Goal: Transaction & Acquisition: Purchase product/service

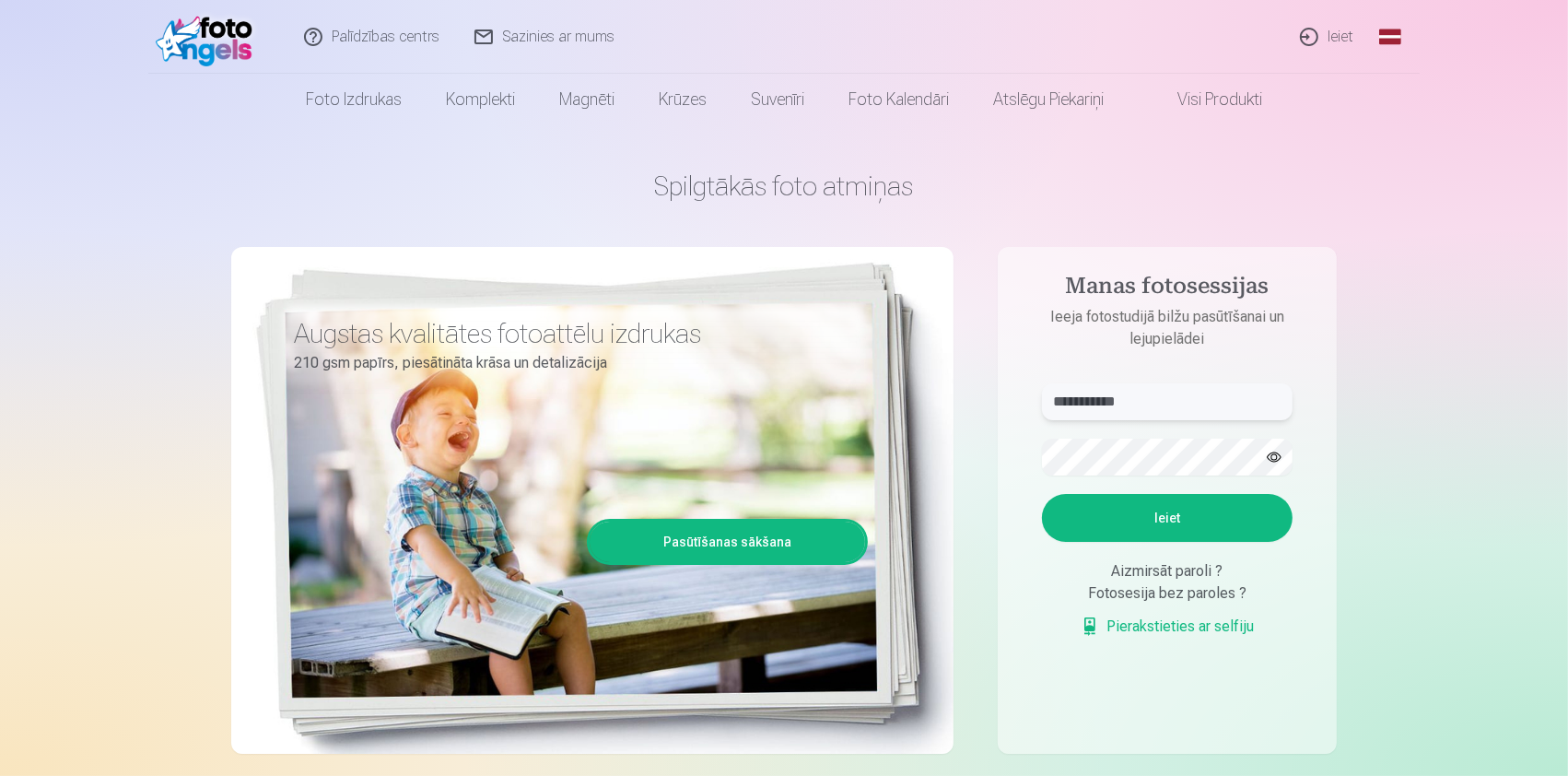
drag, startPoint x: 1158, startPoint y: 402, endPoint x: 1044, endPoint y: 408, distance: 114.2
click at [1044, 408] on input "**********" at bounding box center [1166, 402] width 250 height 37
type input "**********"
click at [1276, 461] on button "button" at bounding box center [1275, 457] width 35 height 35
click at [1031, 473] on form "**********" at bounding box center [1166, 520] width 287 height 273
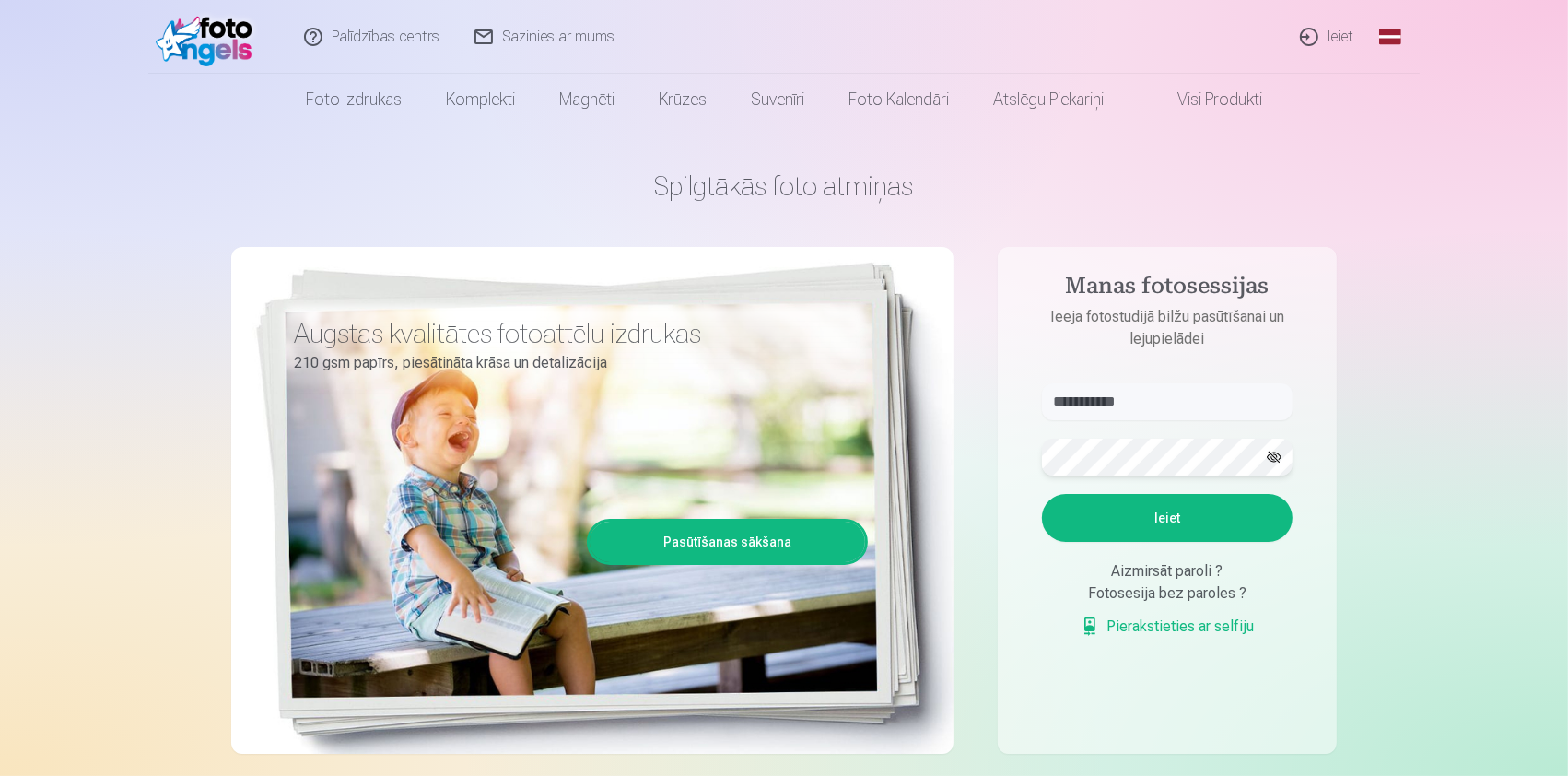
click at [1042, 494] on button "Ieiet" at bounding box center [1166, 518] width 250 height 48
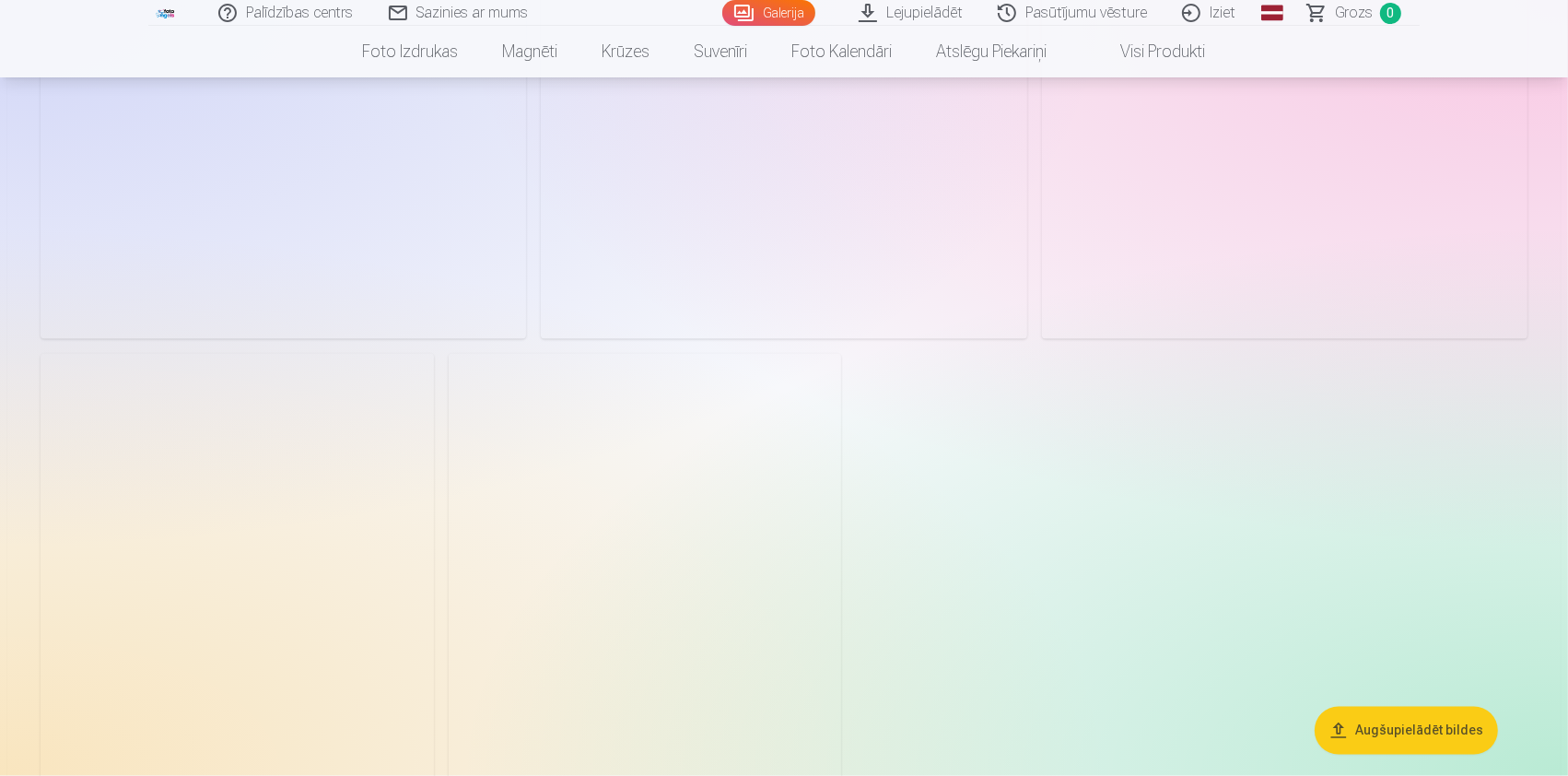
scroll to position [3072, 0]
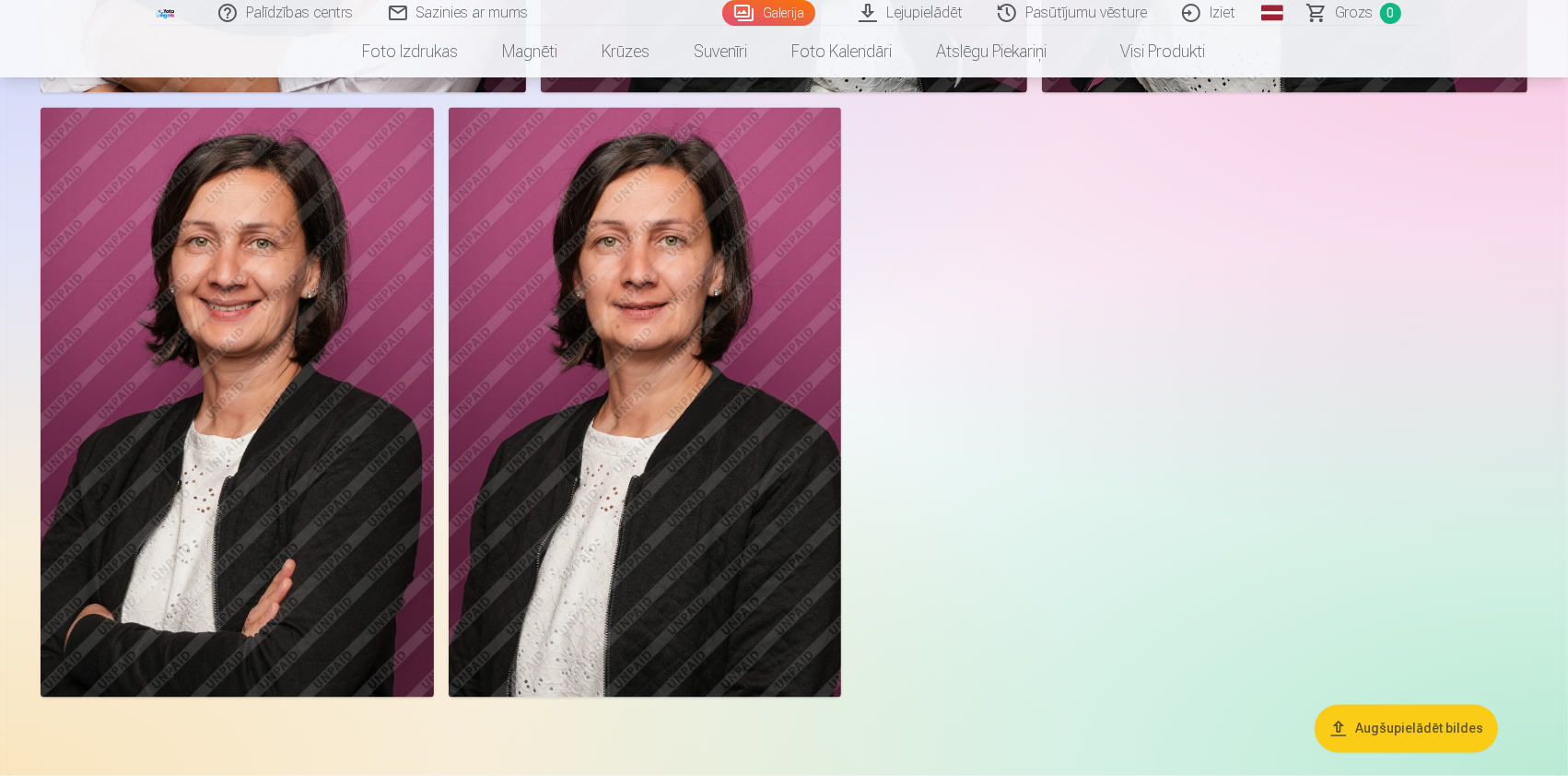
click at [1429, 725] on button "Augšupielādēt bildes" at bounding box center [1406, 728] width 183 height 48
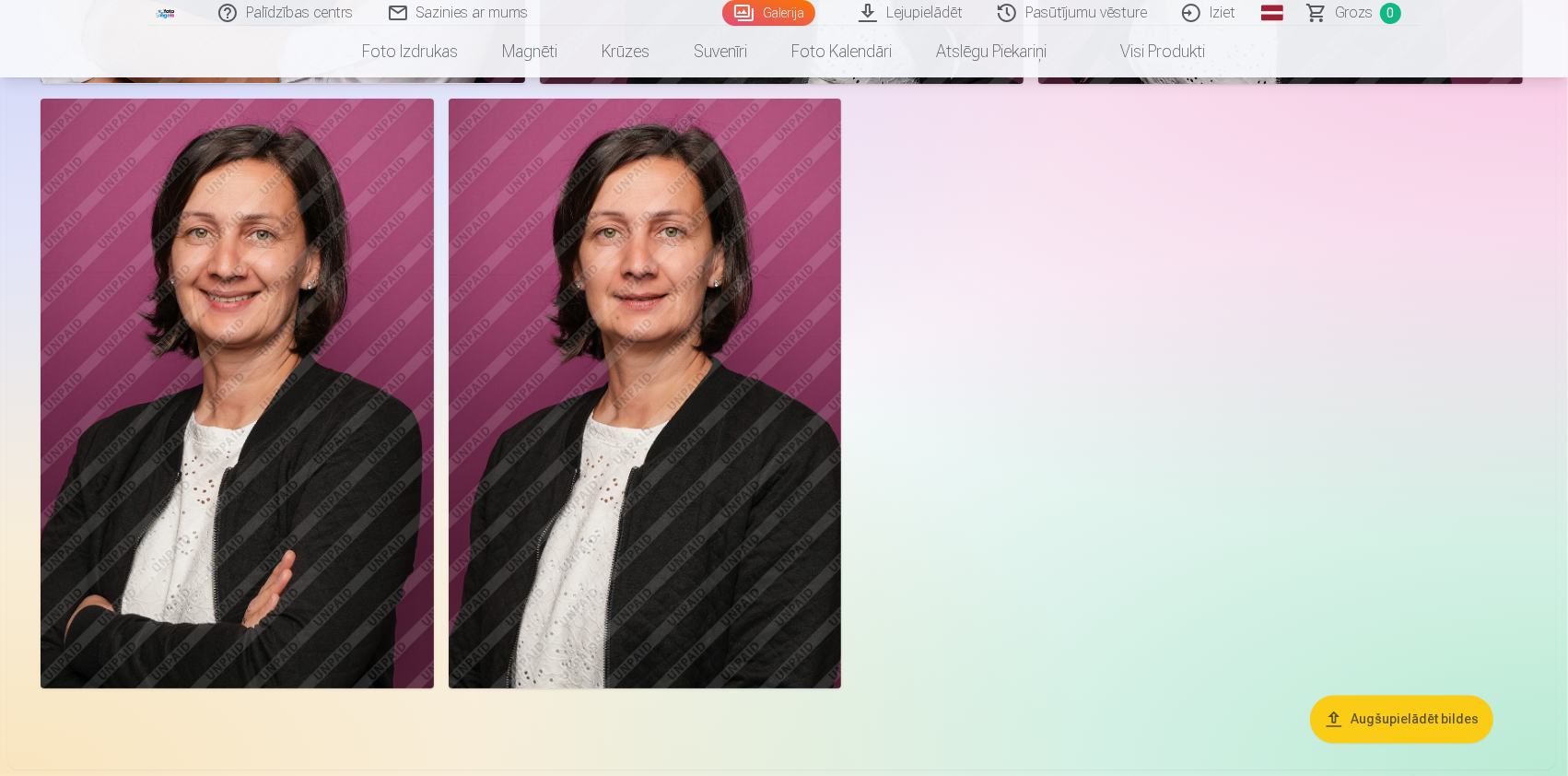
scroll to position [3078, 0]
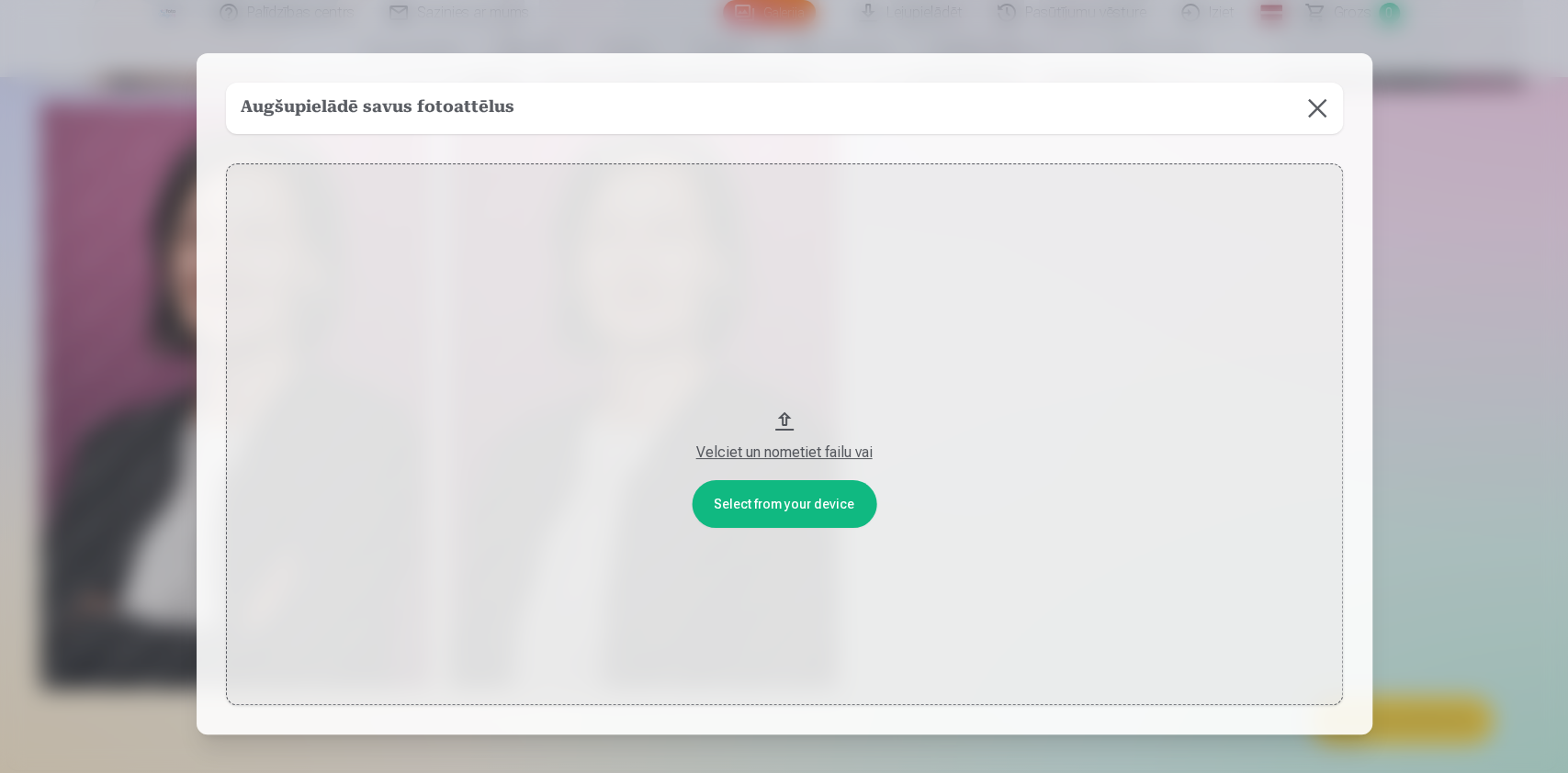
click at [1332, 119] on button at bounding box center [1316, 108] width 51 height 51
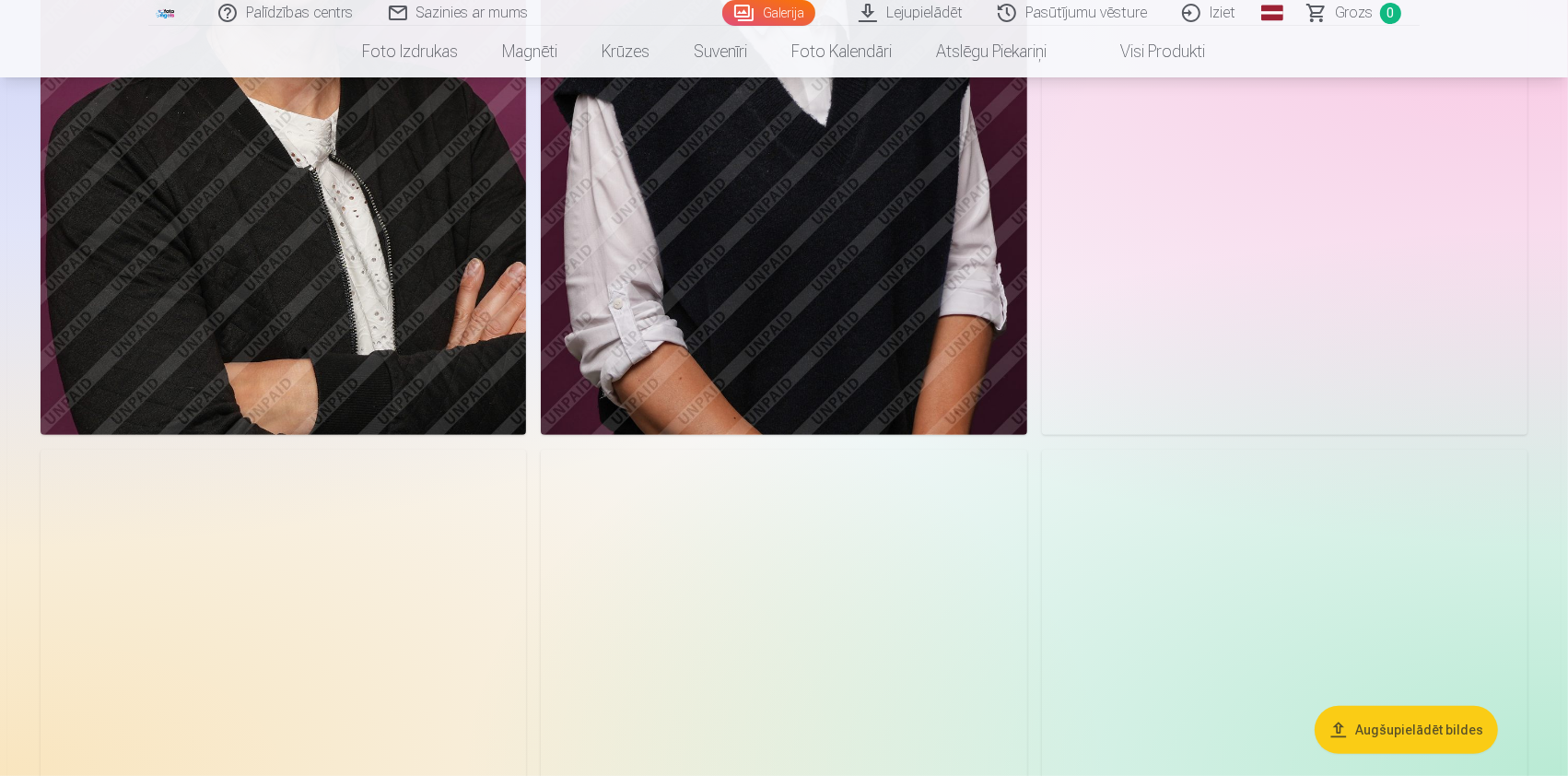
scroll to position [0, 0]
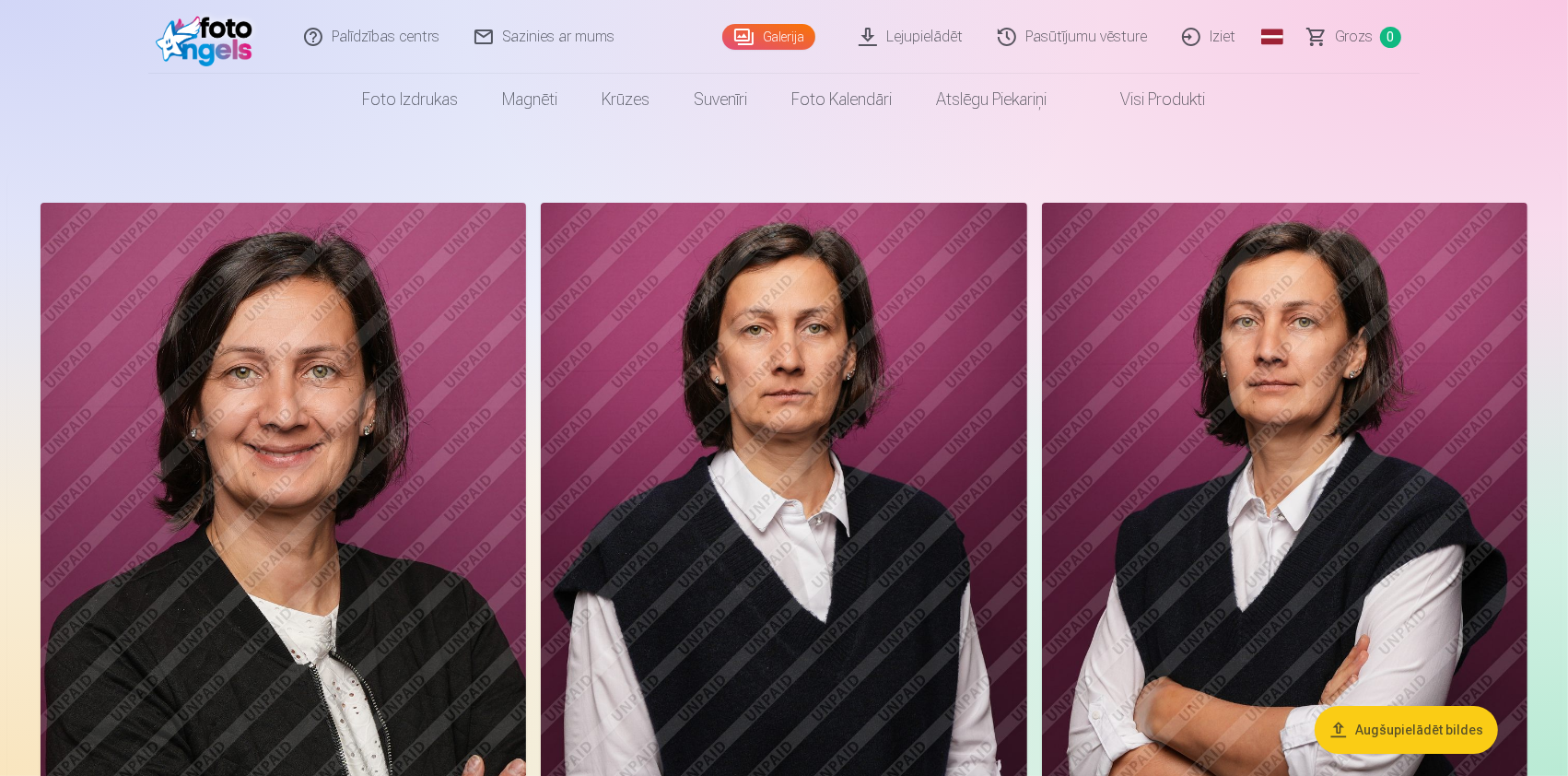
click at [928, 35] on link "Lejupielādēt" at bounding box center [911, 37] width 139 height 74
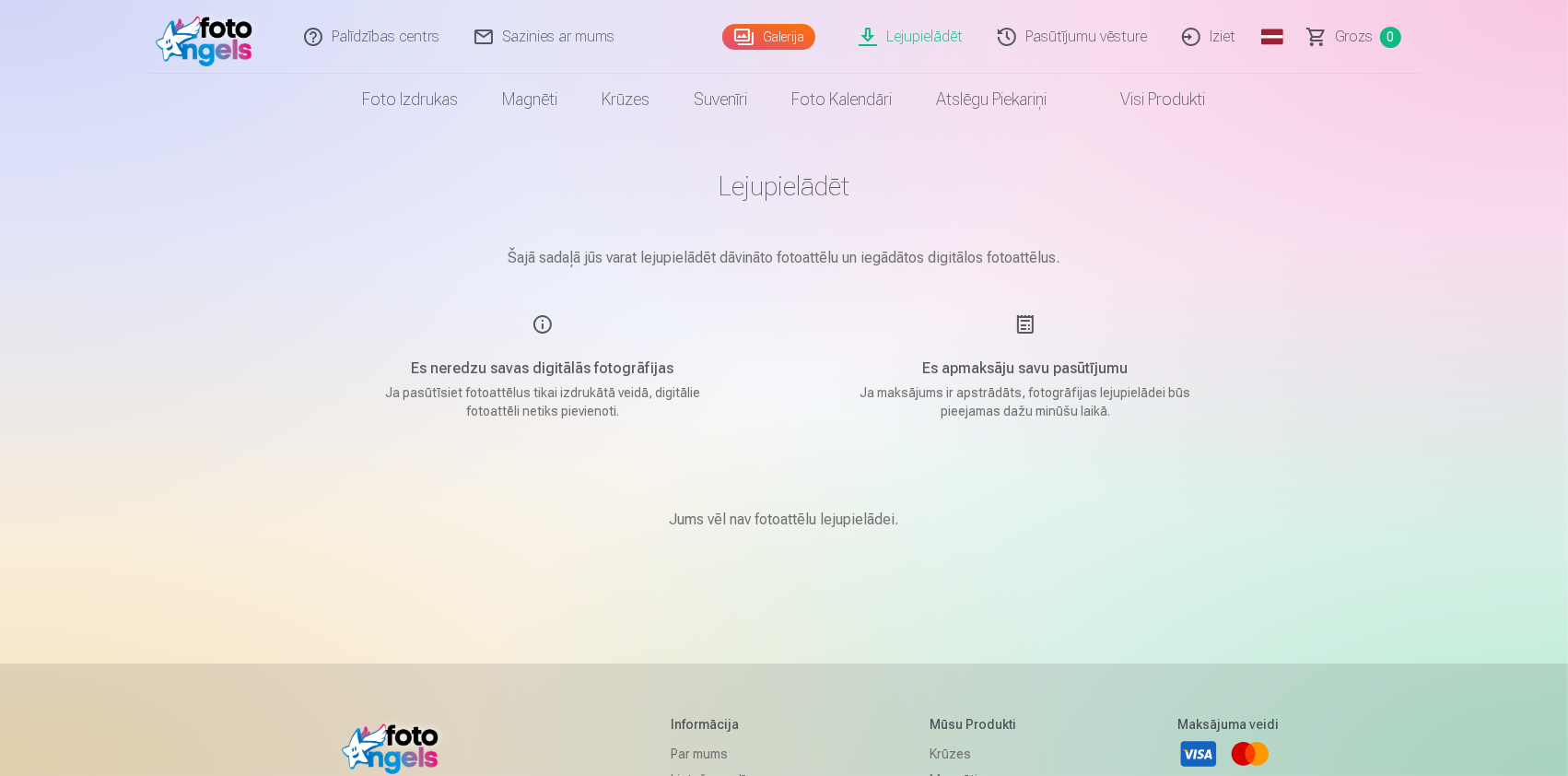
click at [904, 36] on link "Lejupielādēt" at bounding box center [911, 37] width 139 height 74
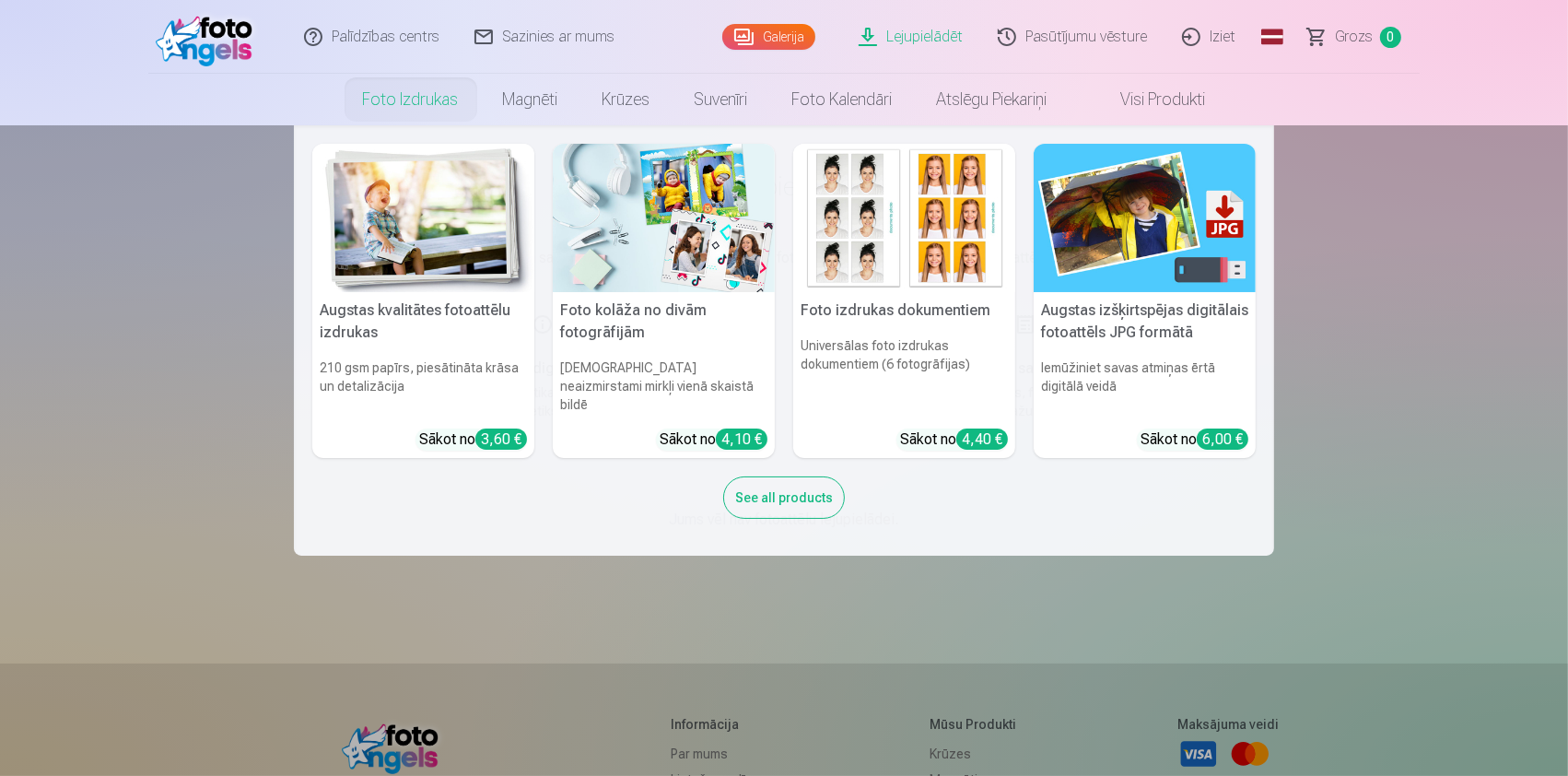
click at [401, 96] on link "Foto izdrukas" at bounding box center [411, 99] width 140 height 52
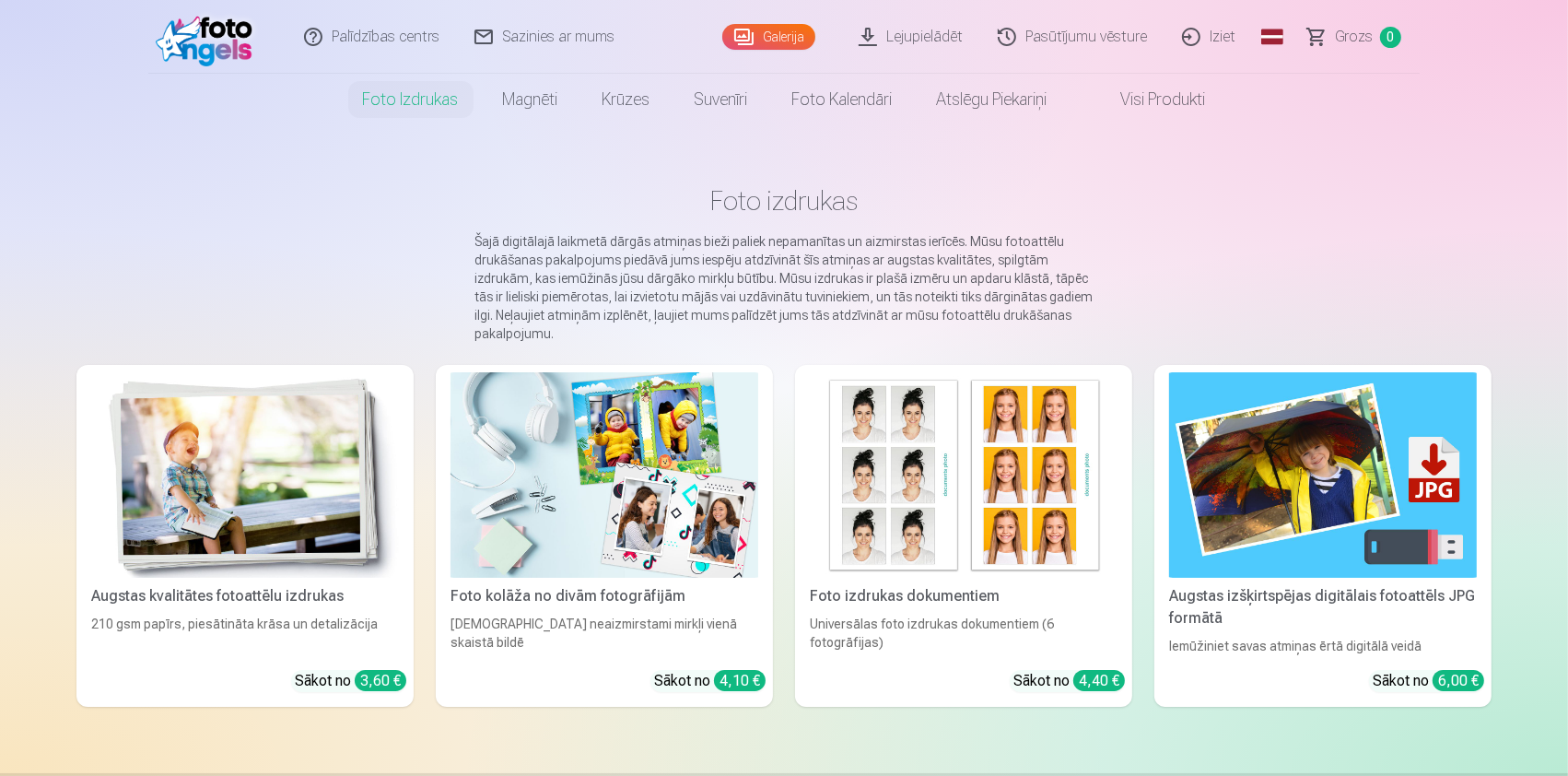
click at [785, 38] on link "Galerija" at bounding box center [768, 37] width 93 height 25
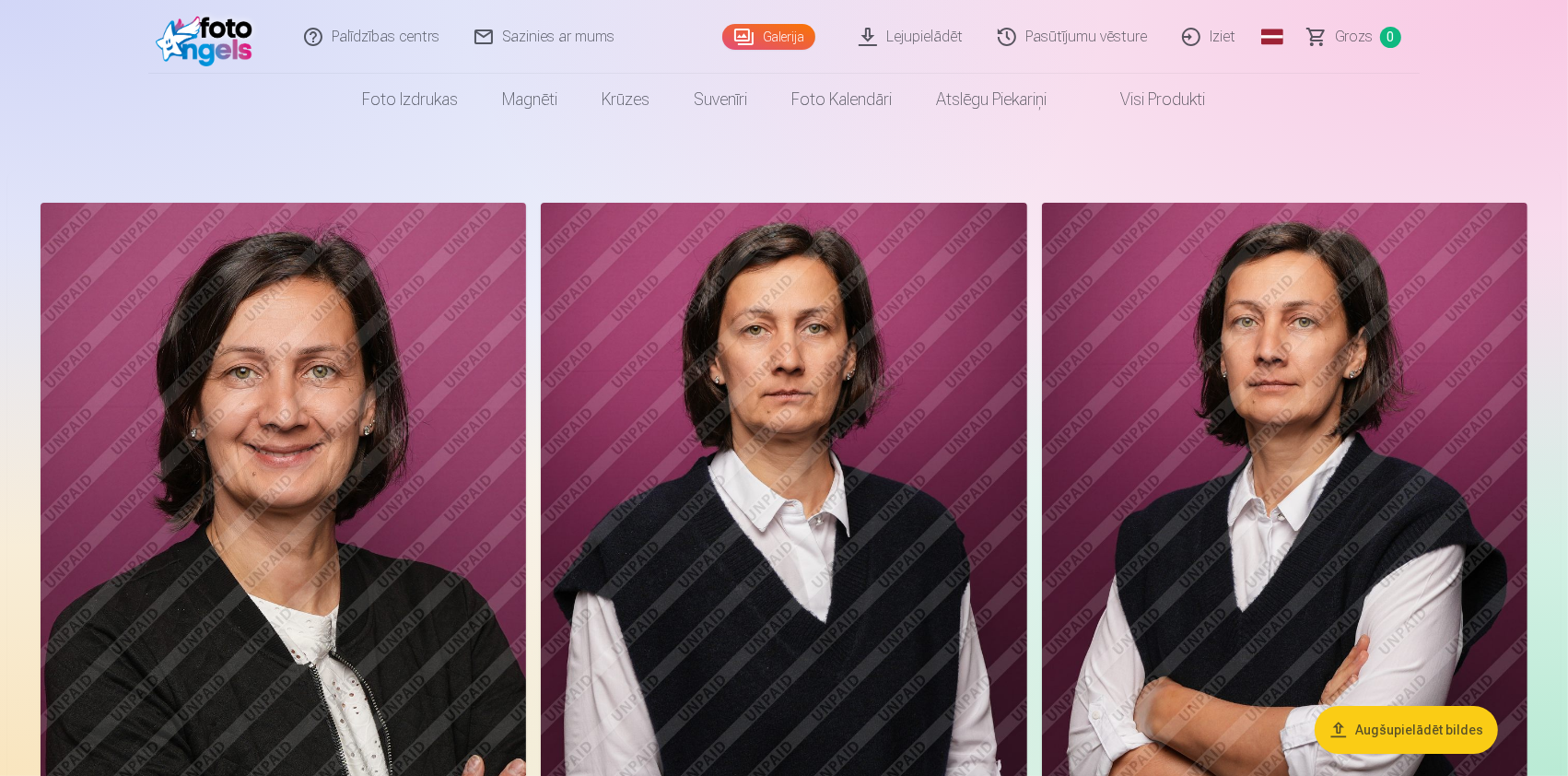
click at [1330, 37] on link "Grozs 0" at bounding box center [1356, 37] width 129 height 74
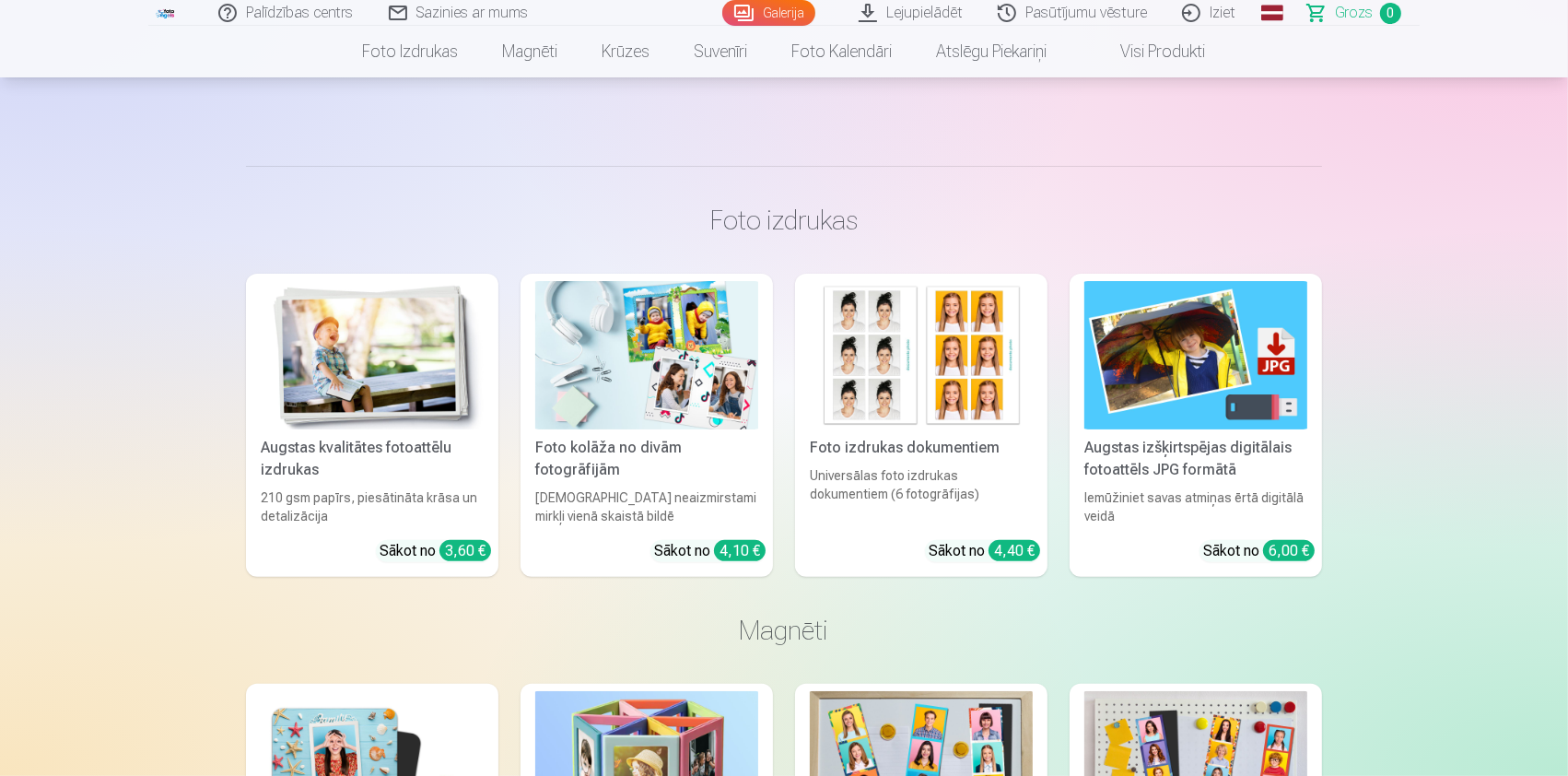
scroll to position [245, 0]
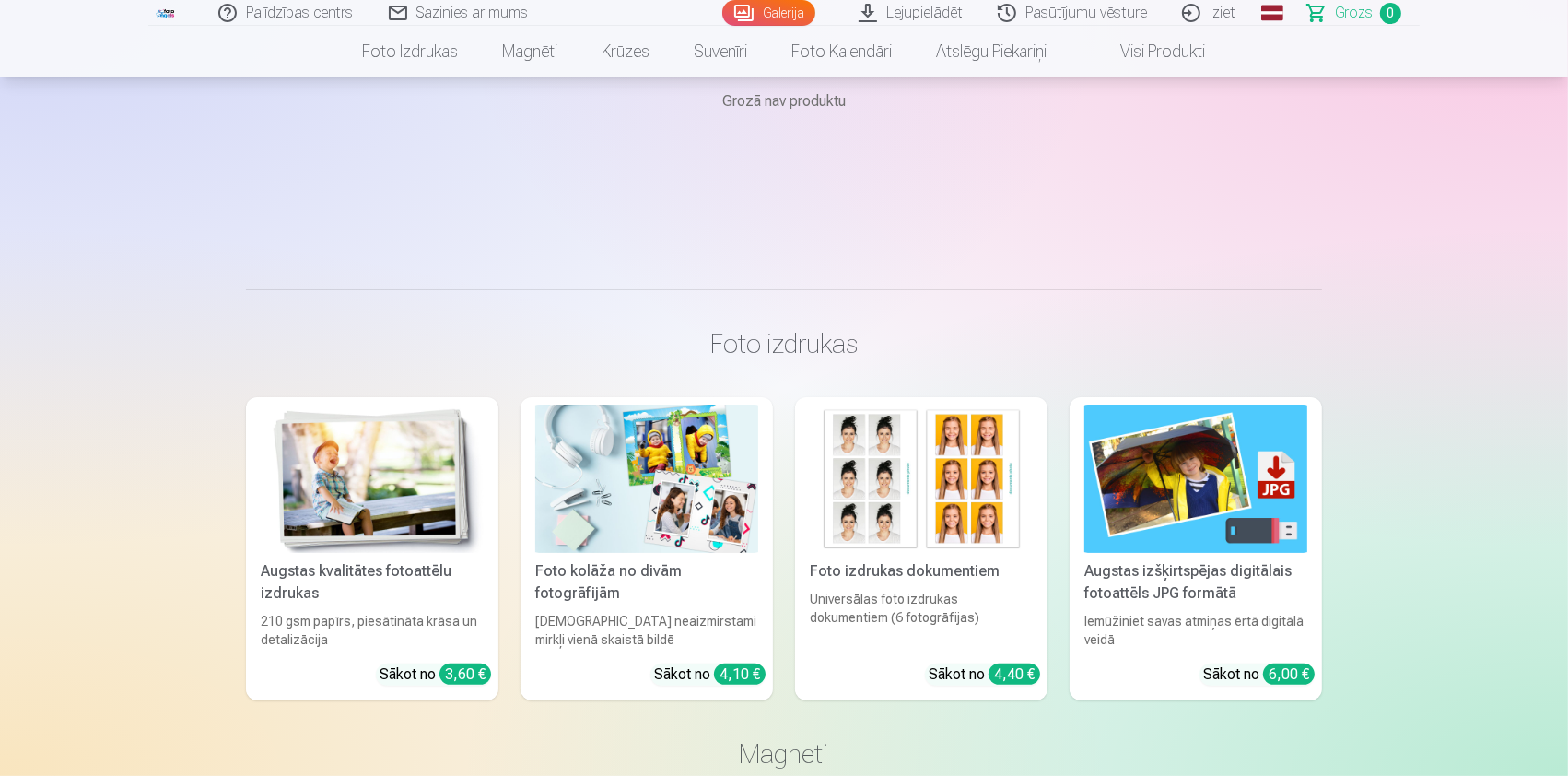
click at [588, 503] on img at bounding box center [646, 479] width 223 height 148
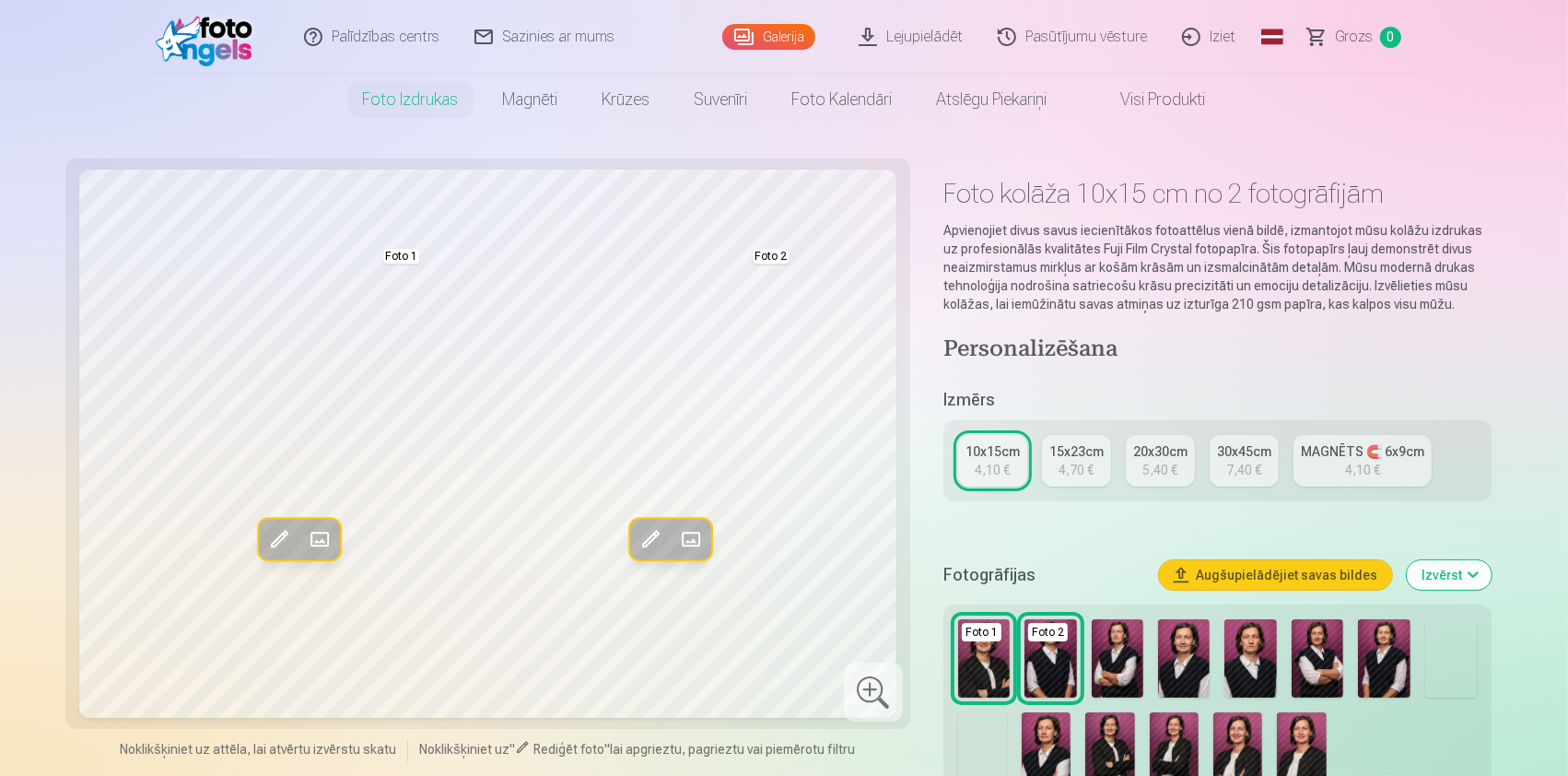
scroll to position [123, 0]
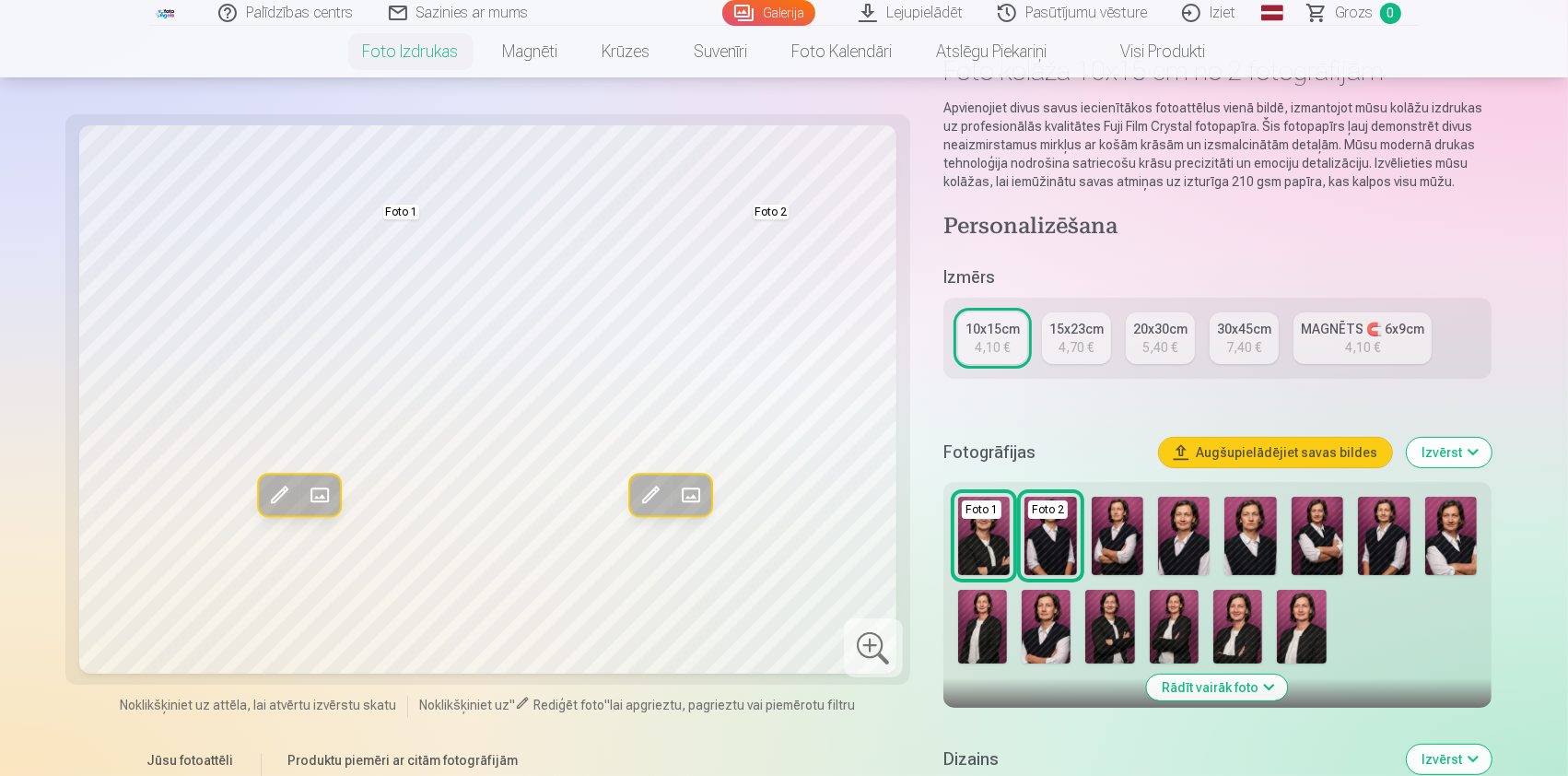
click at [1238, 633] on img at bounding box center [1238, 627] width 49 height 74
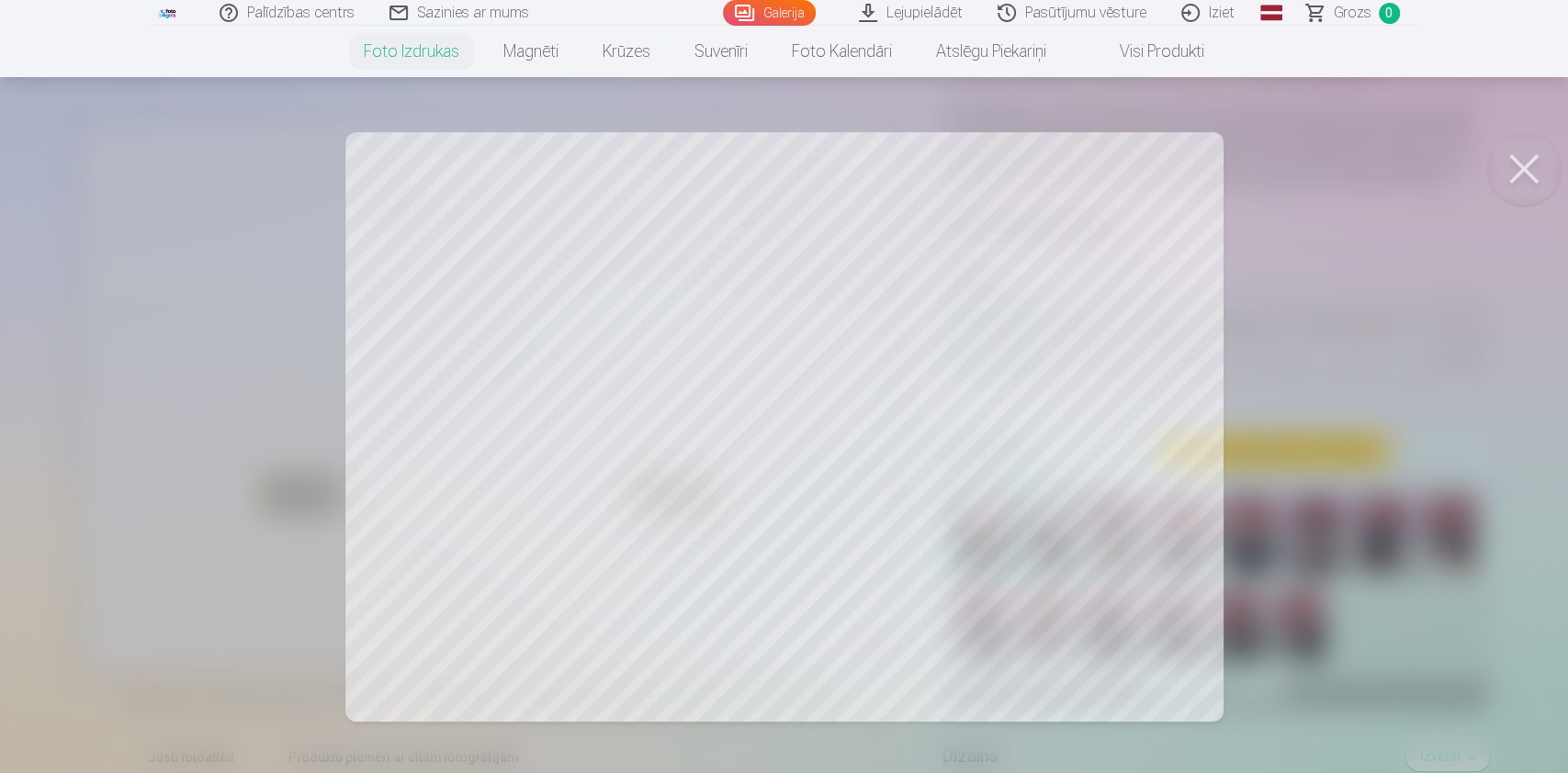
click at [1521, 164] on button at bounding box center [1524, 169] width 74 height 74
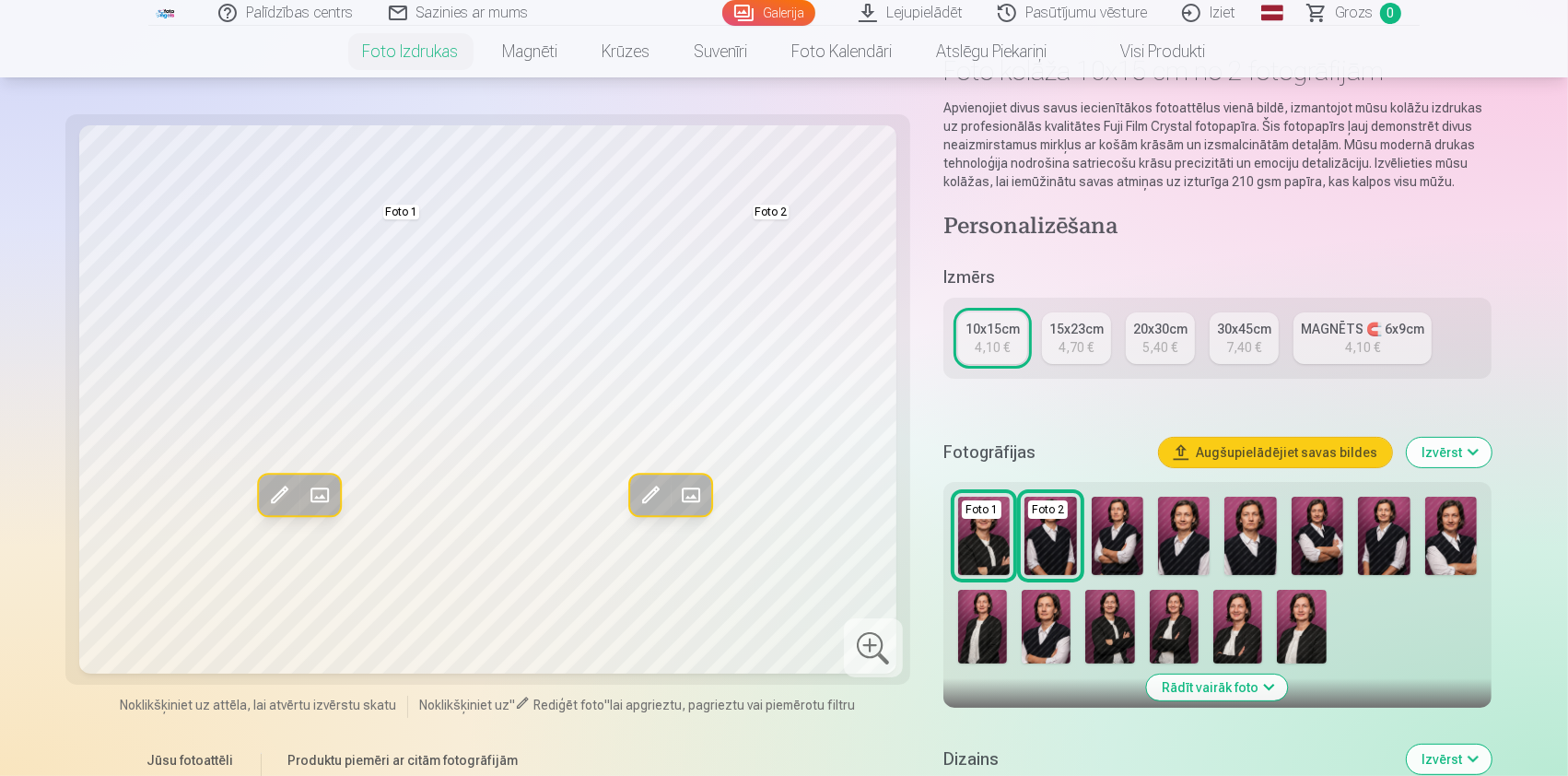
click at [1249, 640] on img at bounding box center [1238, 627] width 49 height 74
click at [1245, 638] on img at bounding box center [1238, 627] width 49 height 74
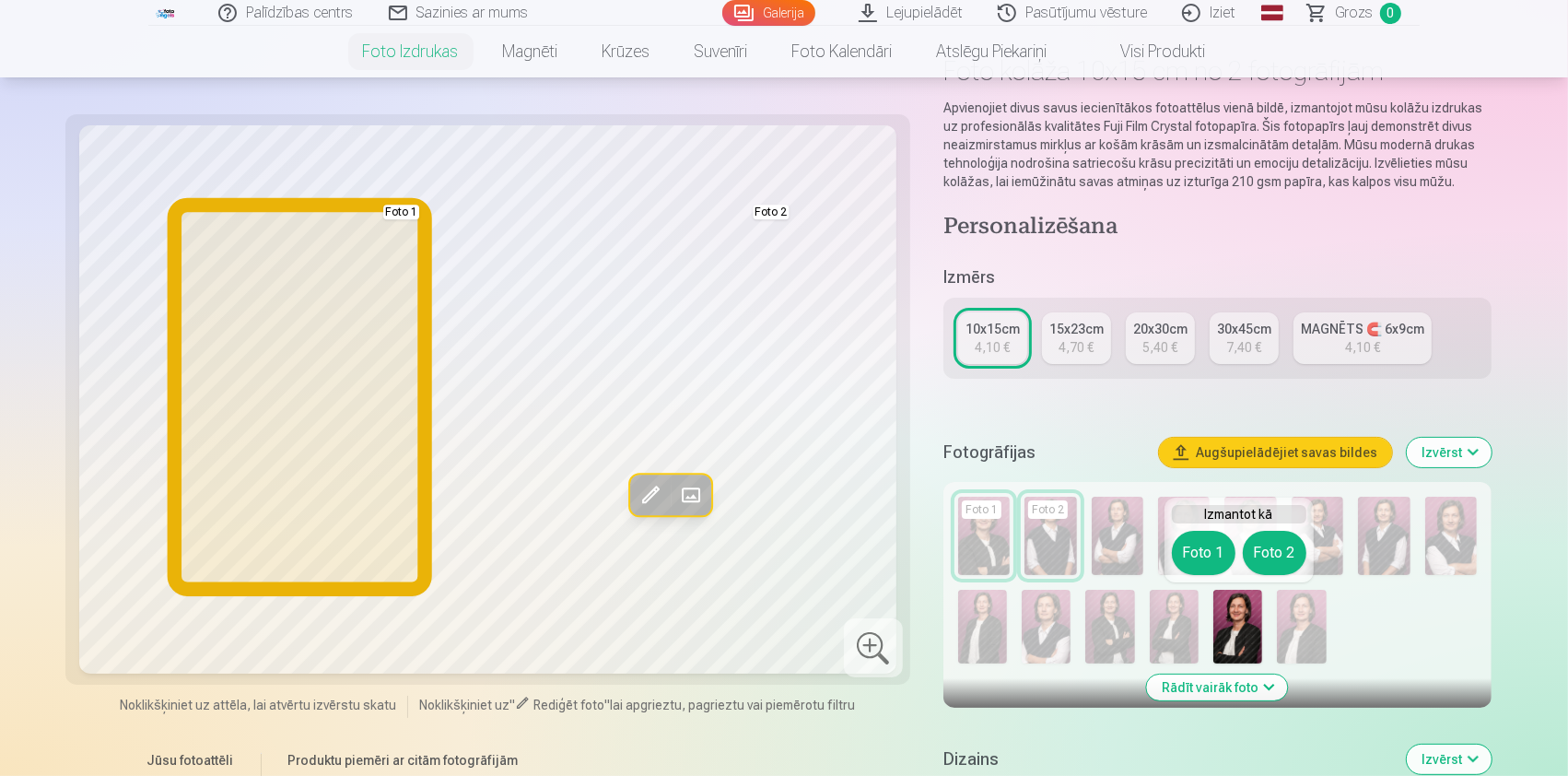
click at [1204, 535] on button "Foto 1" at bounding box center [1204, 553] width 63 height 44
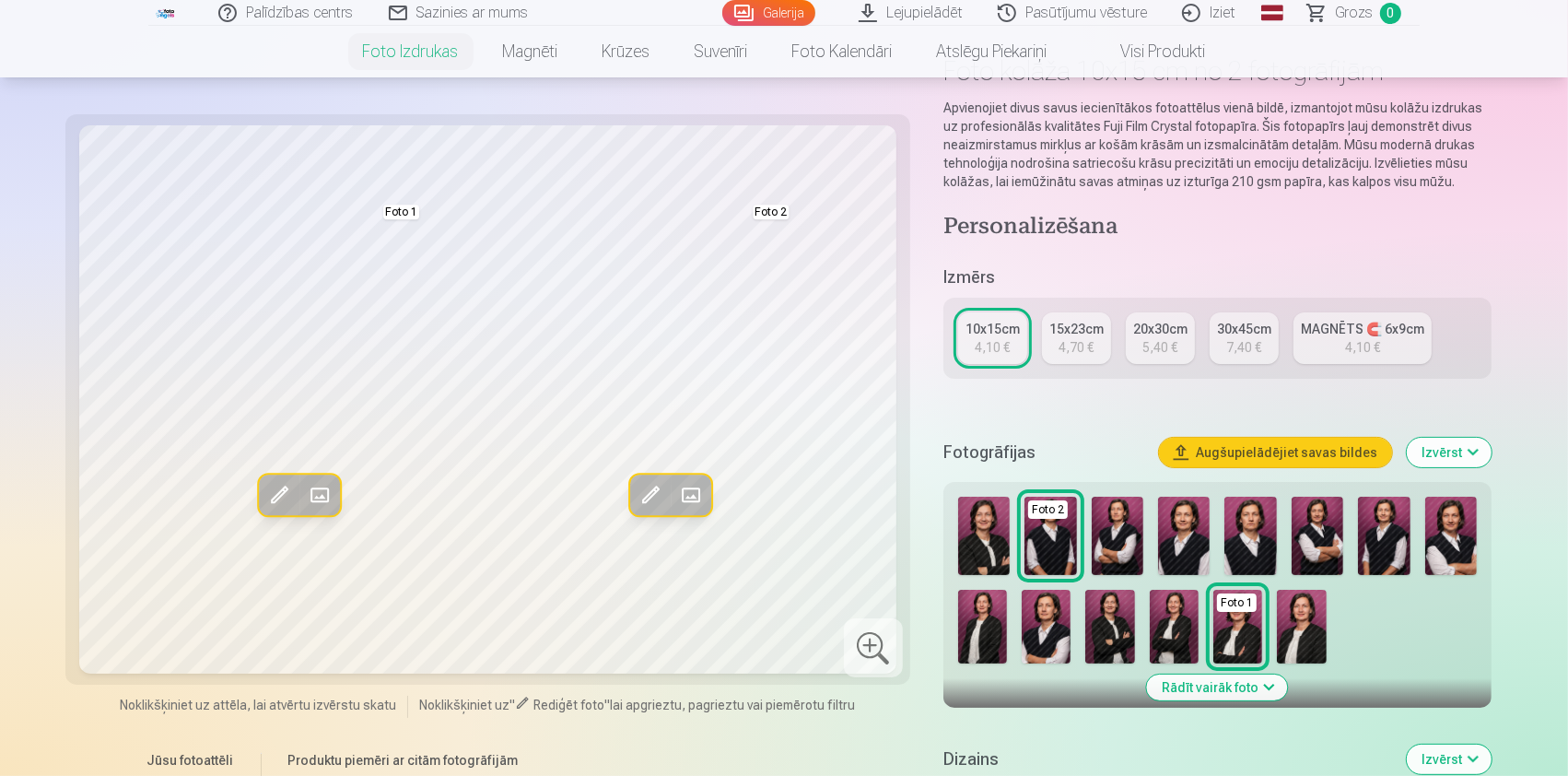
click at [1106, 528] on img at bounding box center [1117, 536] width 52 height 78
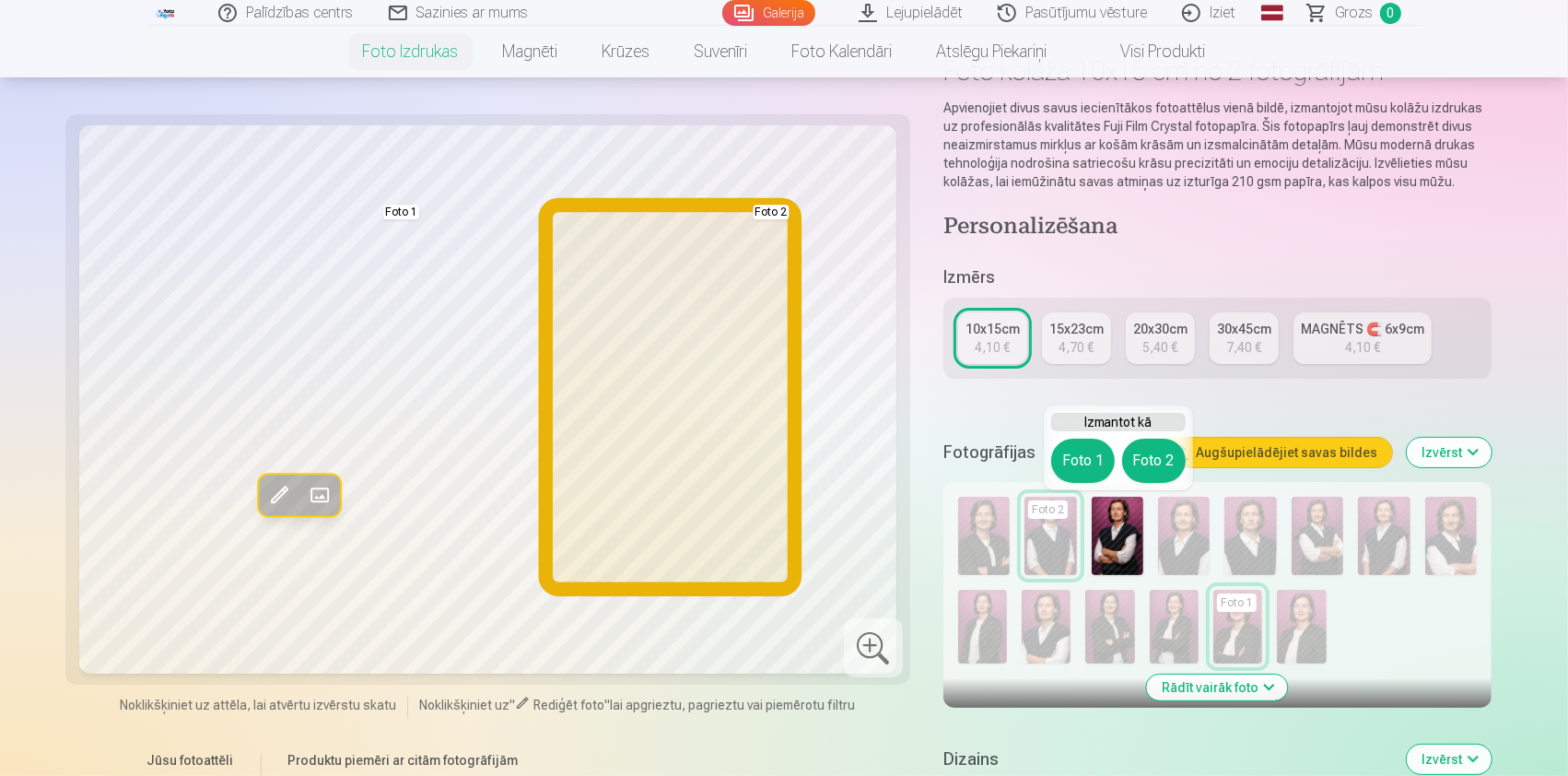
click at [1142, 465] on button "Foto 2" at bounding box center [1154, 460] width 63 height 44
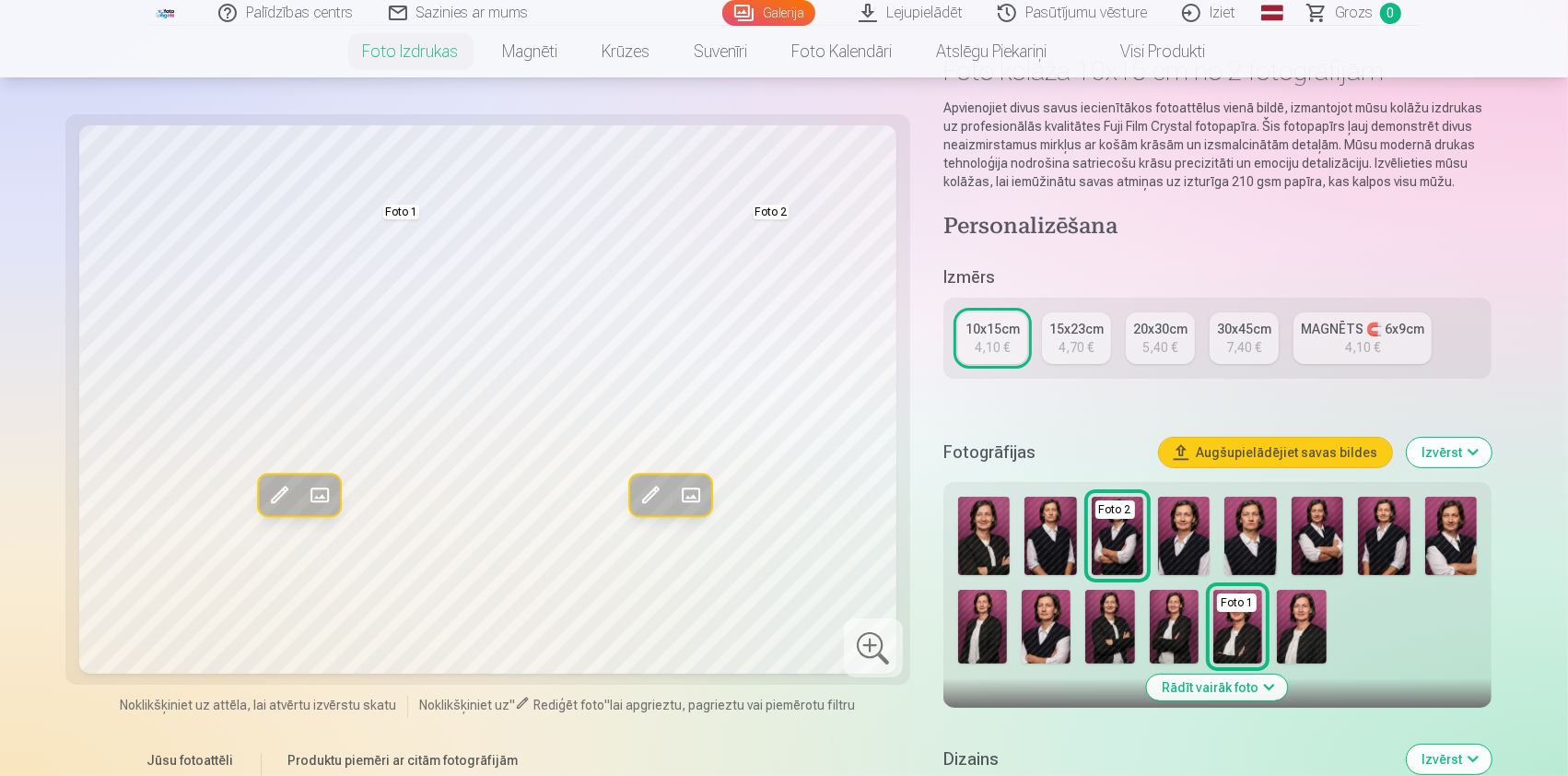
click at [1301, 624] on img at bounding box center [1301, 627] width 49 height 74
click at [1111, 636] on img at bounding box center [1110, 627] width 49 height 74
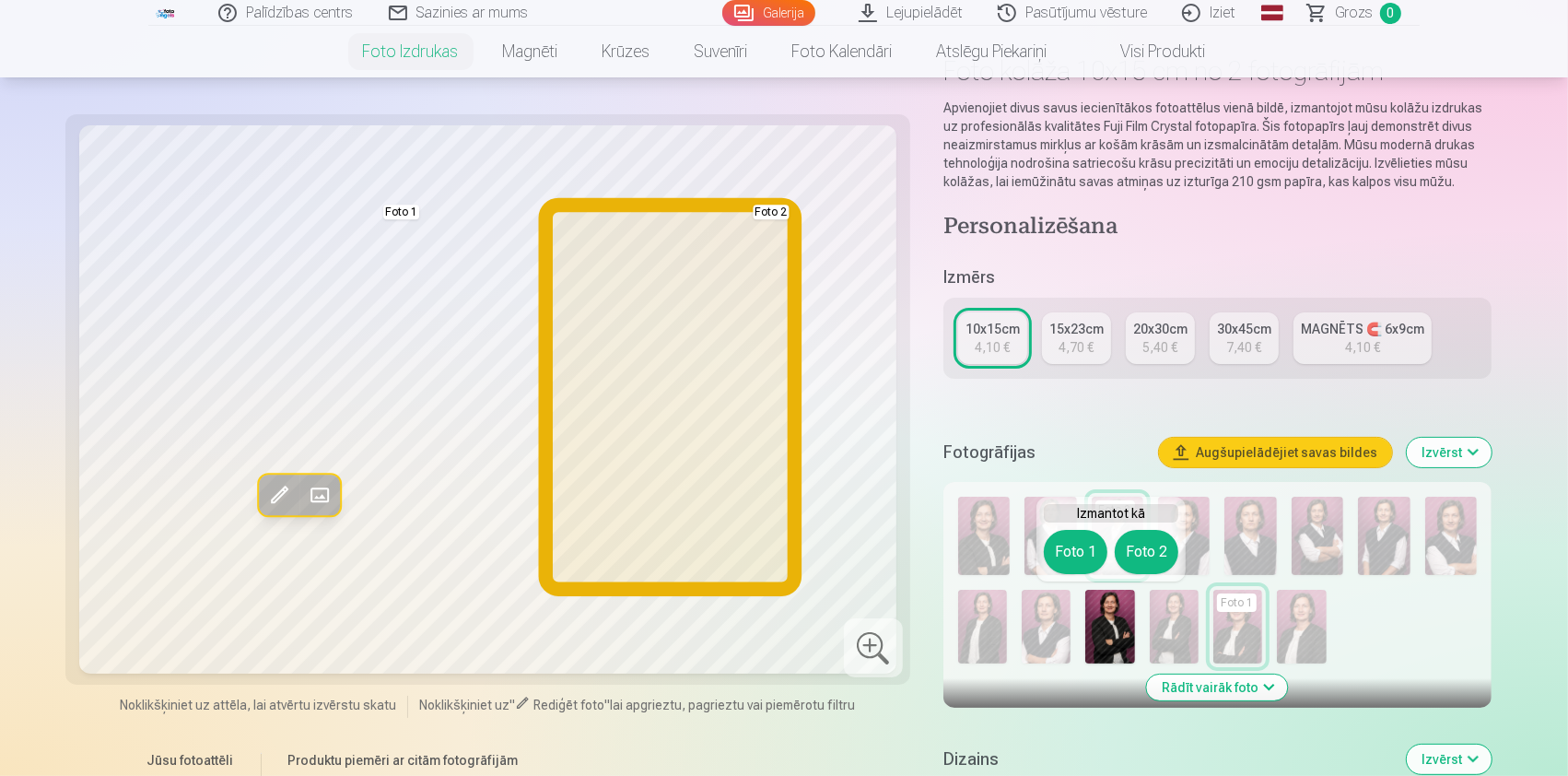
click at [1141, 557] on button "Foto 2" at bounding box center [1146, 552] width 63 height 44
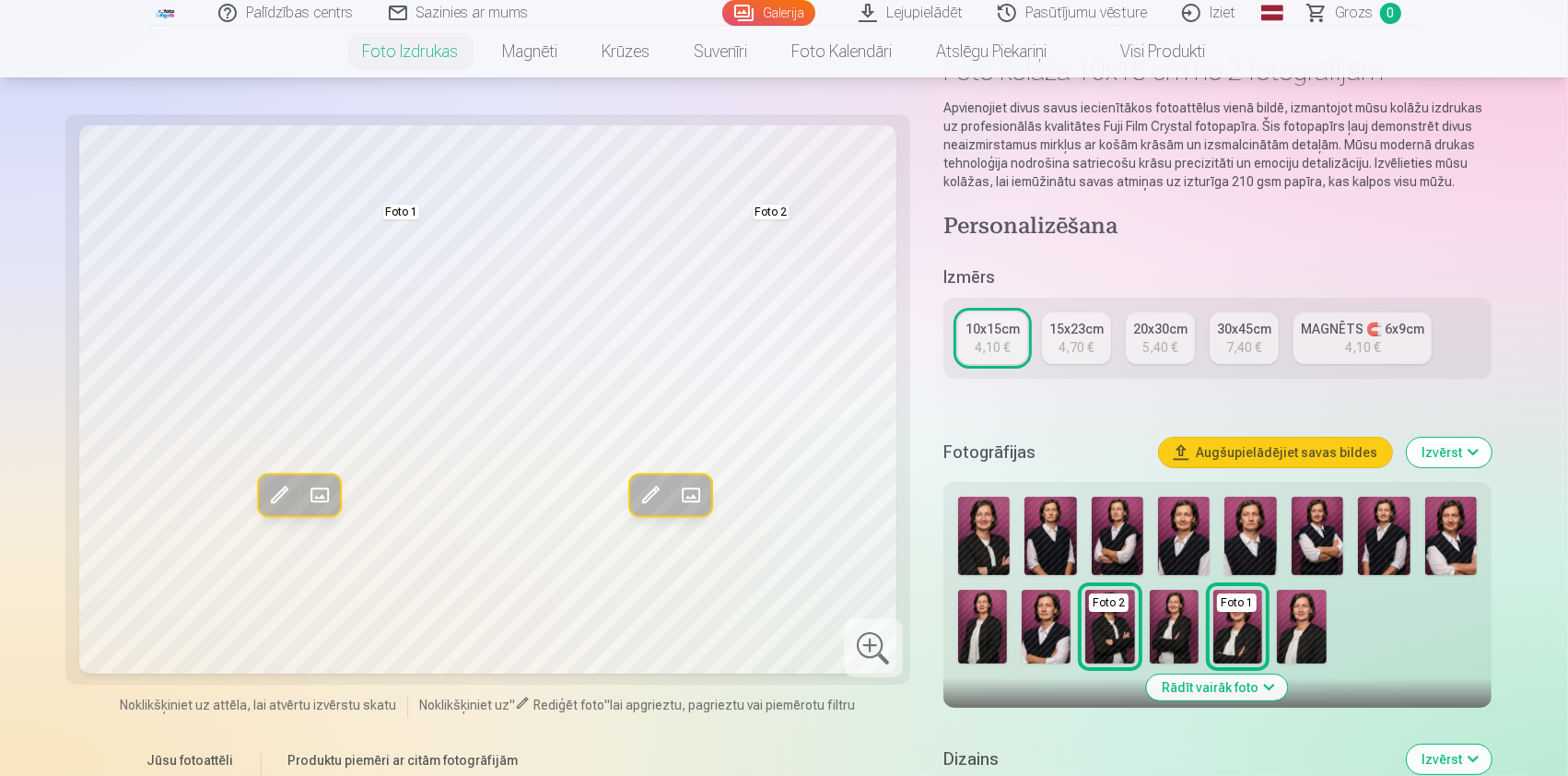
click at [980, 627] on img at bounding box center [982, 627] width 49 height 74
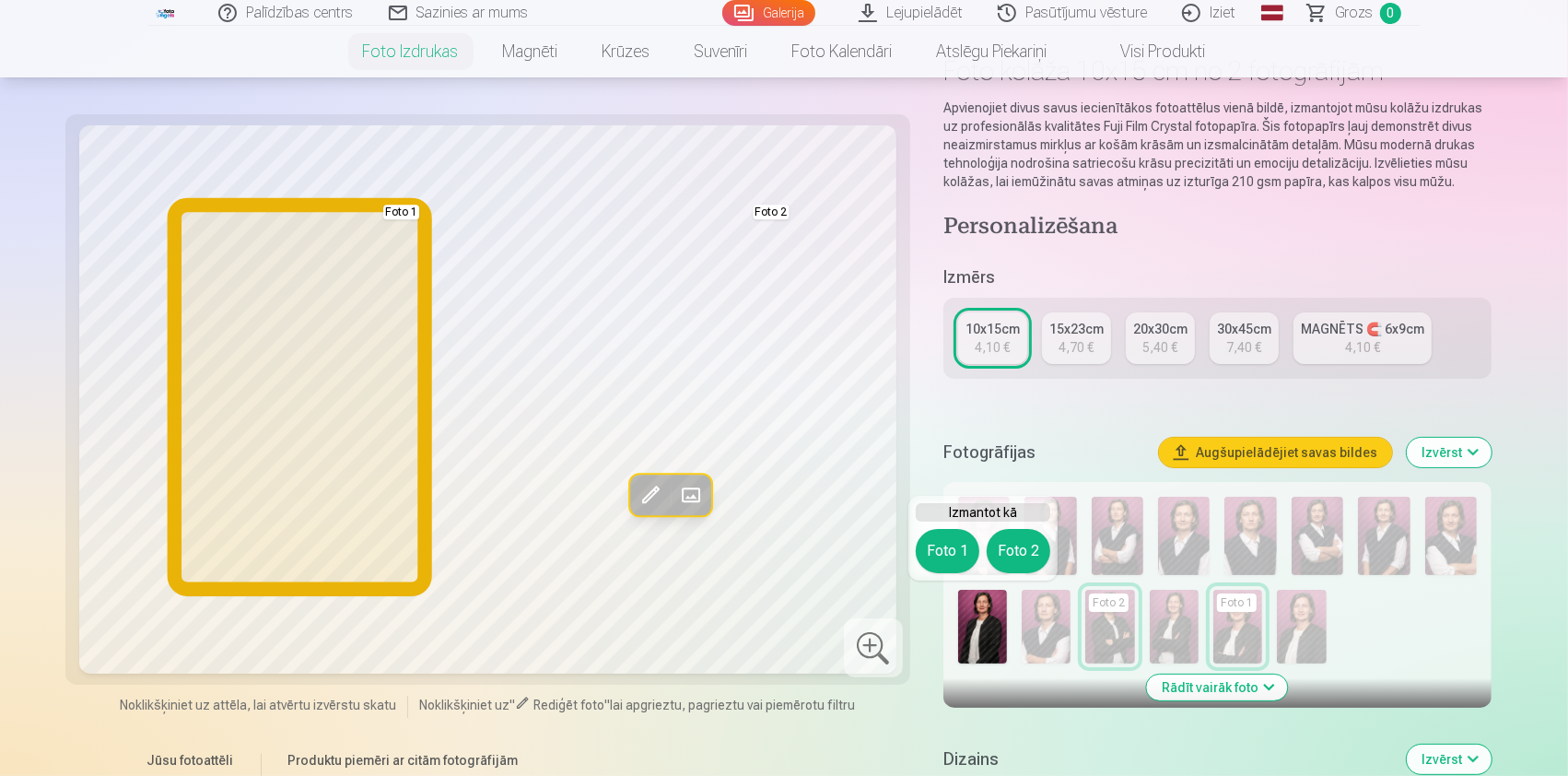
click at [951, 549] on button "Foto 1" at bounding box center [947, 551] width 63 height 44
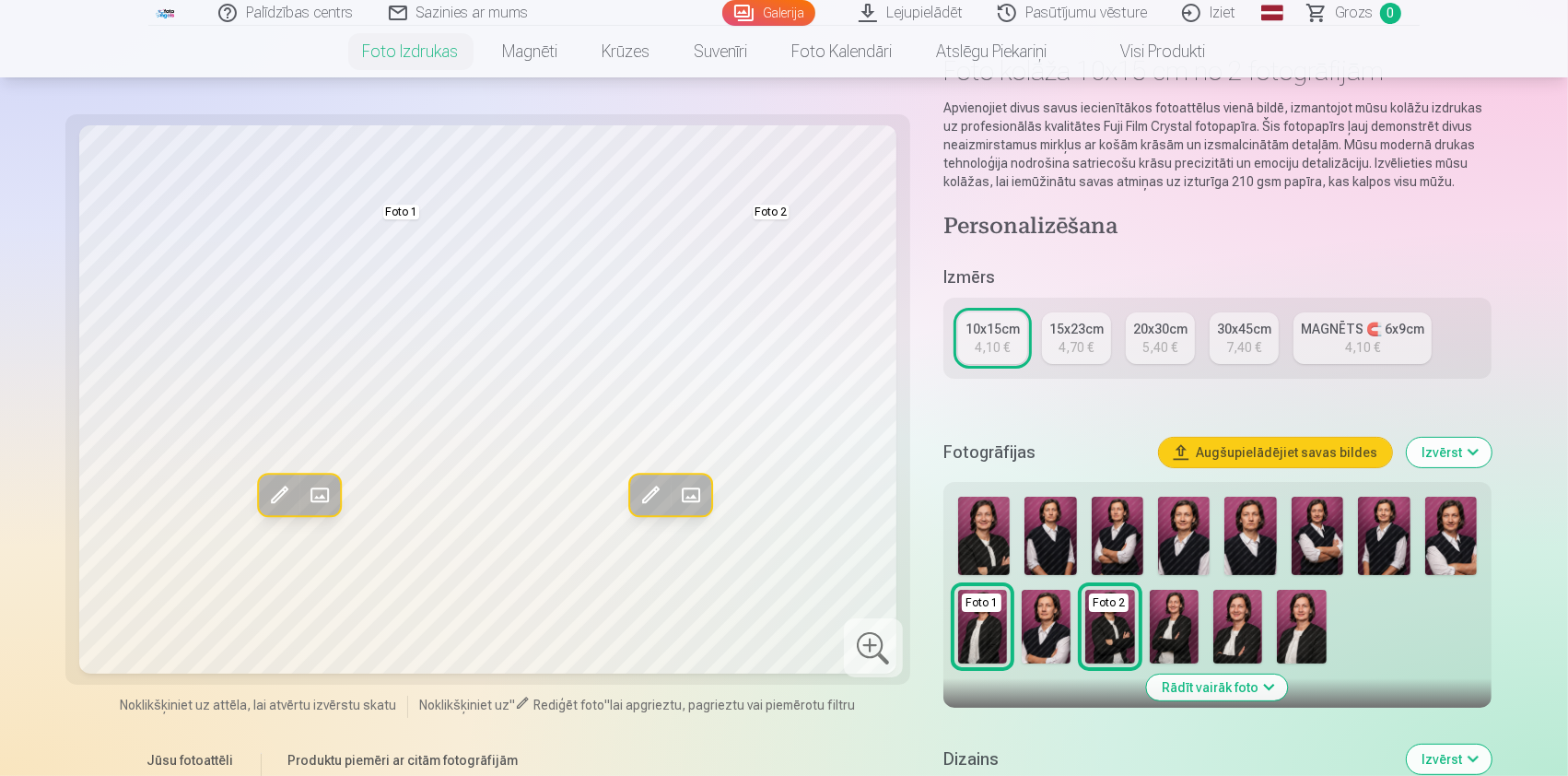
click at [988, 550] on img at bounding box center [983, 536] width 52 height 78
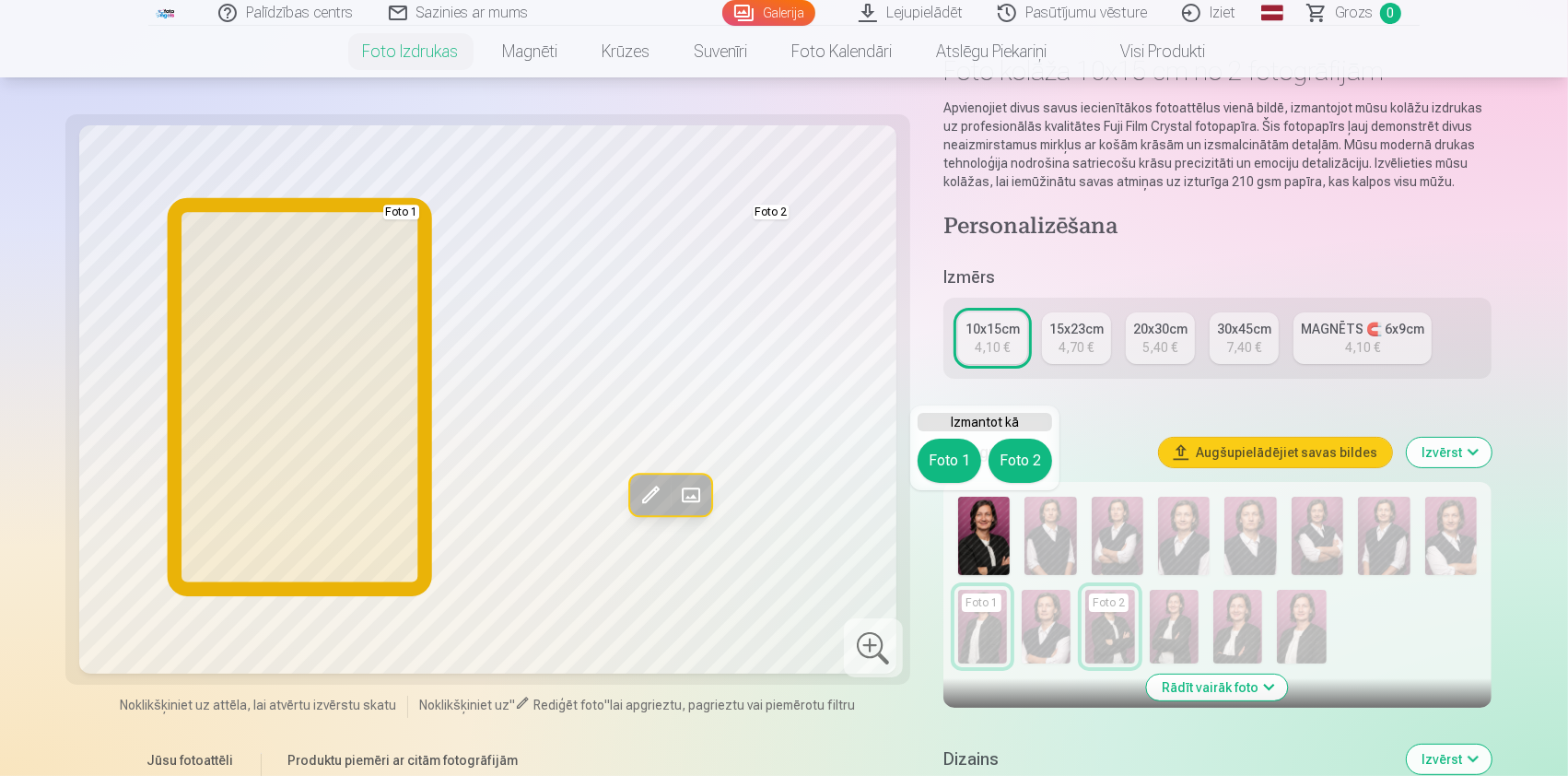
click at [957, 466] on button "Foto 1" at bounding box center [949, 460] width 63 height 44
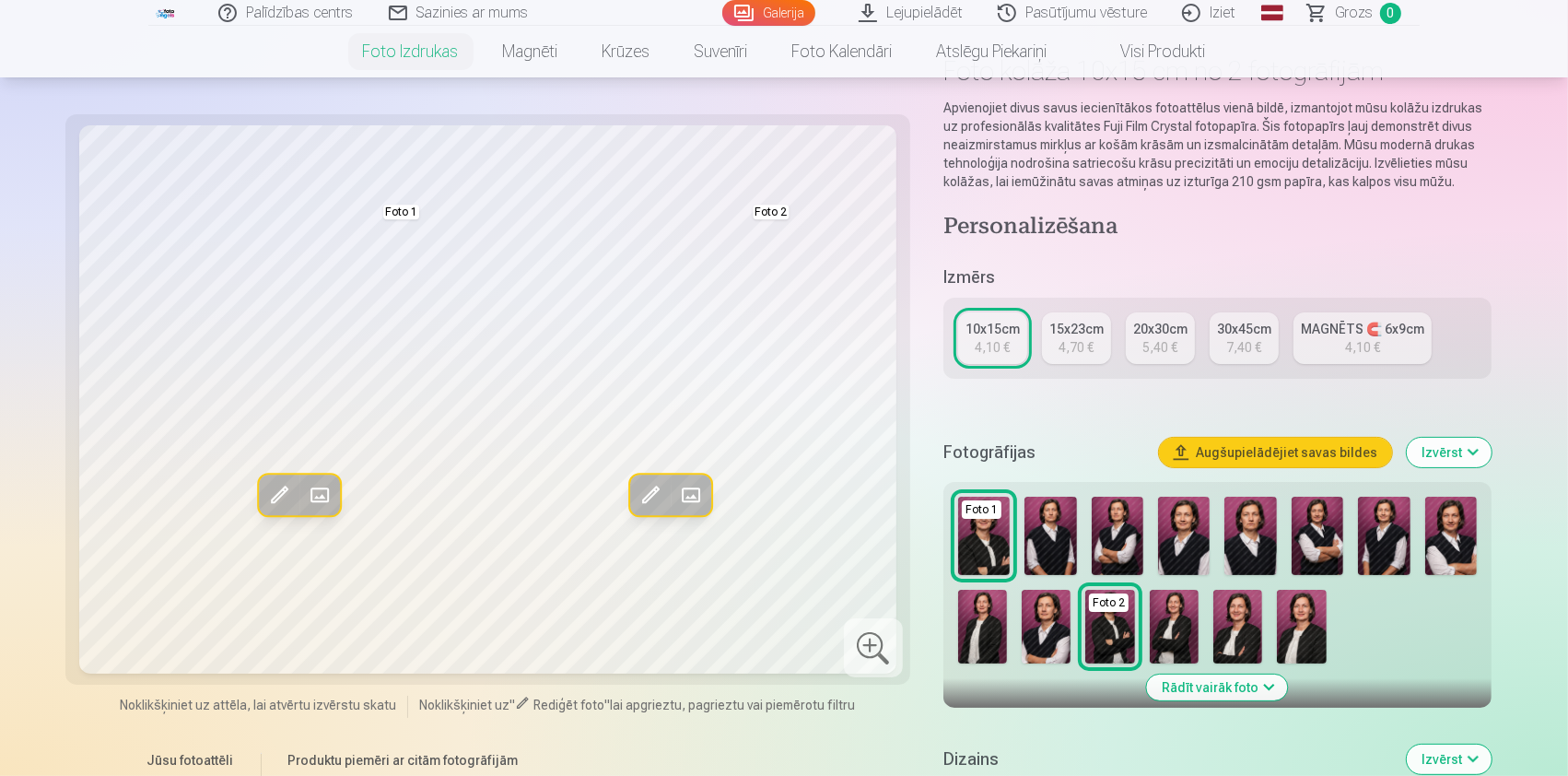
click at [984, 632] on img at bounding box center [982, 627] width 49 height 74
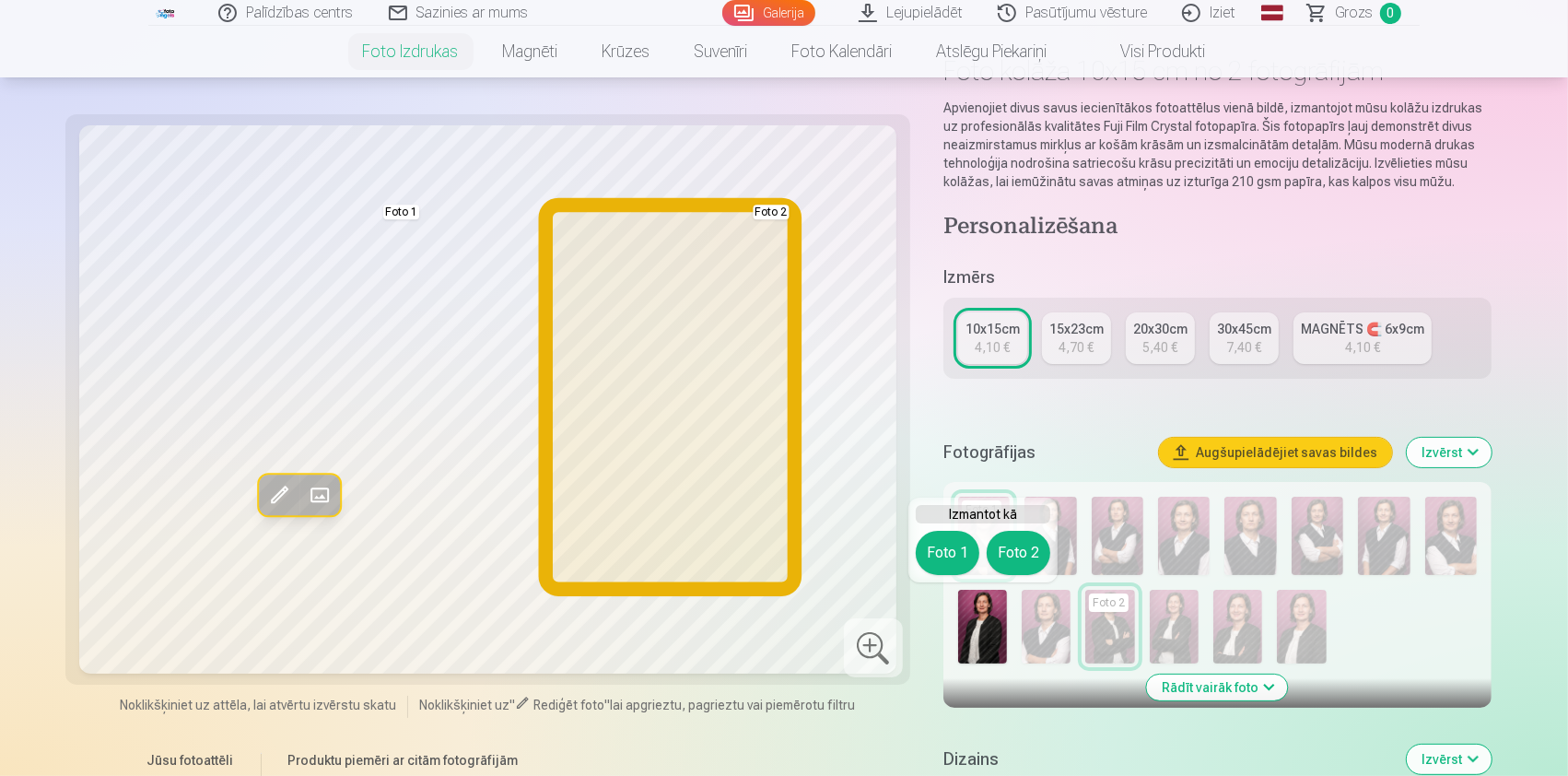
click at [1028, 549] on button "Foto 2" at bounding box center [1018, 553] width 63 height 44
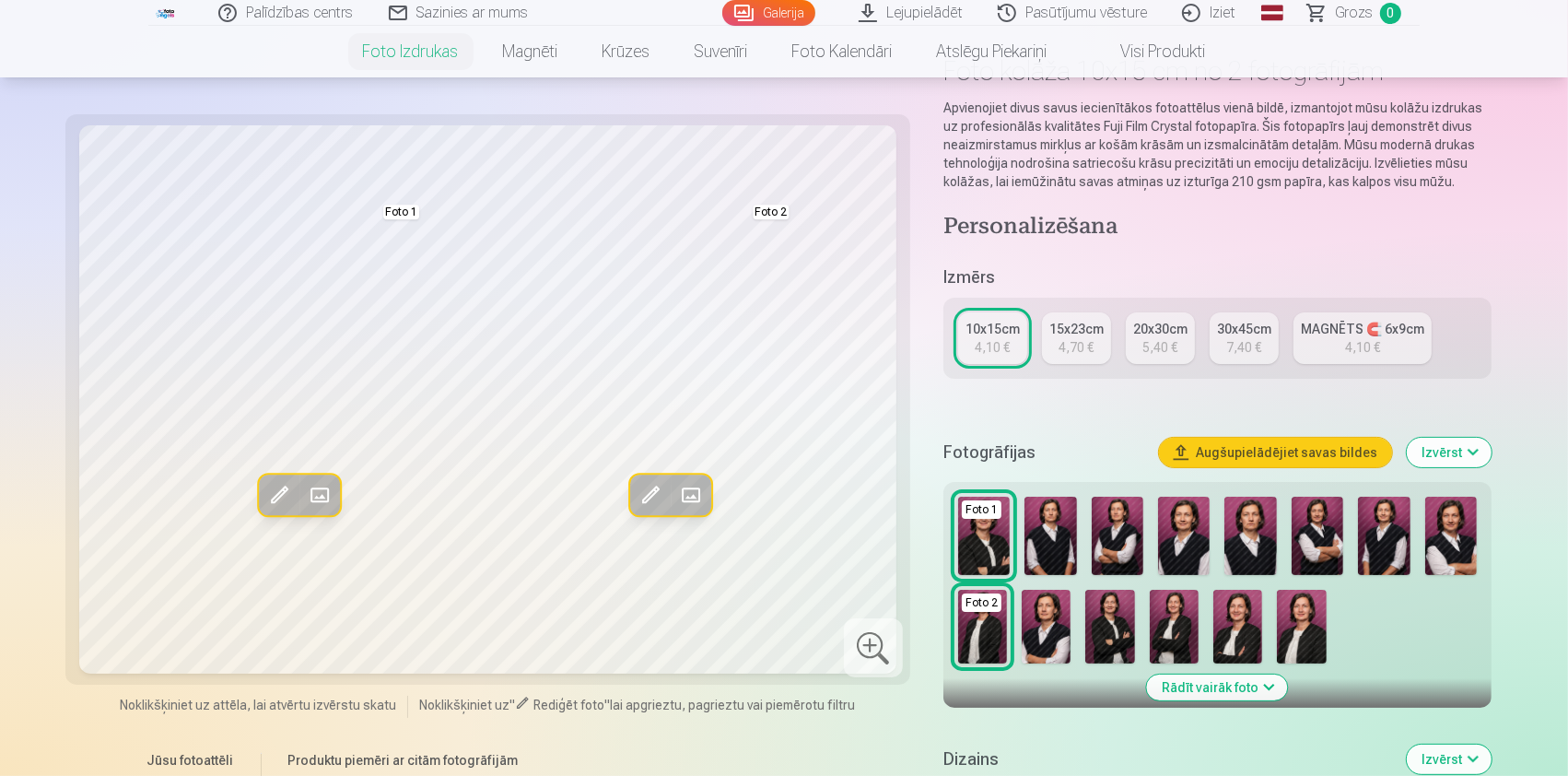
click at [1185, 549] on img at bounding box center [1183, 536] width 52 height 78
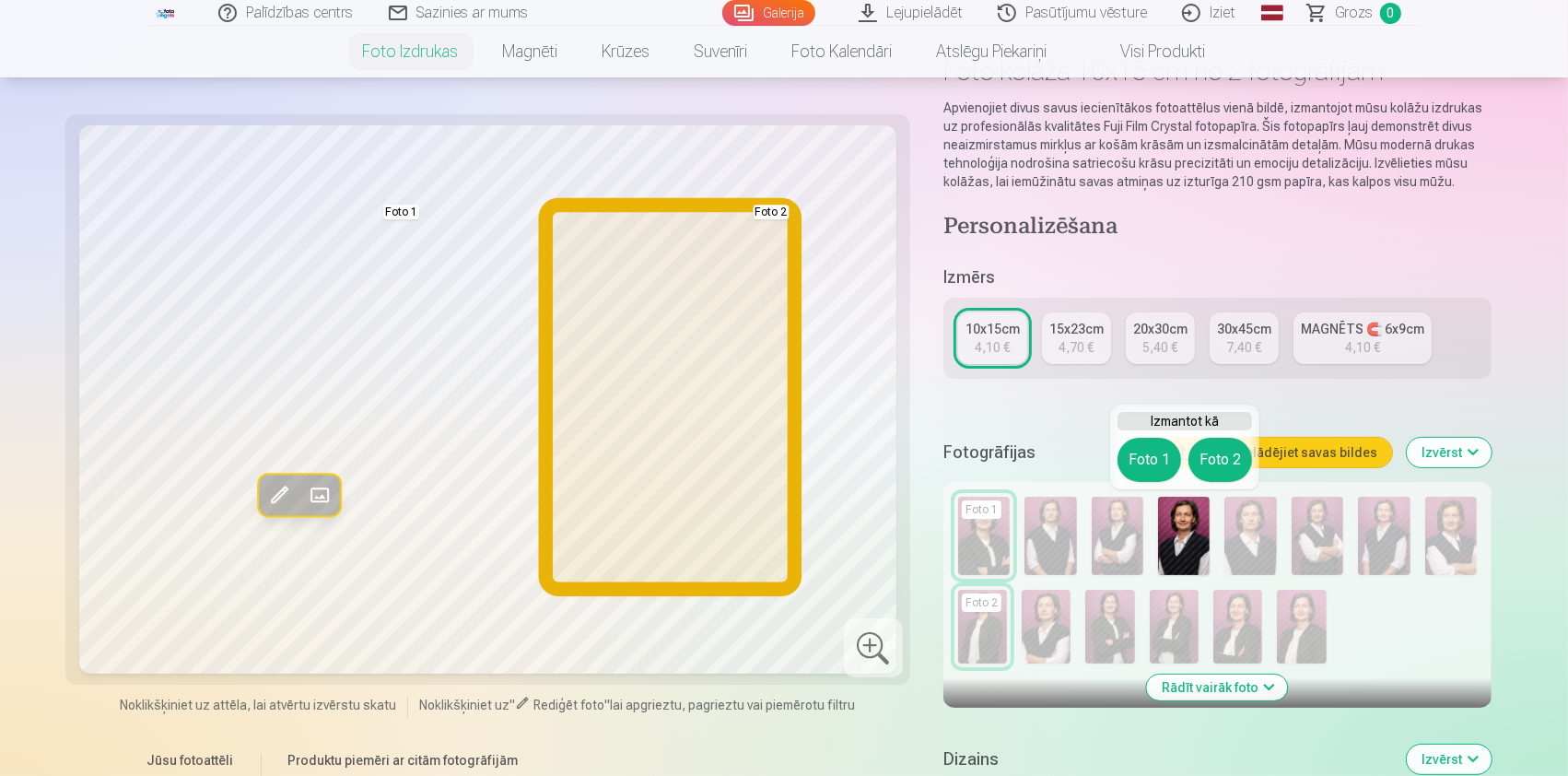
click at [1237, 455] on button "Foto 2" at bounding box center [1220, 459] width 63 height 44
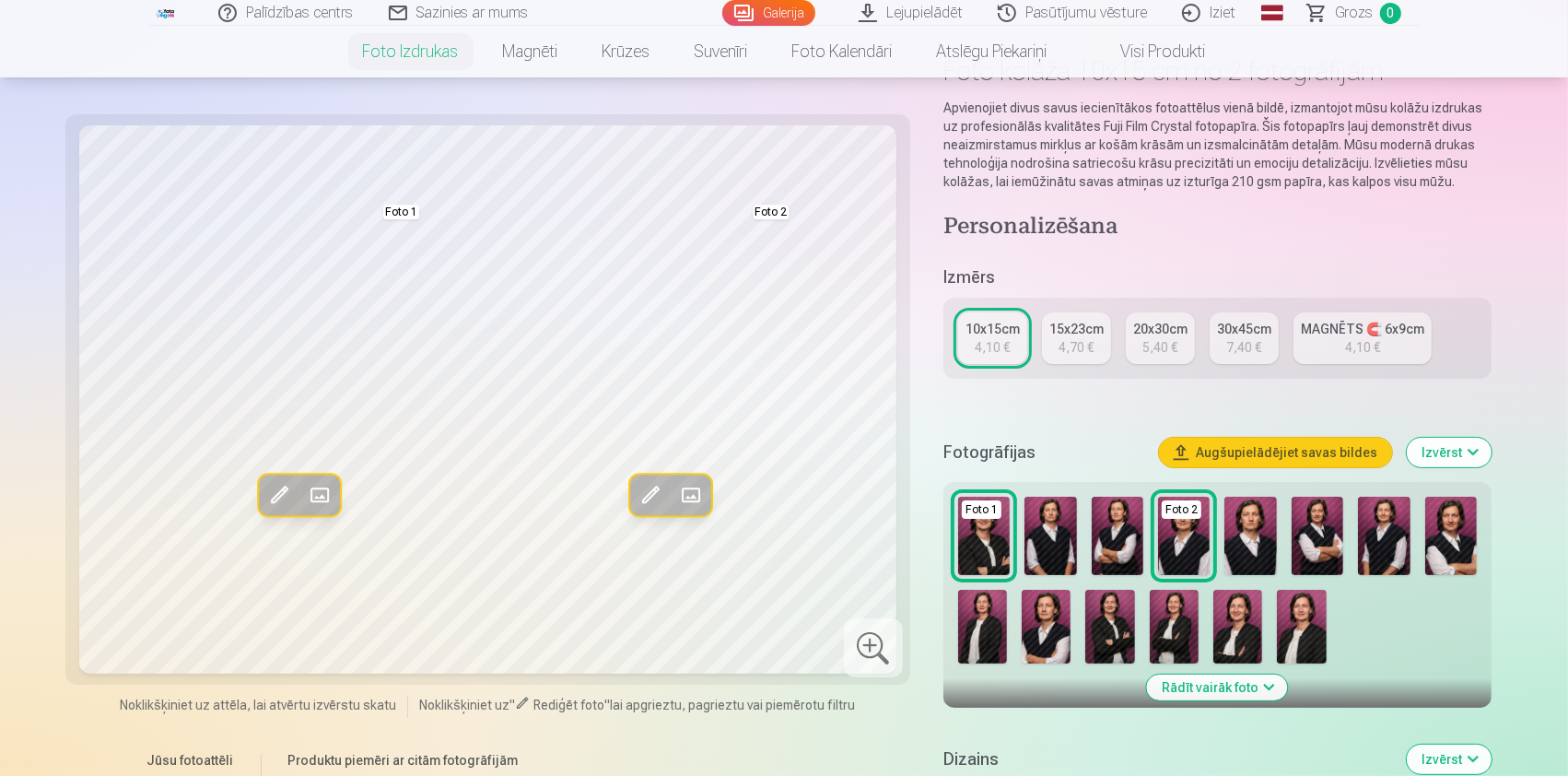
click at [987, 622] on img at bounding box center [982, 627] width 49 height 74
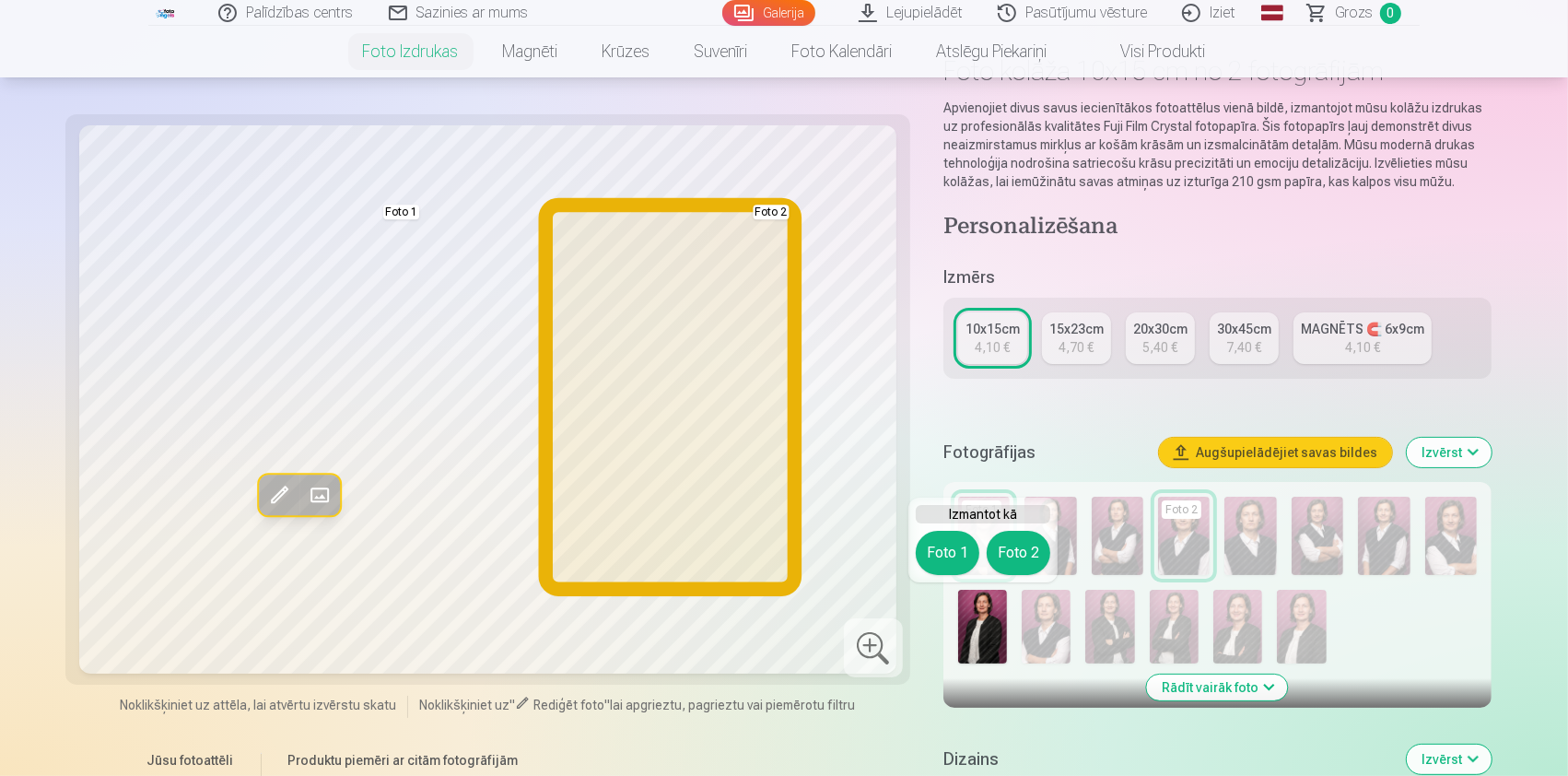
click at [1030, 531] on button "Foto 2" at bounding box center [1018, 553] width 63 height 44
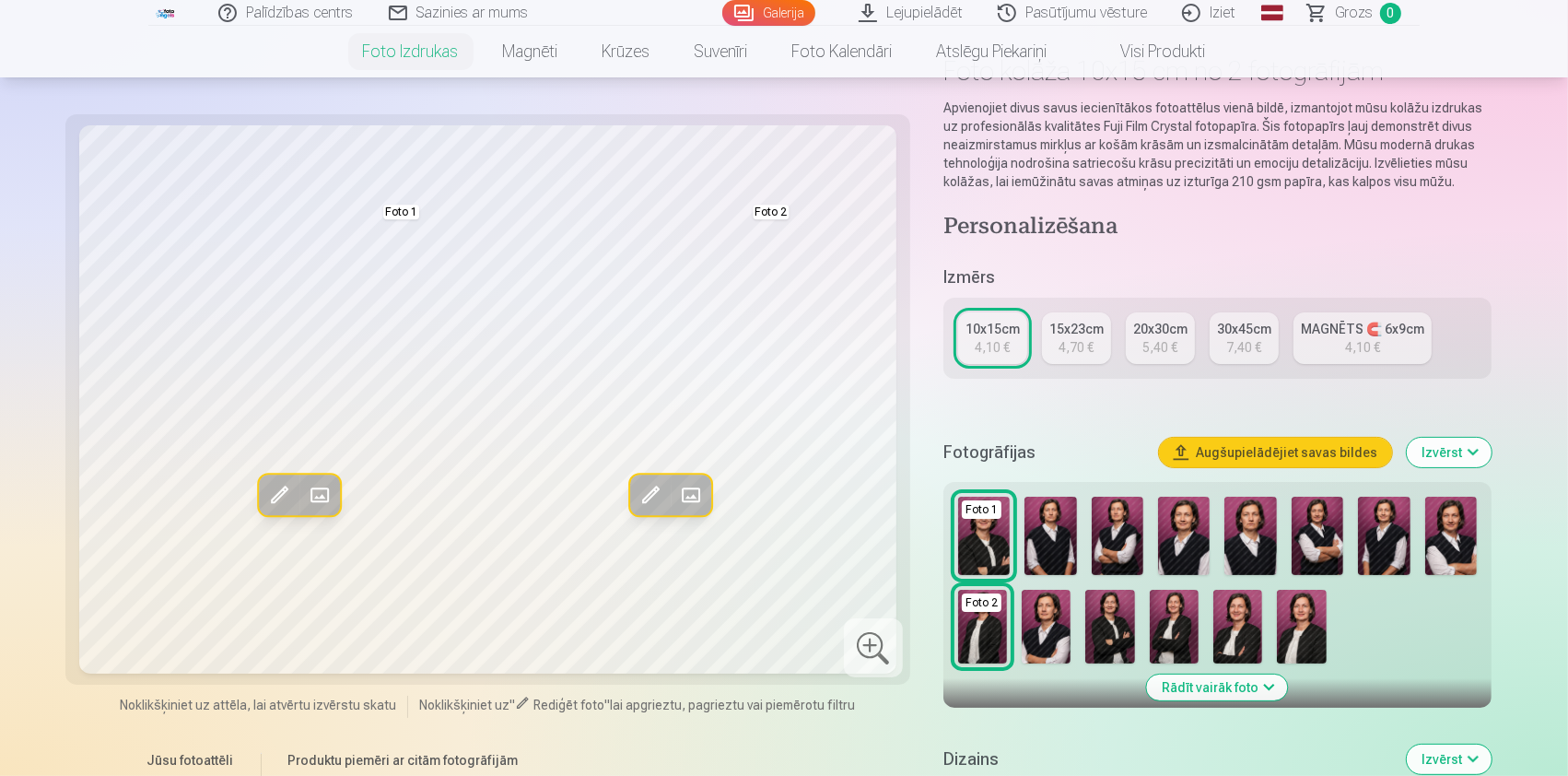
click at [1174, 636] on img at bounding box center [1174, 627] width 49 height 74
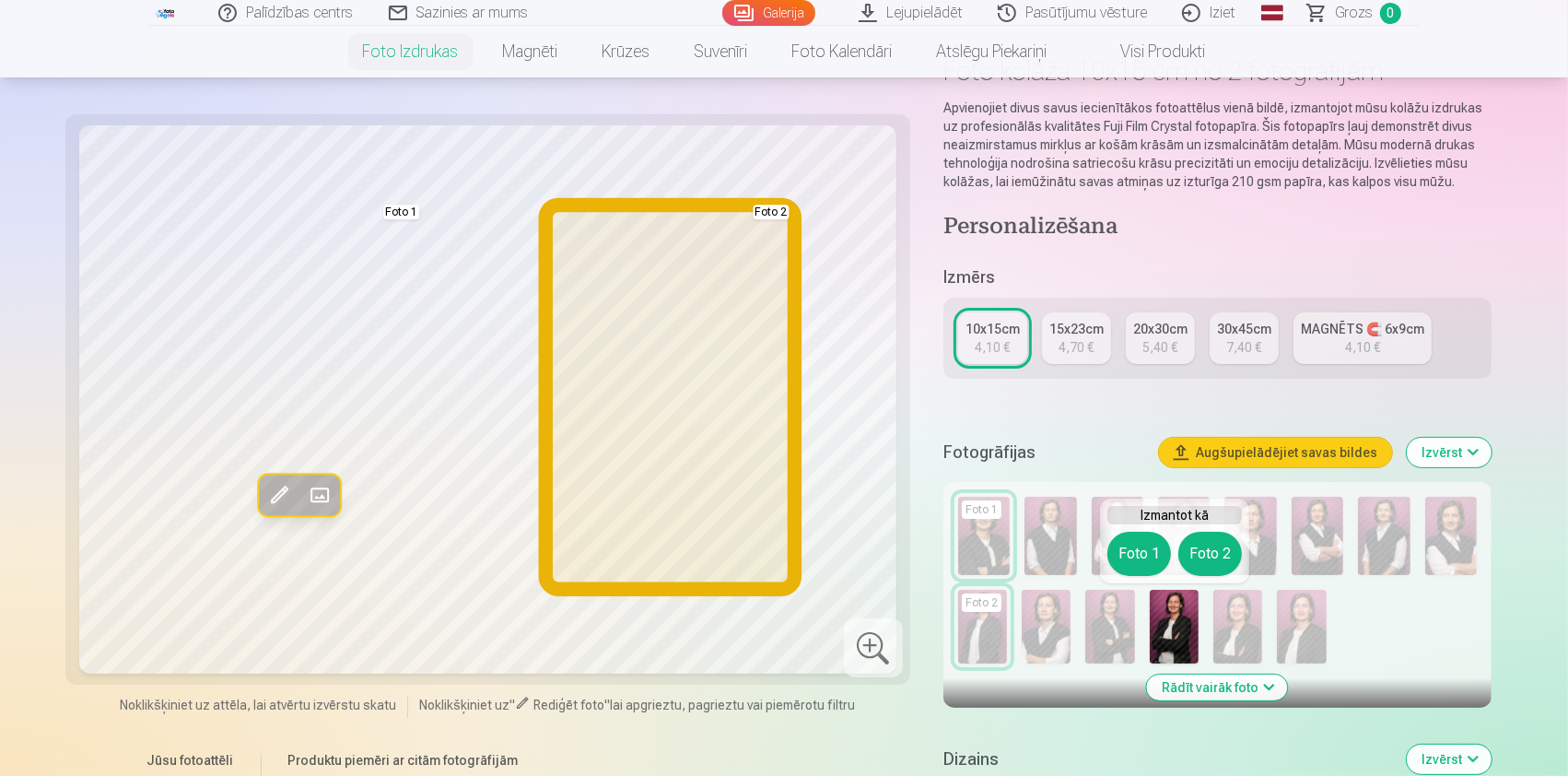
click at [1206, 557] on button "Foto 2" at bounding box center [1209, 554] width 63 height 44
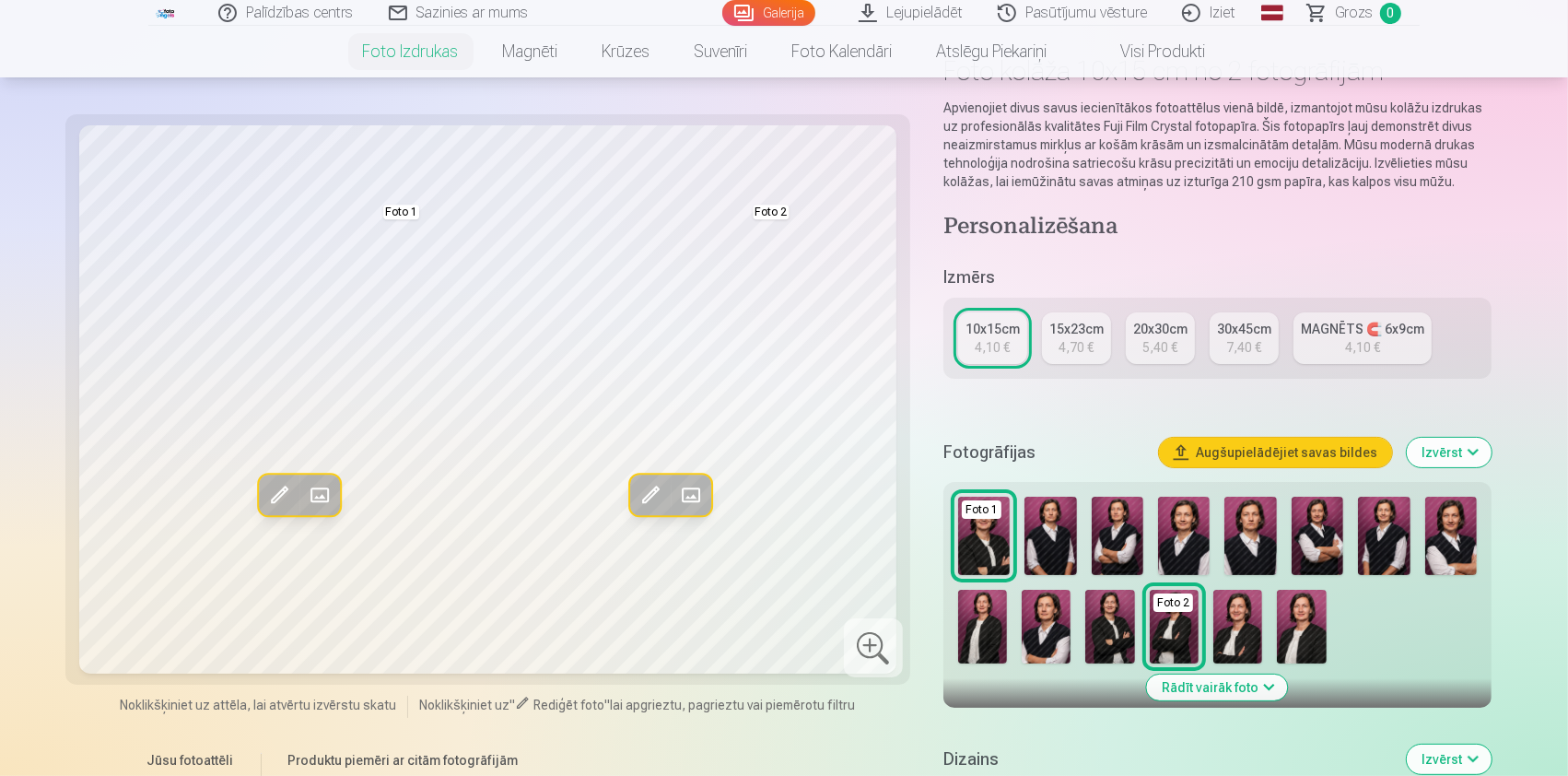
click at [1243, 639] on img at bounding box center [1238, 627] width 49 height 74
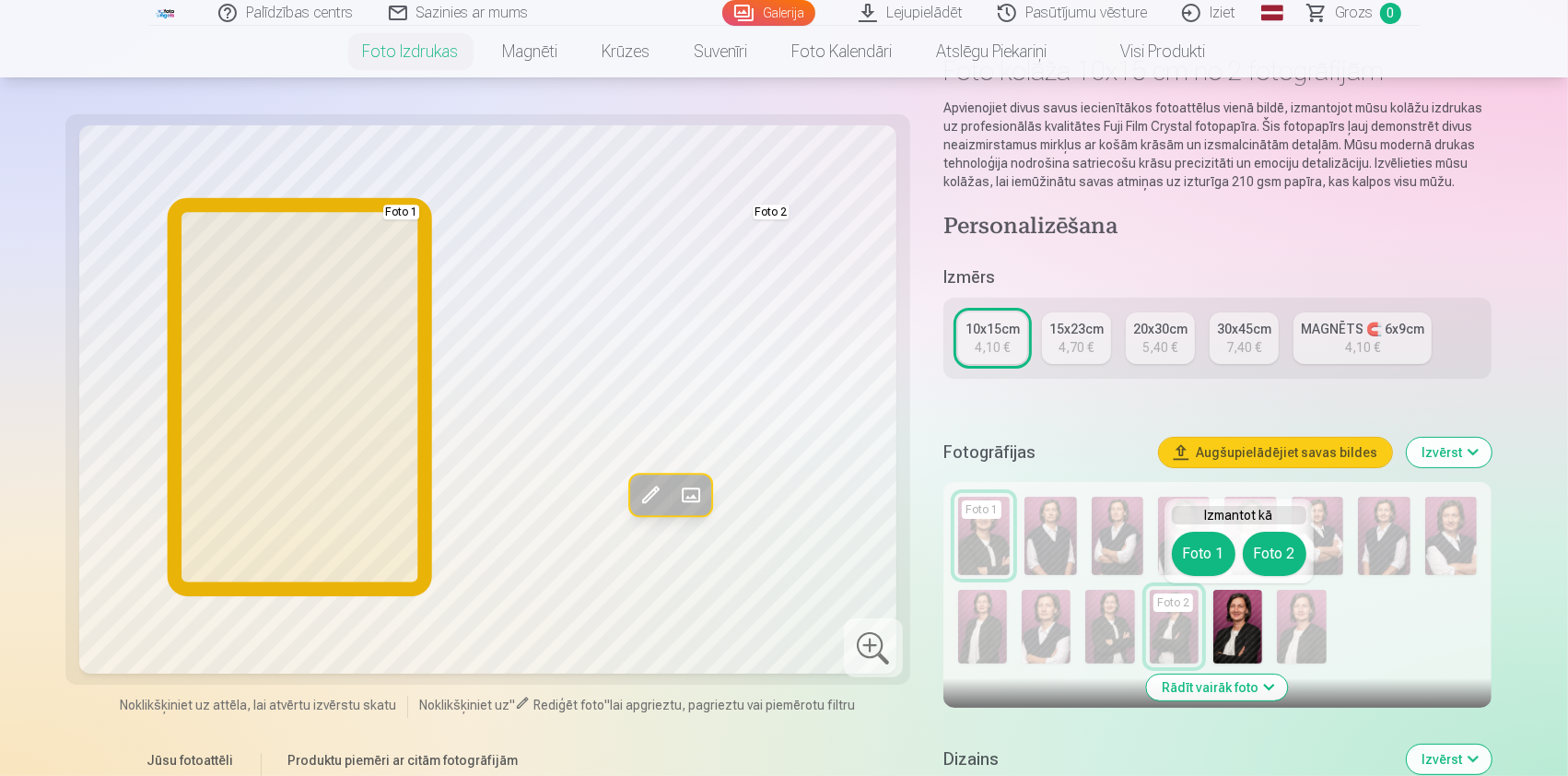
click at [1212, 542] on button "Foto 1" at bounding box center [1204, 554] width 63 height 44
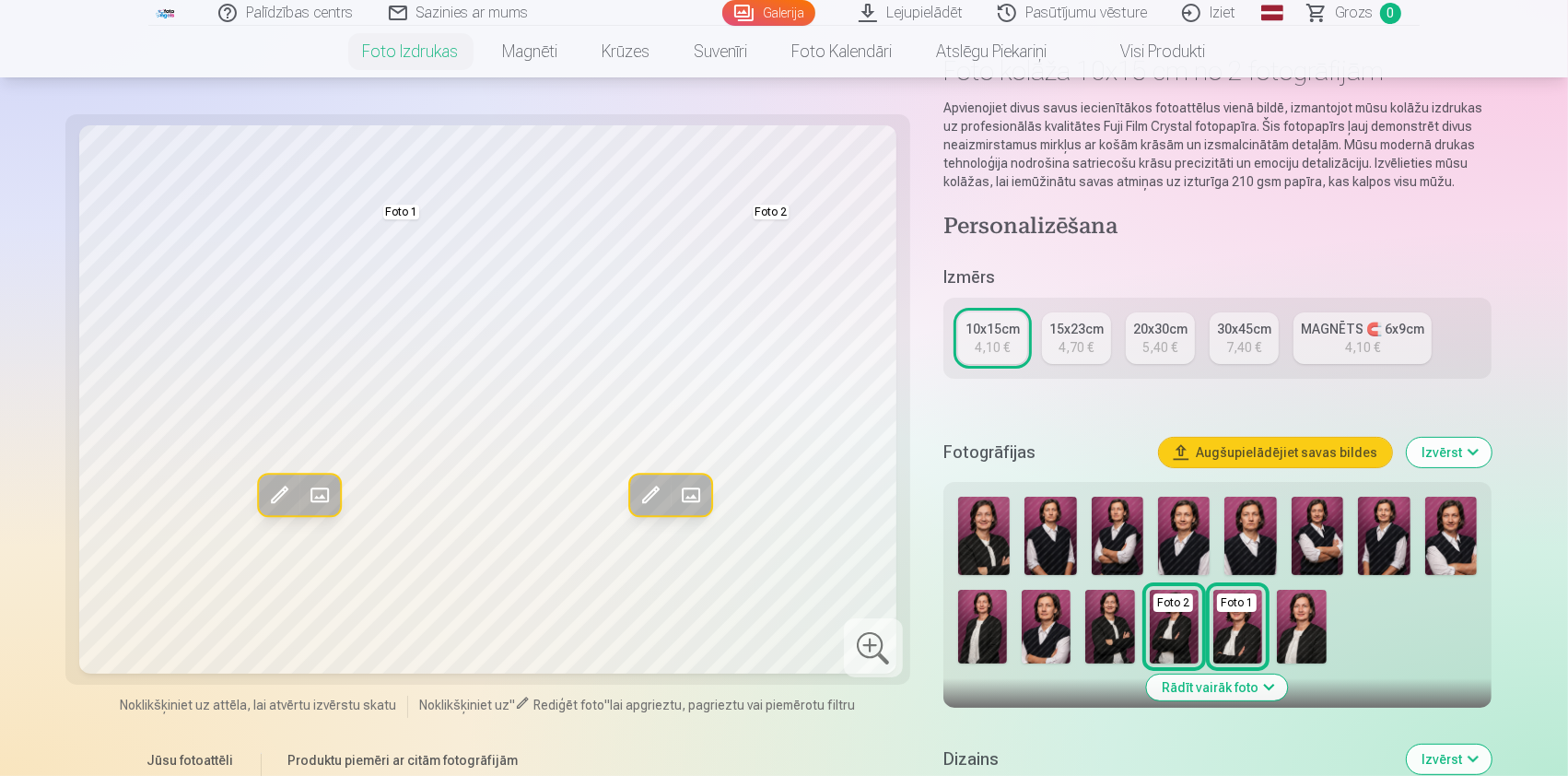
click at [1306, 629] on img at bounding box center [1301, 627] width 49 height 74
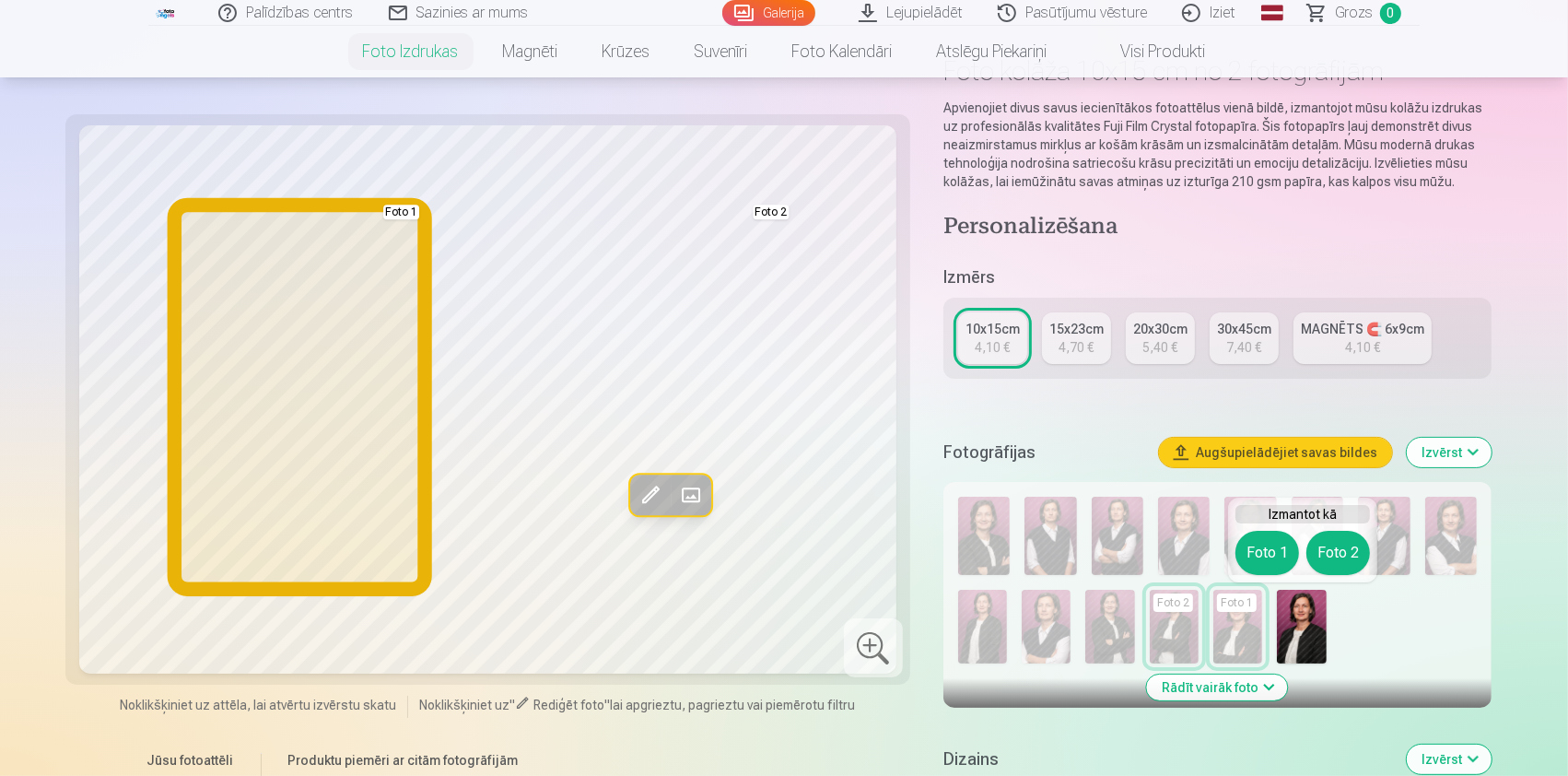
click at [1266, 551] on button "Foto 1" at bounding box center [1267, 553] width 63 height 44
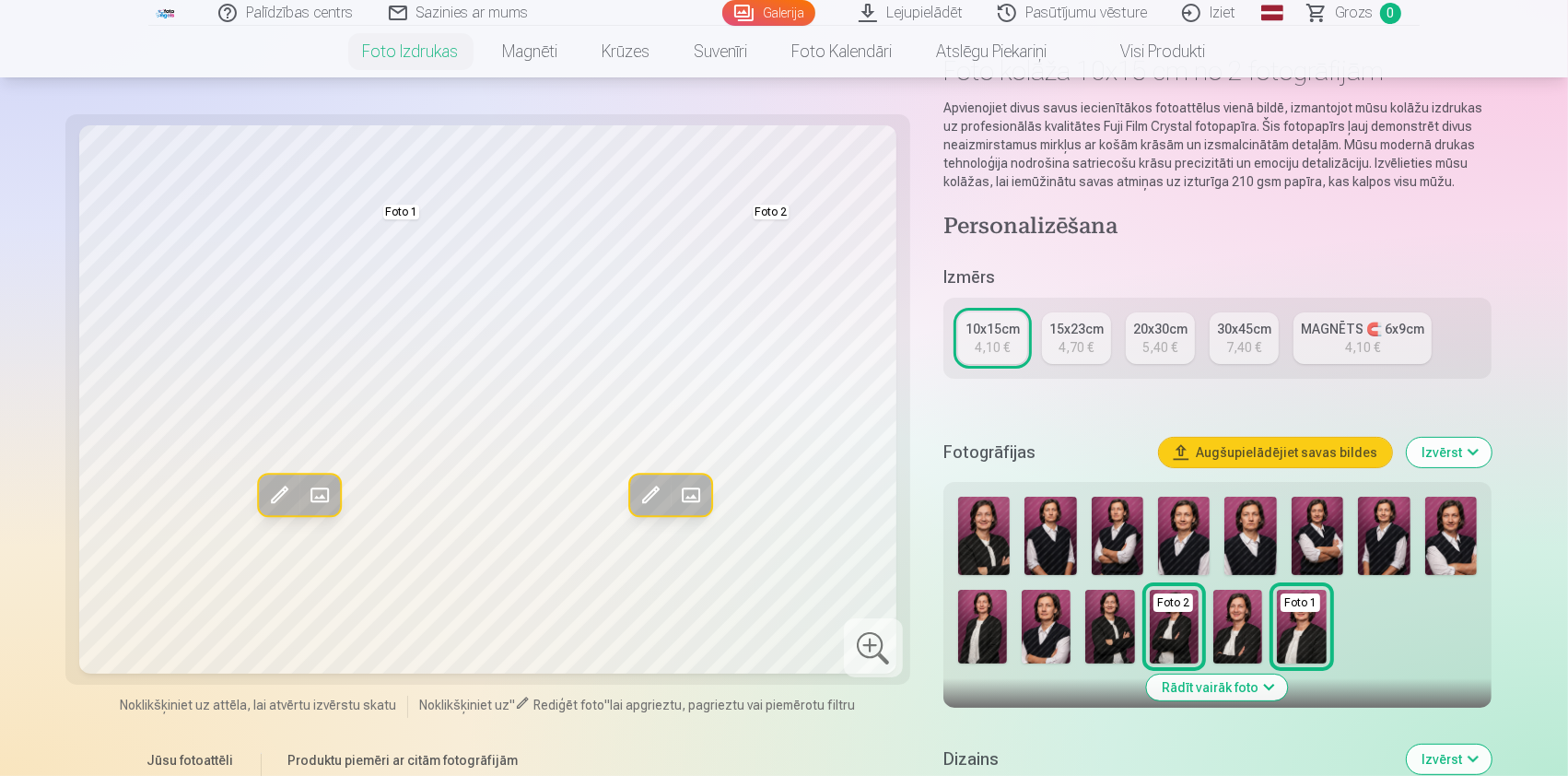
click at [981, 632] on img at bounding box center [982, 627] width 49 height 74
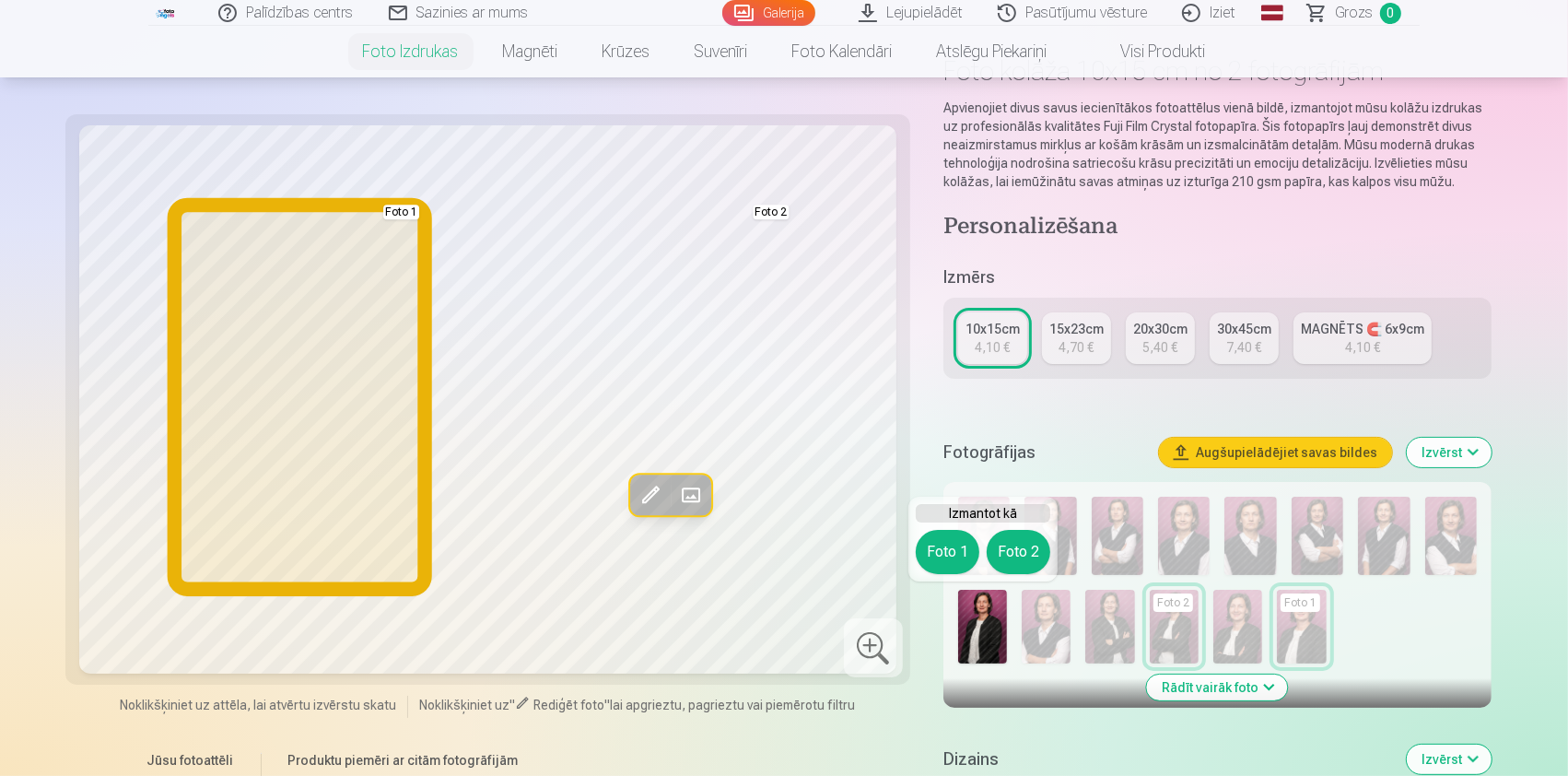
click at [951, 549] on button "Foto 1" at bounding box center [947, 552] width 63 height 44
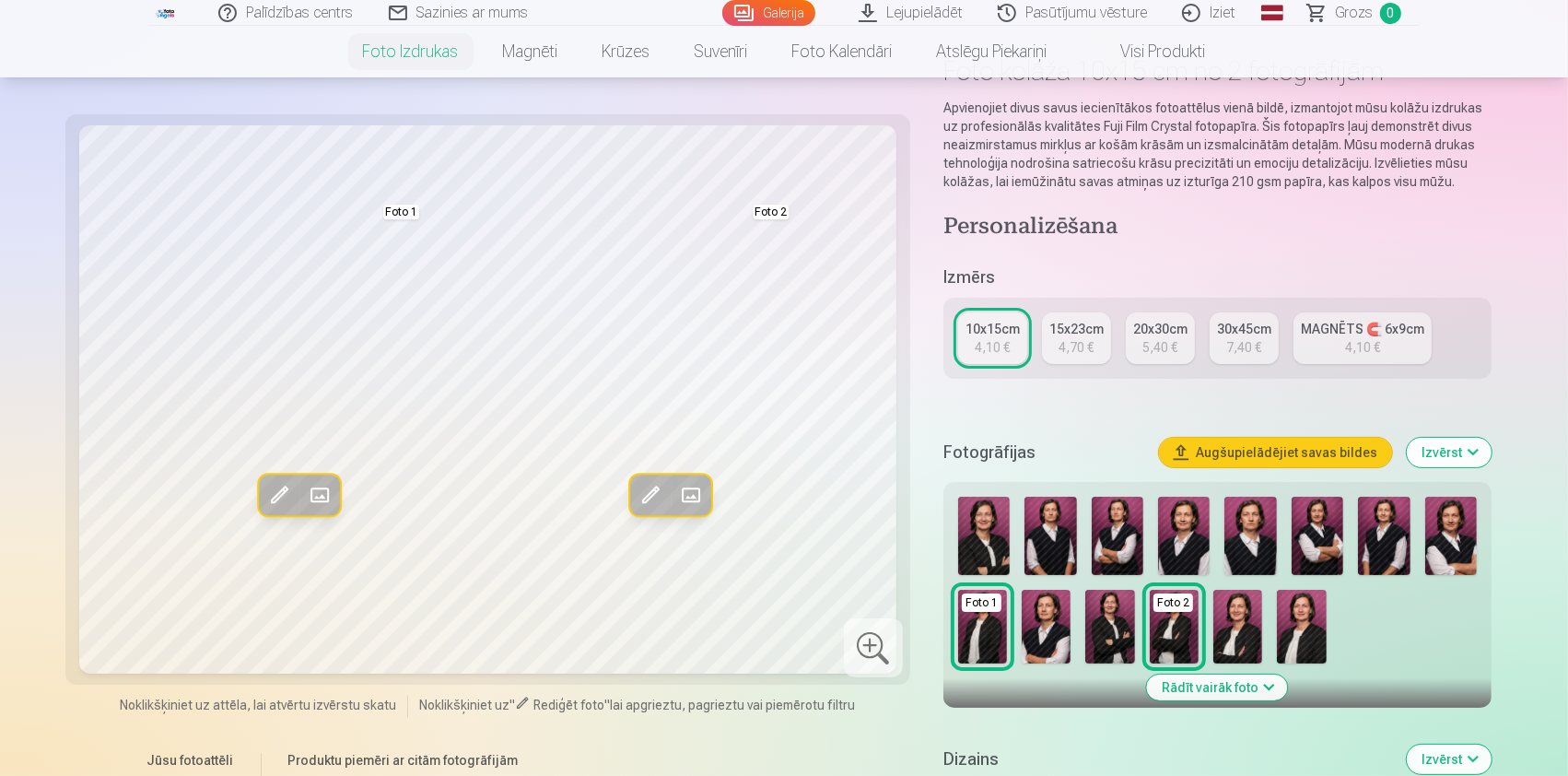
click at [980, 527] on img at bounding box center [983, 536] width 52 height 78
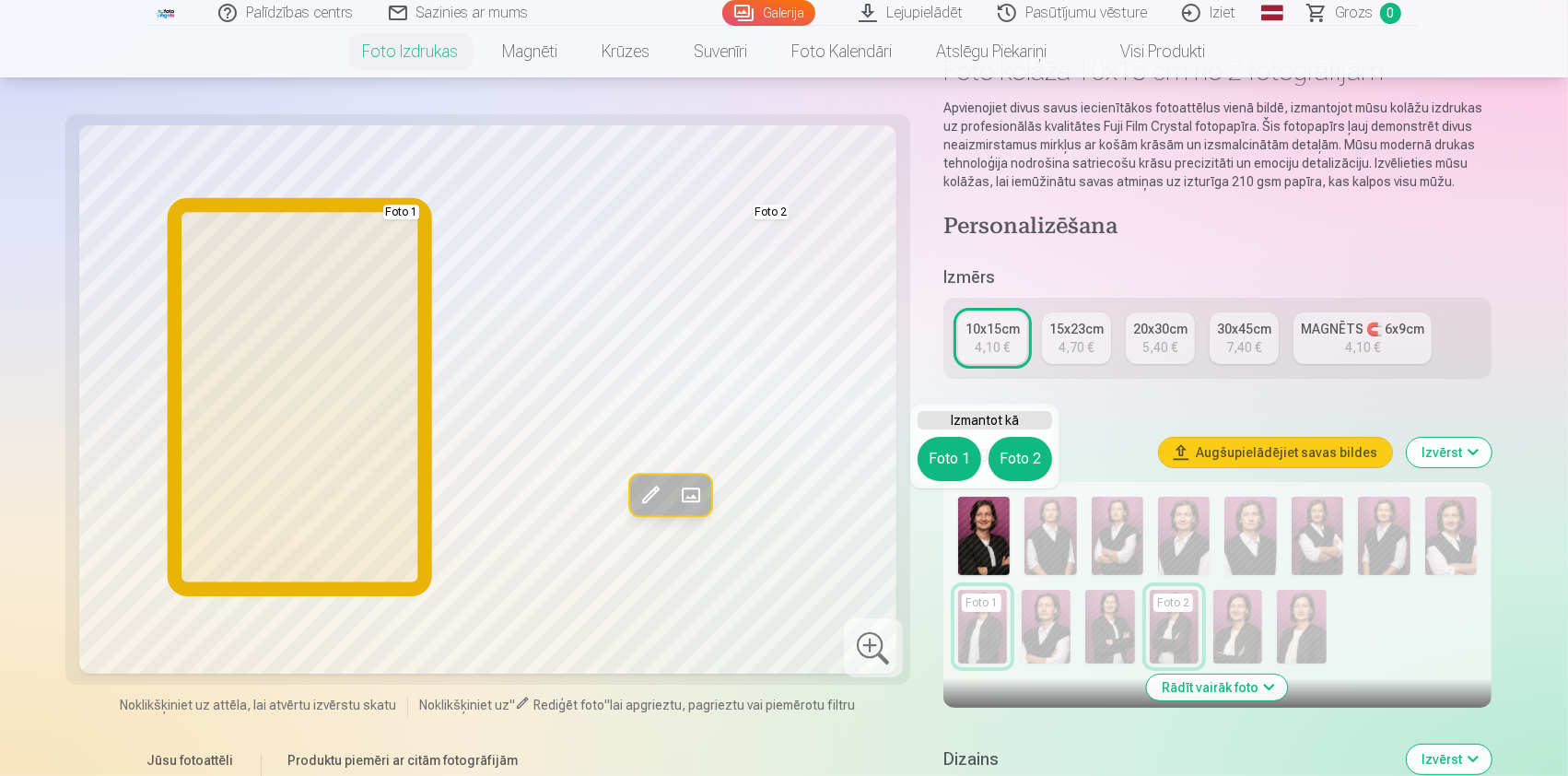
click at [952, 451] on button "Foto 1" at bounding box center [949, 458] width 63 height 44
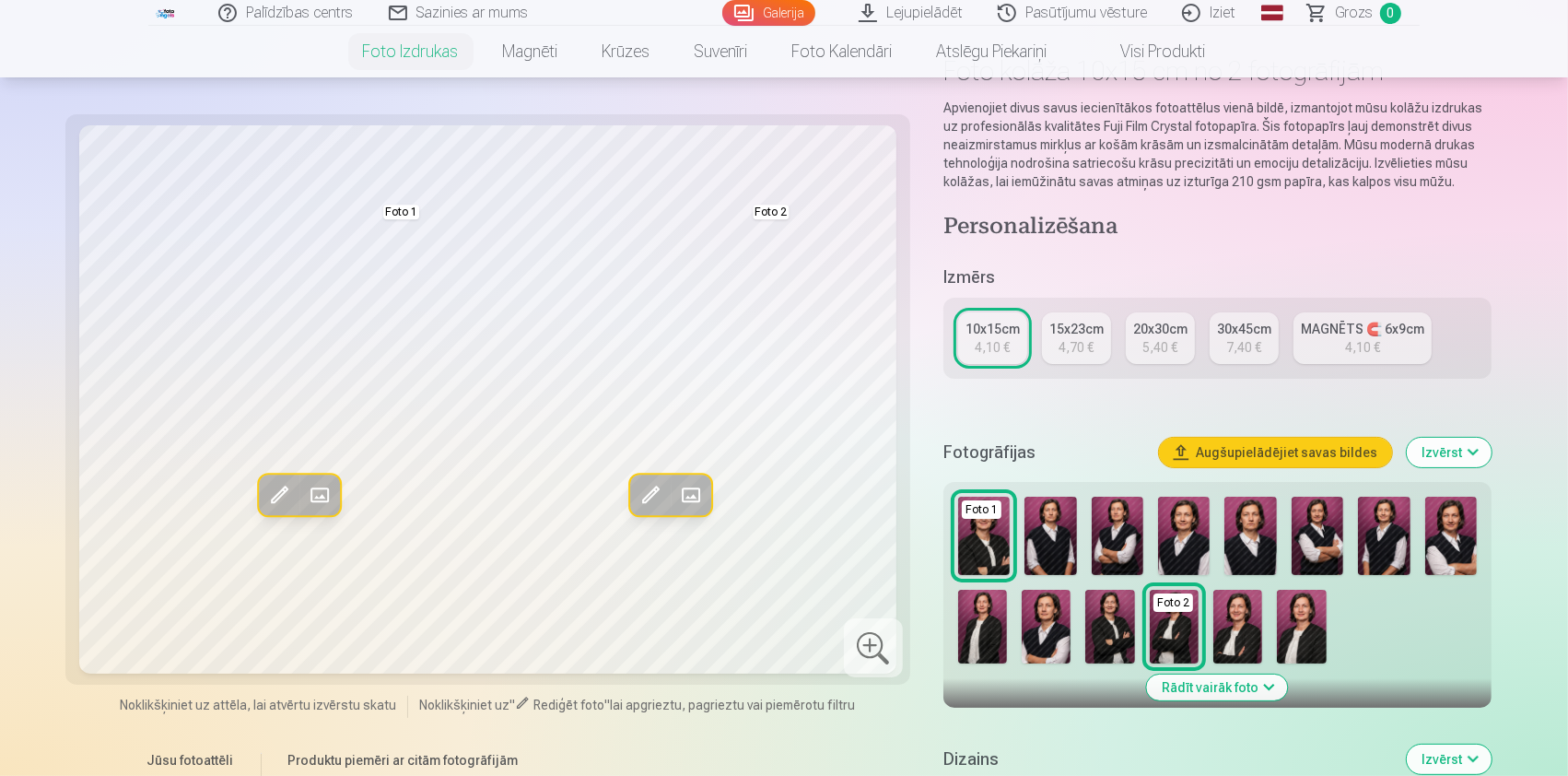
click at [1111, 616] on img at bounding box center [1110, 627] width 49 height 74
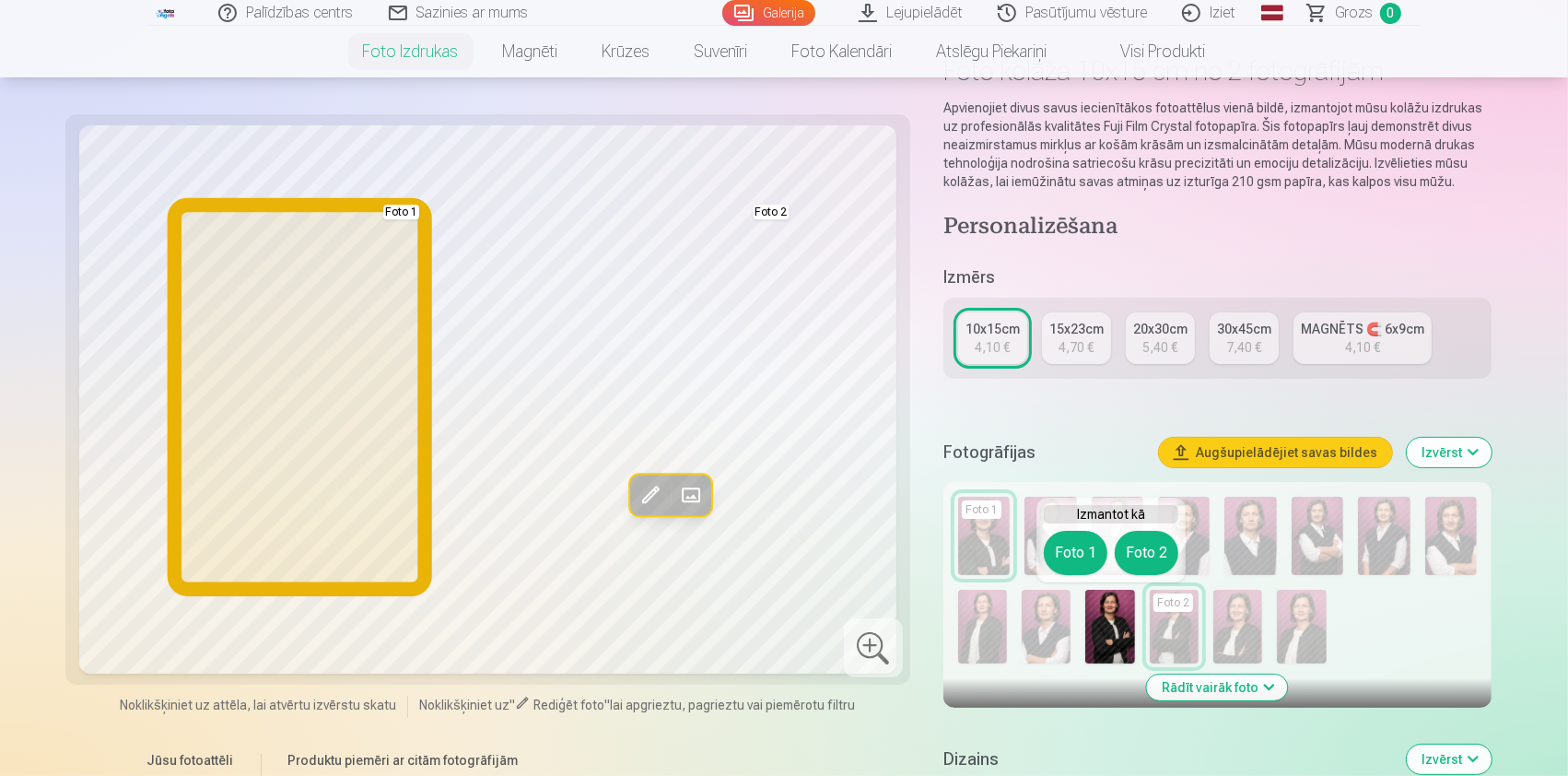
click at [1053, 532] on button "Foto 1" at bounding box center [1075, 553] width 63 height 44
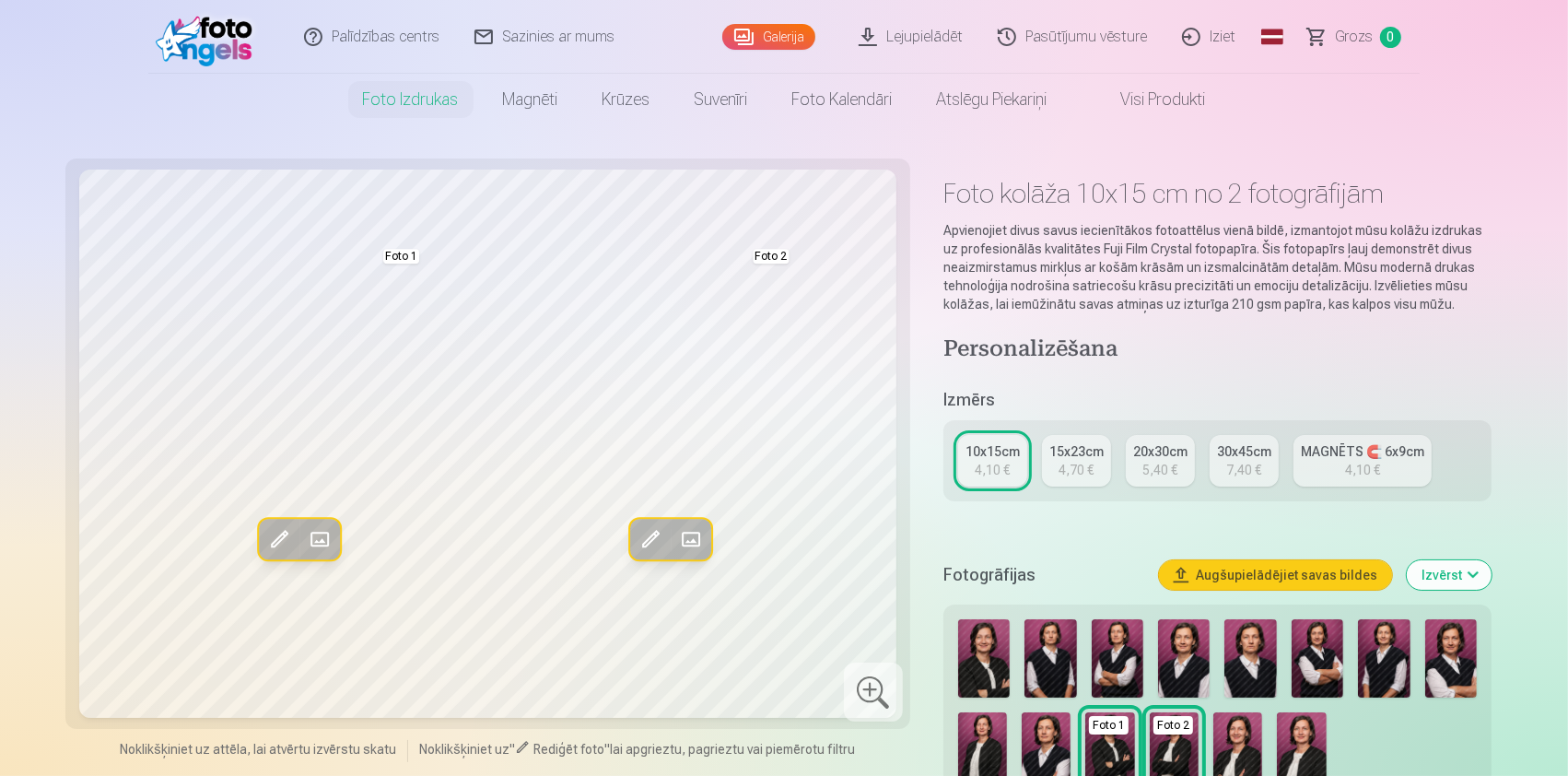
scroll to position [245, 0]
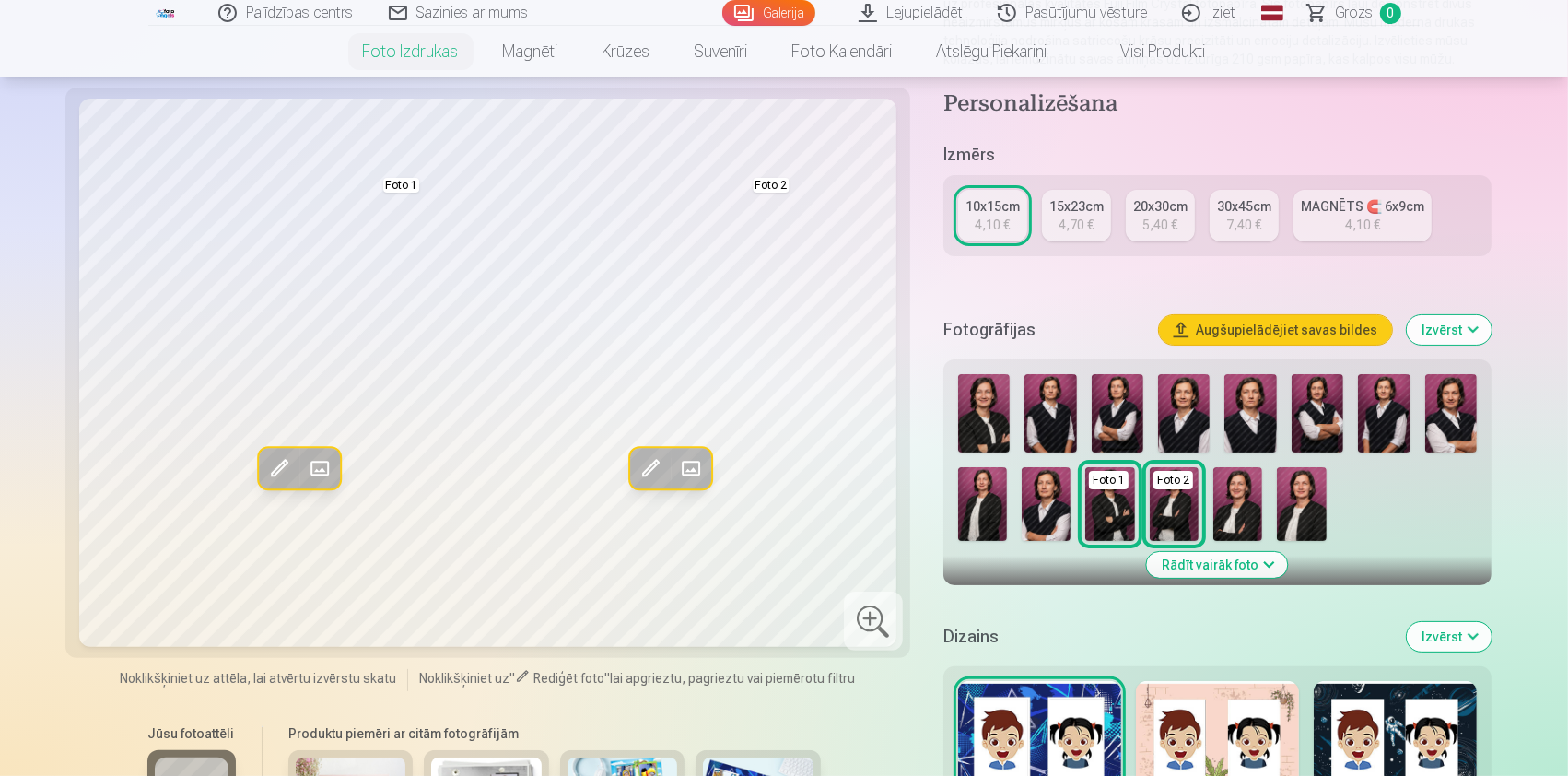
click at [1276, 564] on button "Rādīt vairāk foto" at bounding box center [1217, 564] width 141 height 25
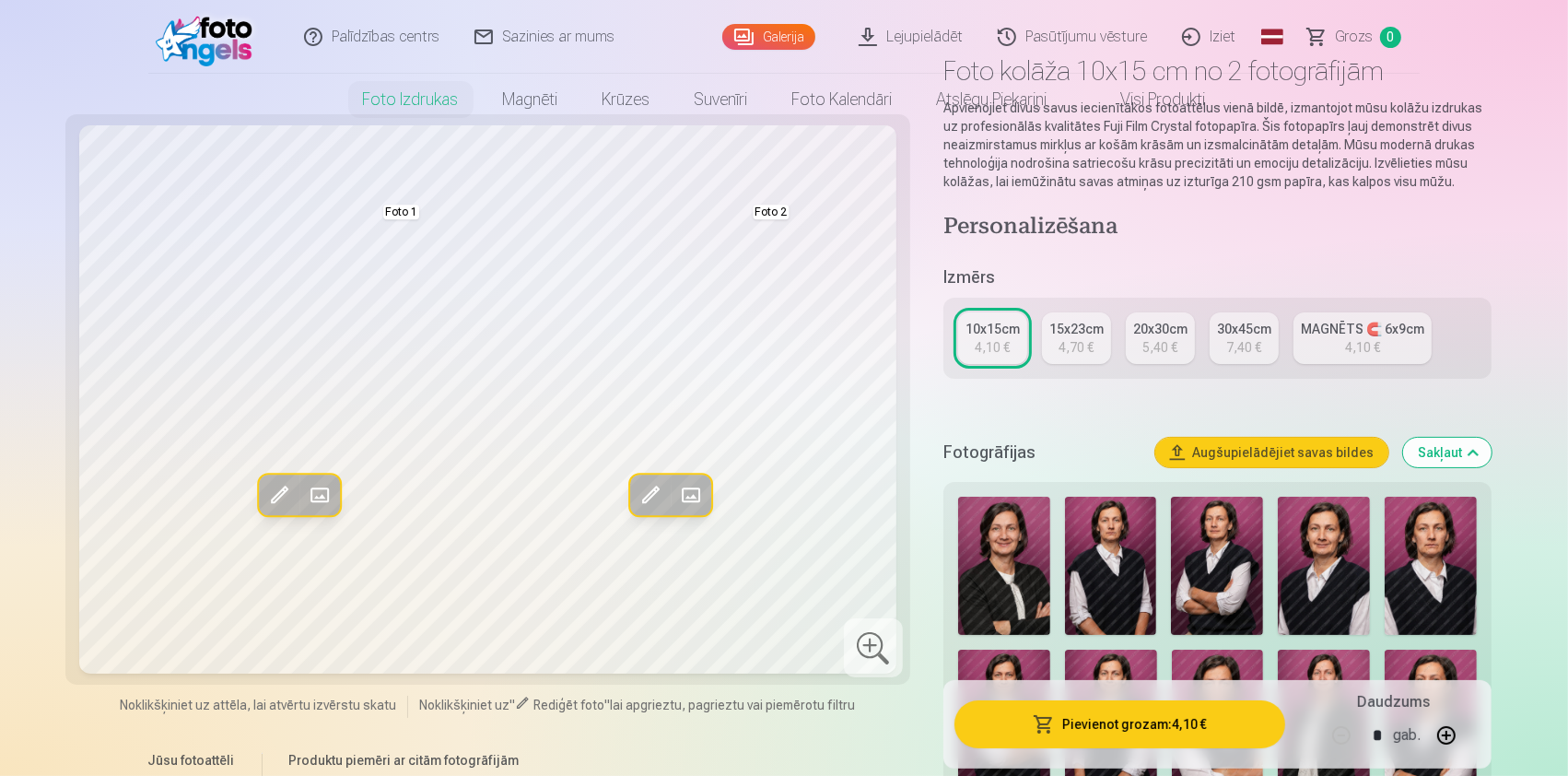
scroll to position [0, 0]
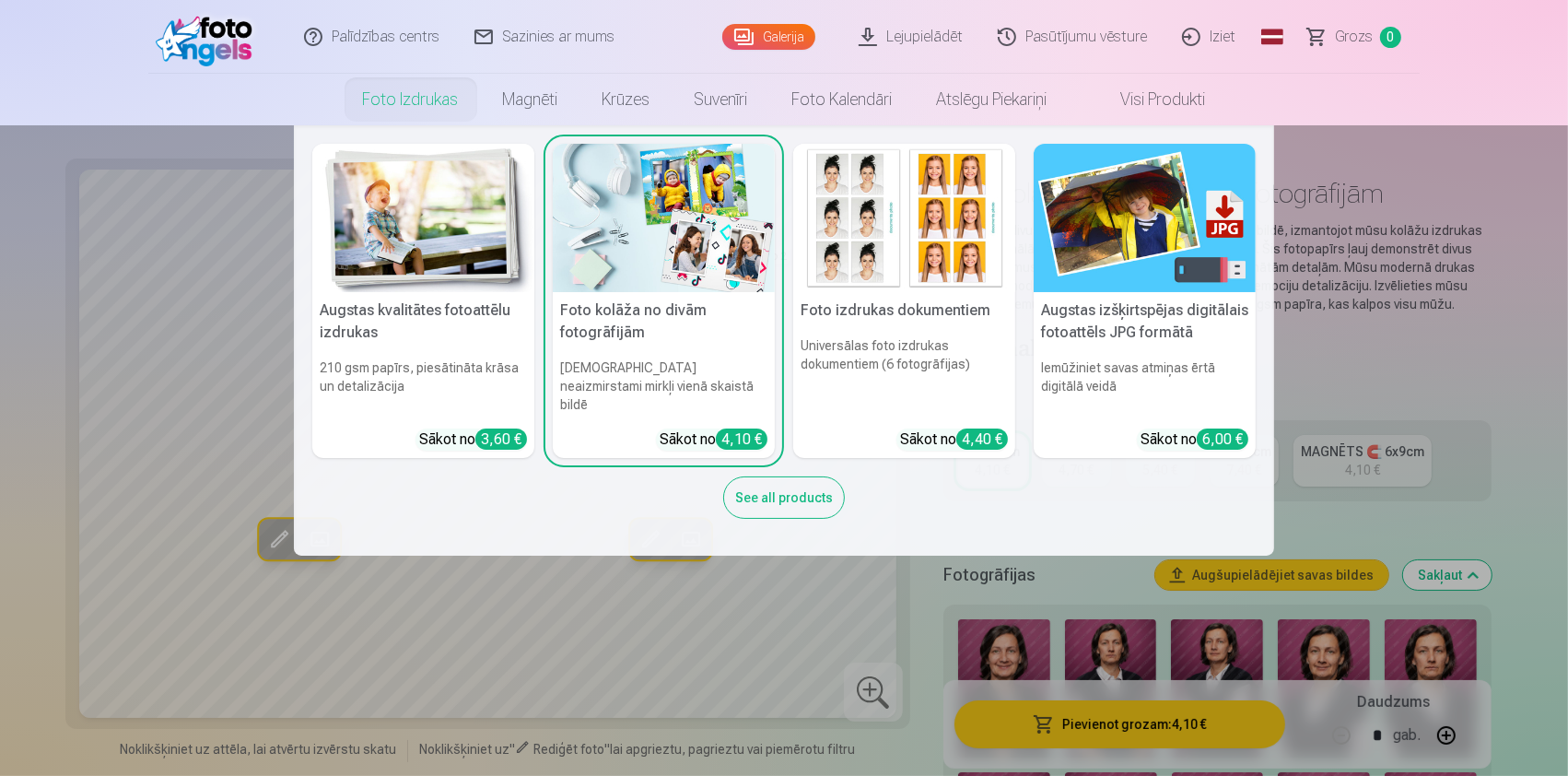
click at [885, 317] on h5 "Foto izdrukas dokumentiem" at bounding box center [904, 311] width 222 height 37
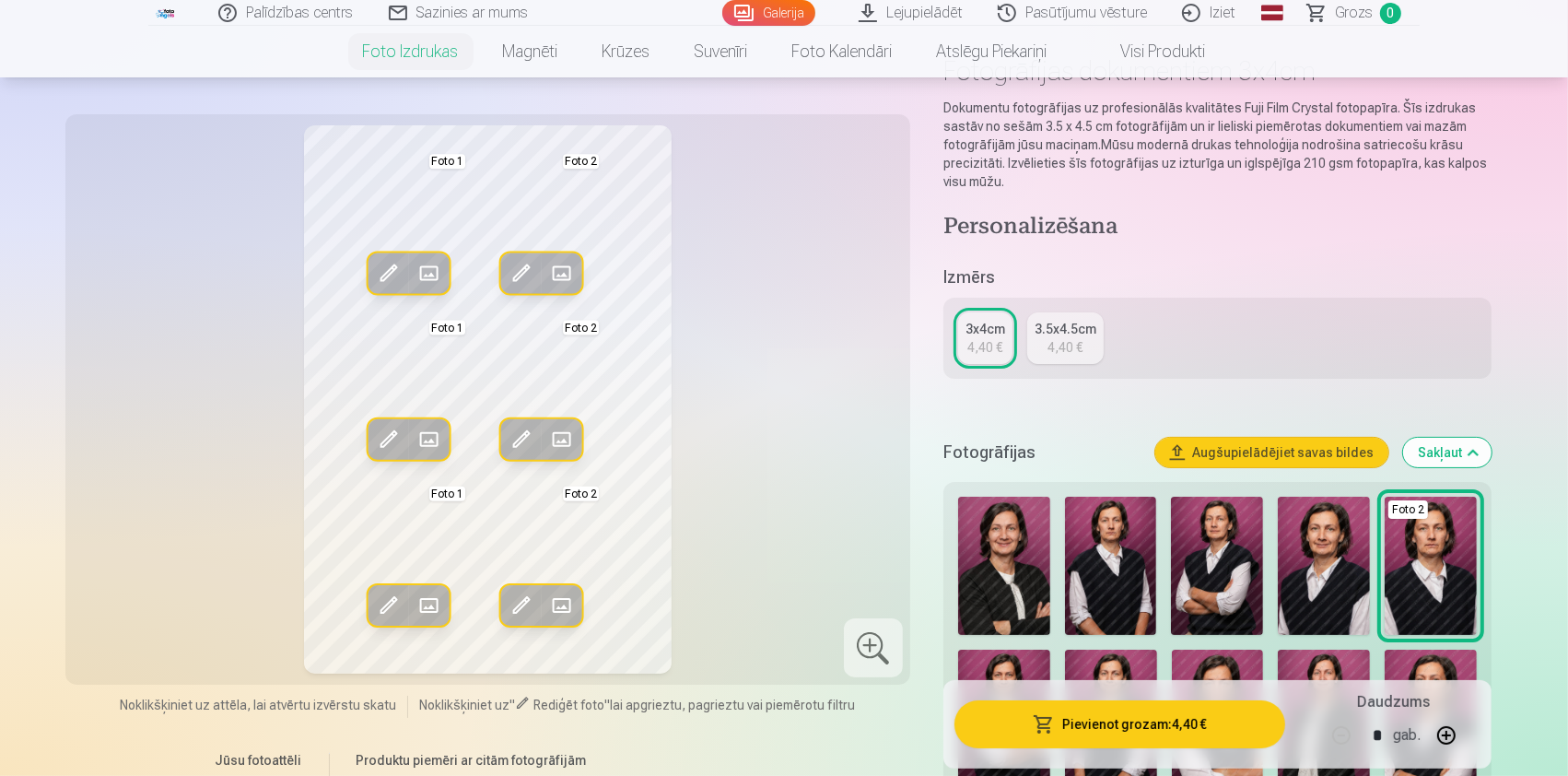
scroll to position [245, 0]
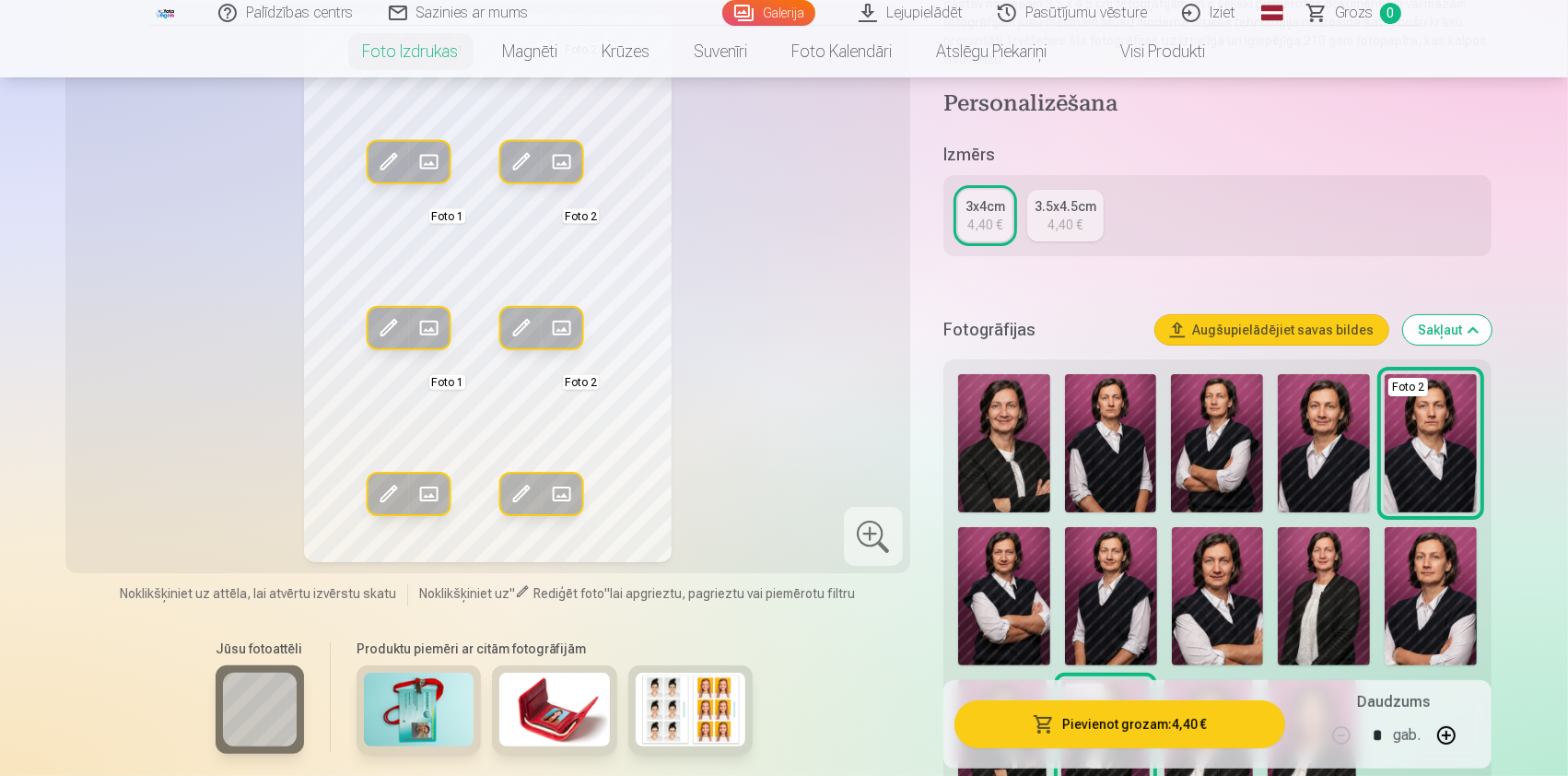
click at [1000, 465] on img at bounding box center [1004, 444] width 93 height 138
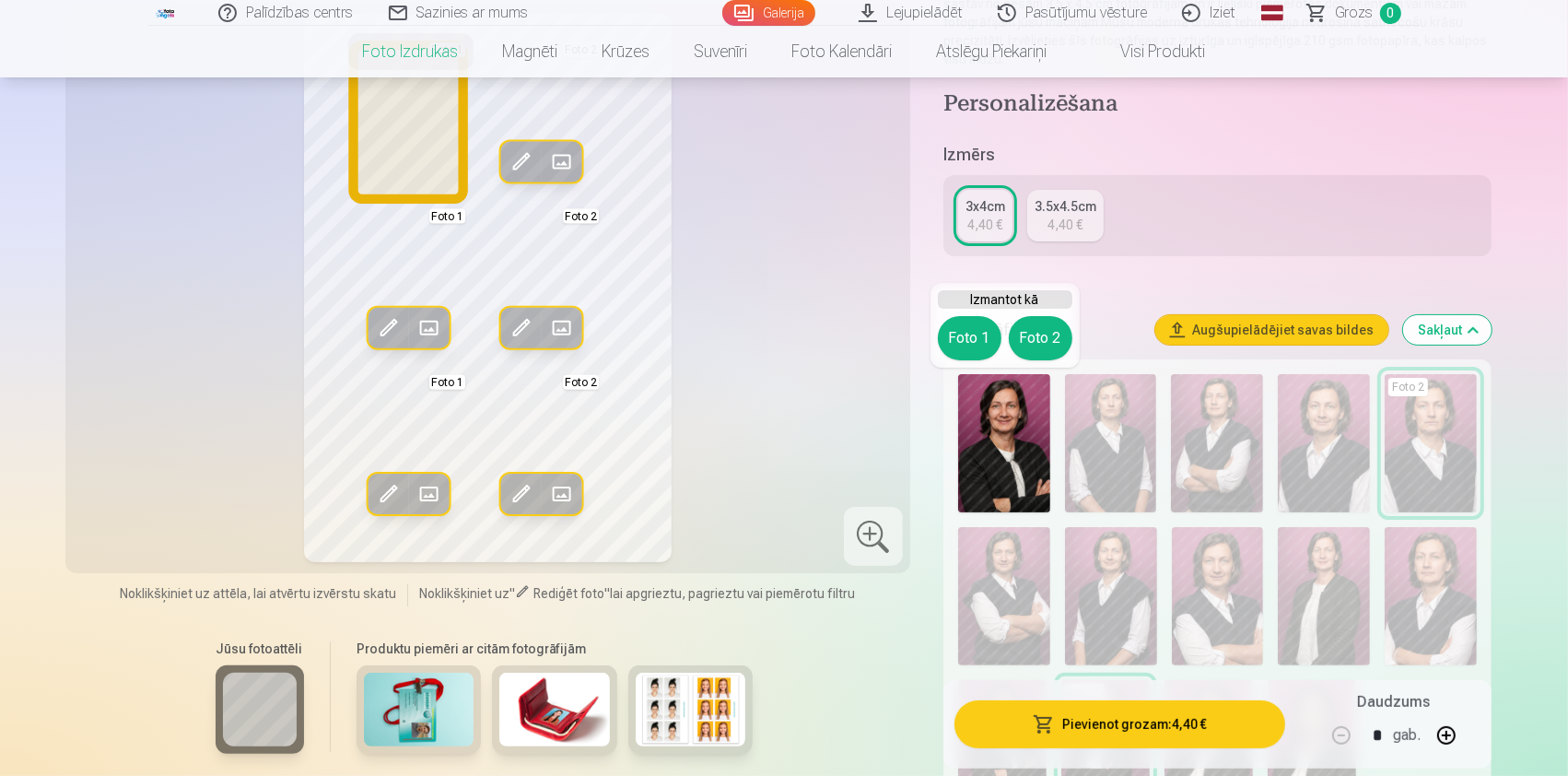
click at [969, 333] on button "Foto 1" at bounding box center [969, 337] width 63 height 44
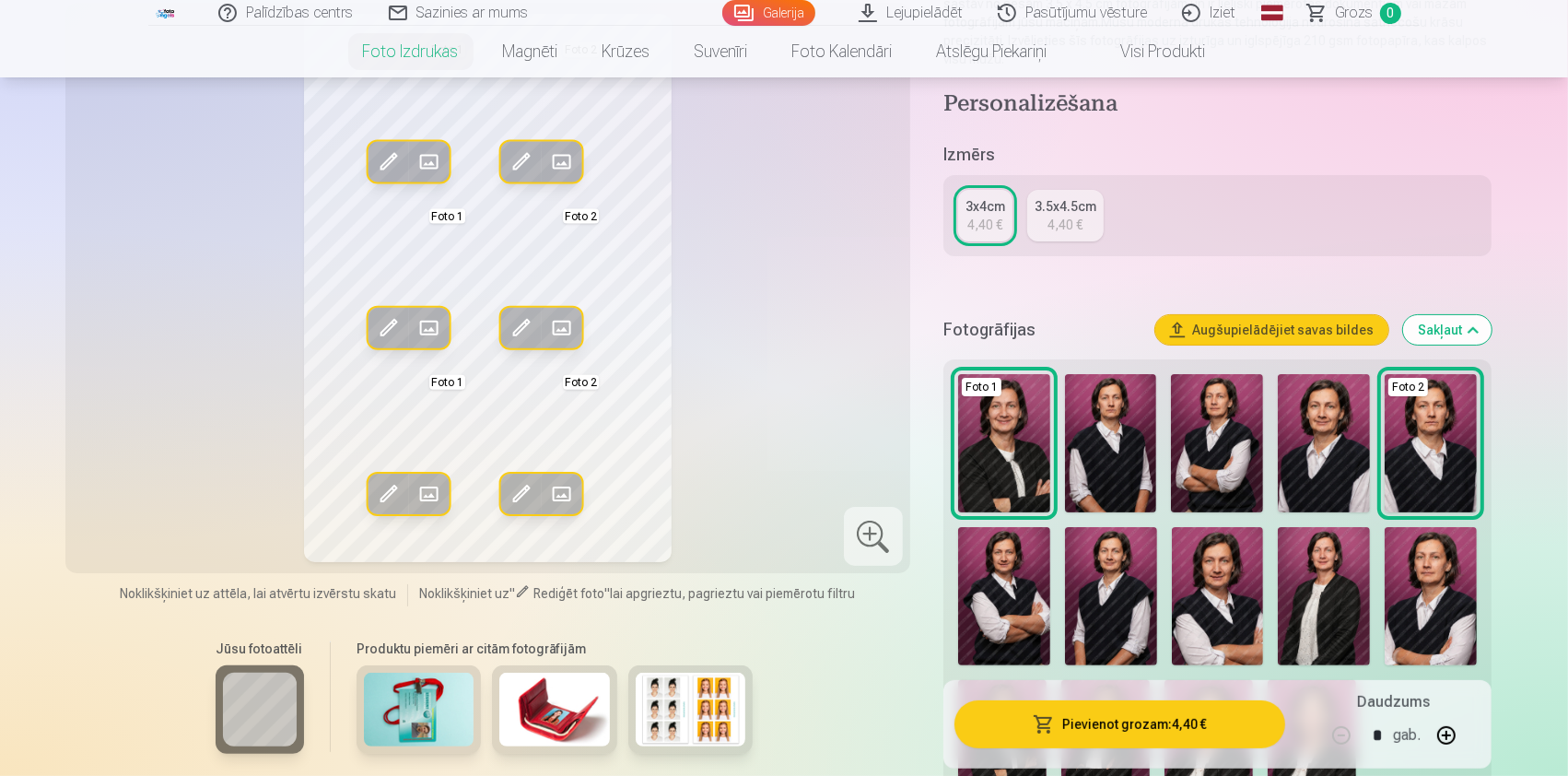
click at [1324, 602] on img at bounding box center [1323, 597] width 93 height 138
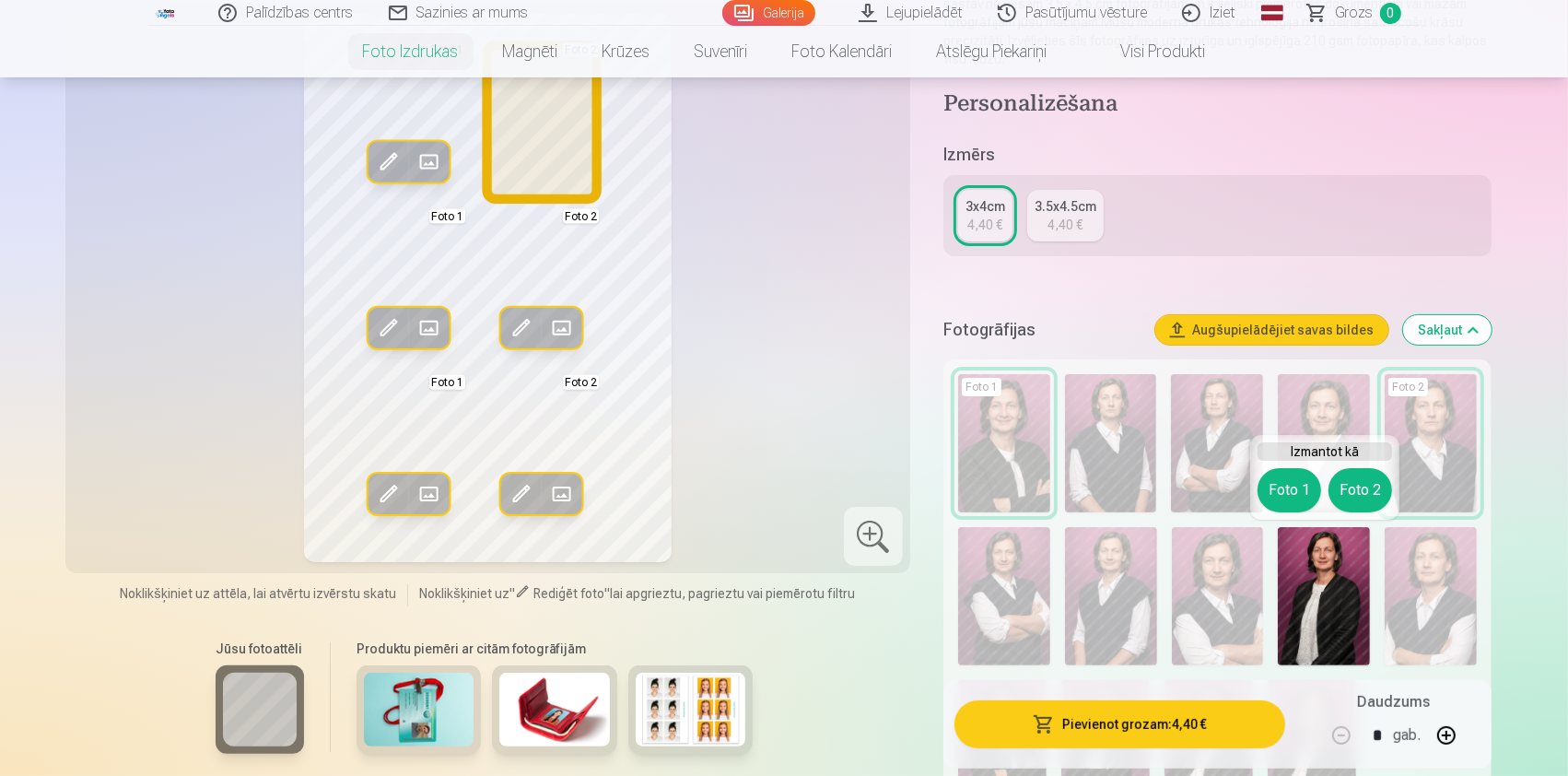
click at [1371, 493] on button "Foto 2" at bounding box center [1359, 489] width 63 height 44
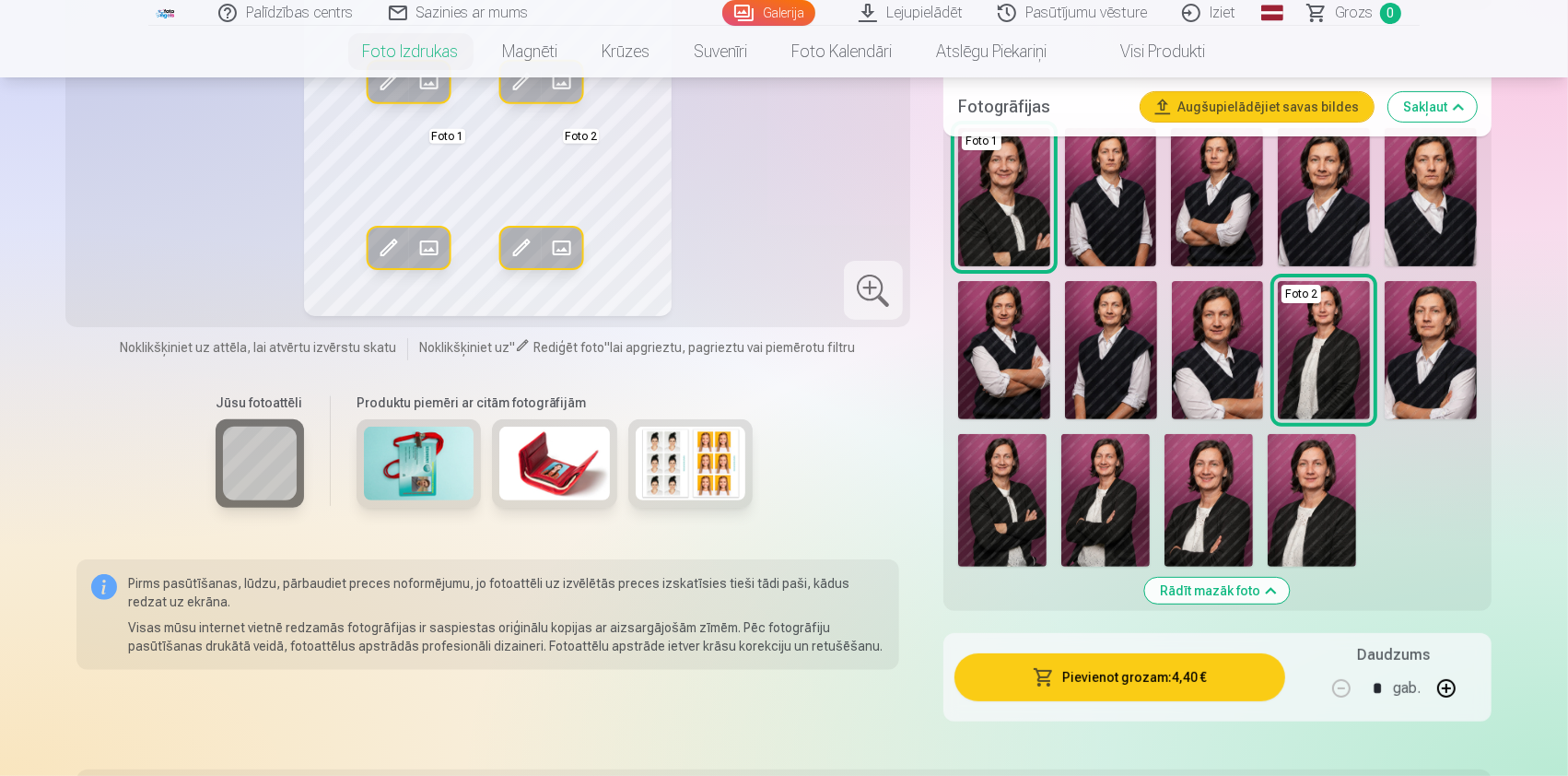
scroll to position [614, 0]
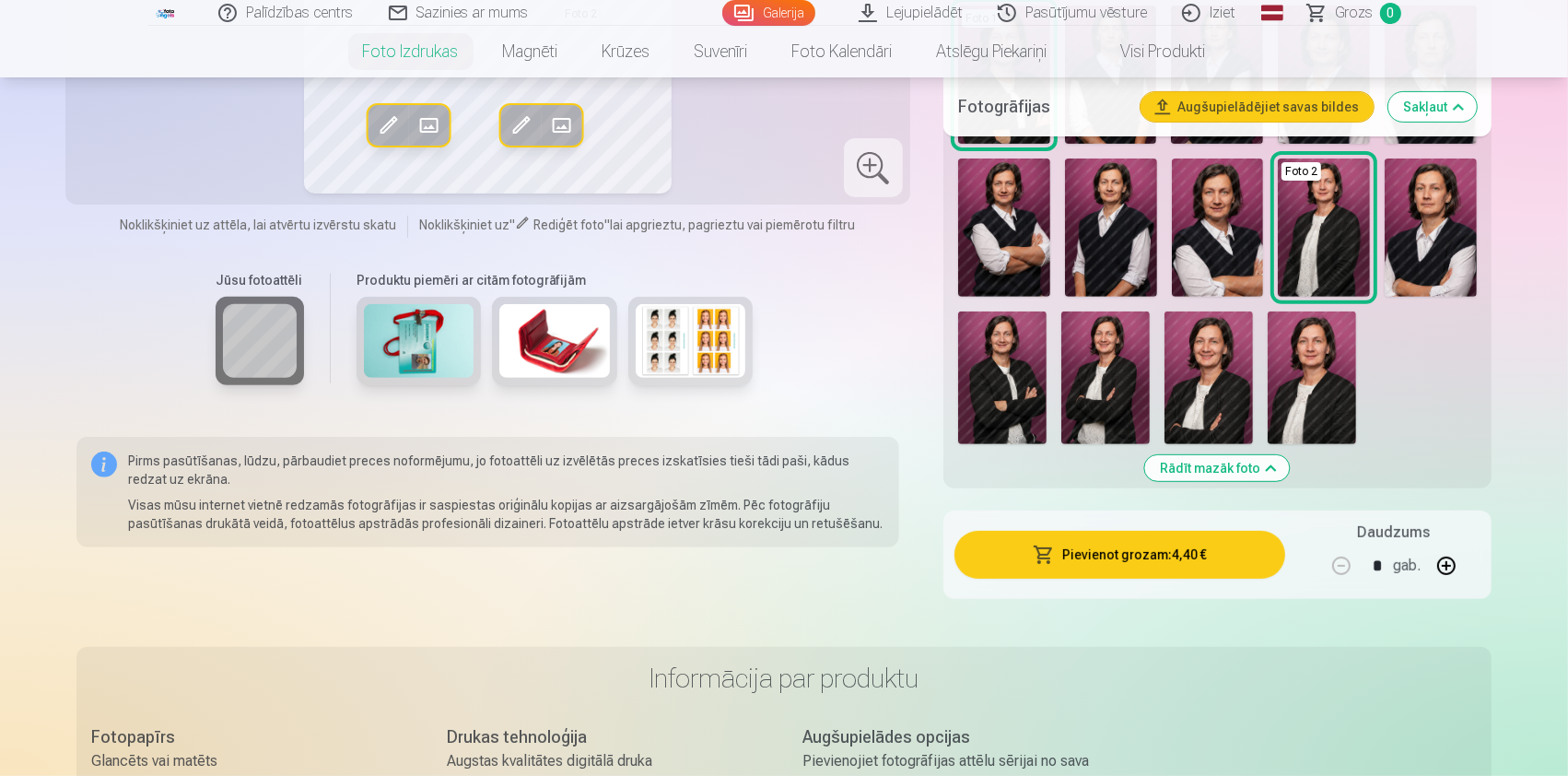
click at [1316, 409] on img at bounding box center [1312, 378] width 89 height 133
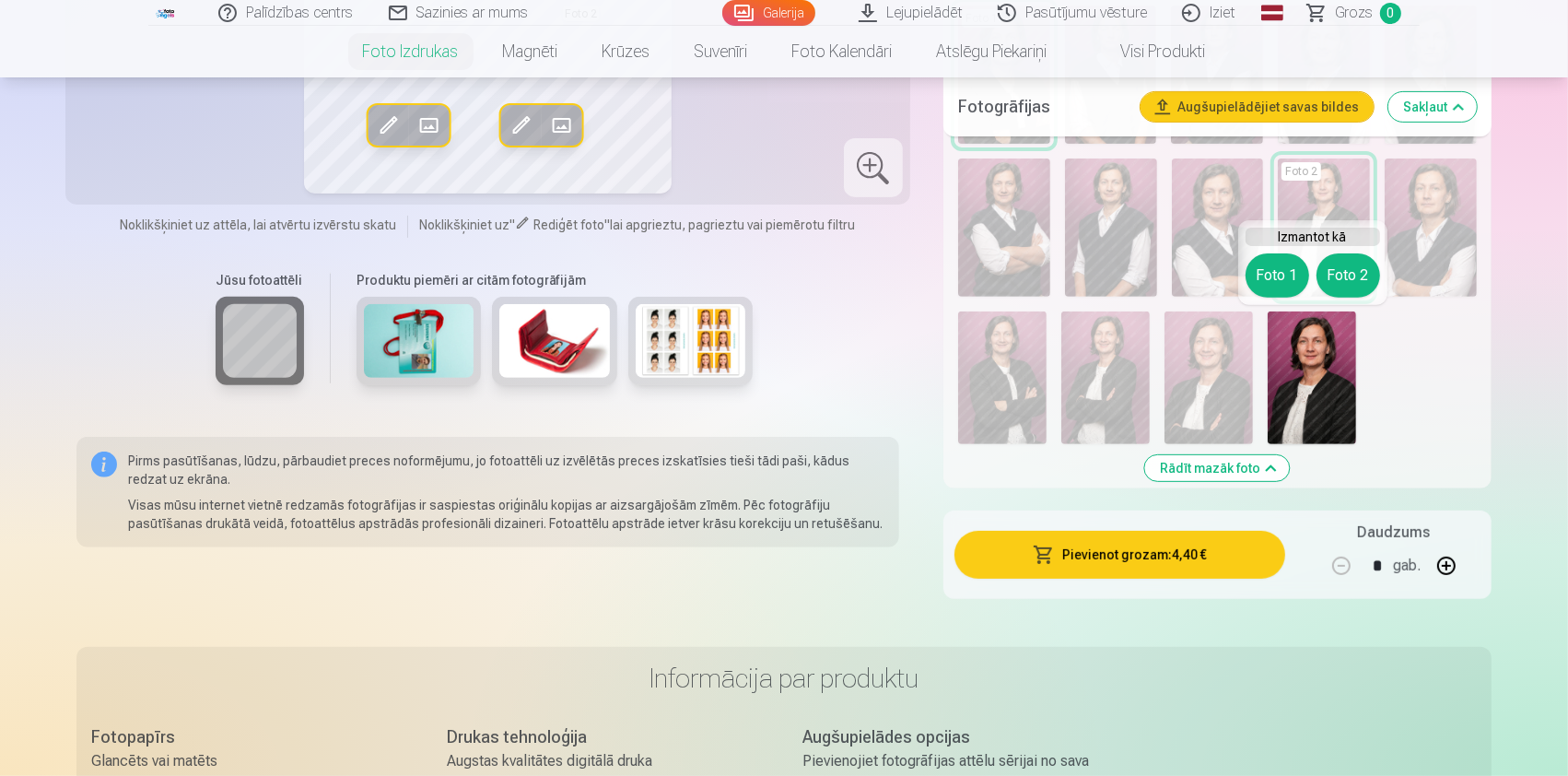
click at [1348, 277] on button "Foto 2" at bounding box center [1348, 275] width 63 height 44
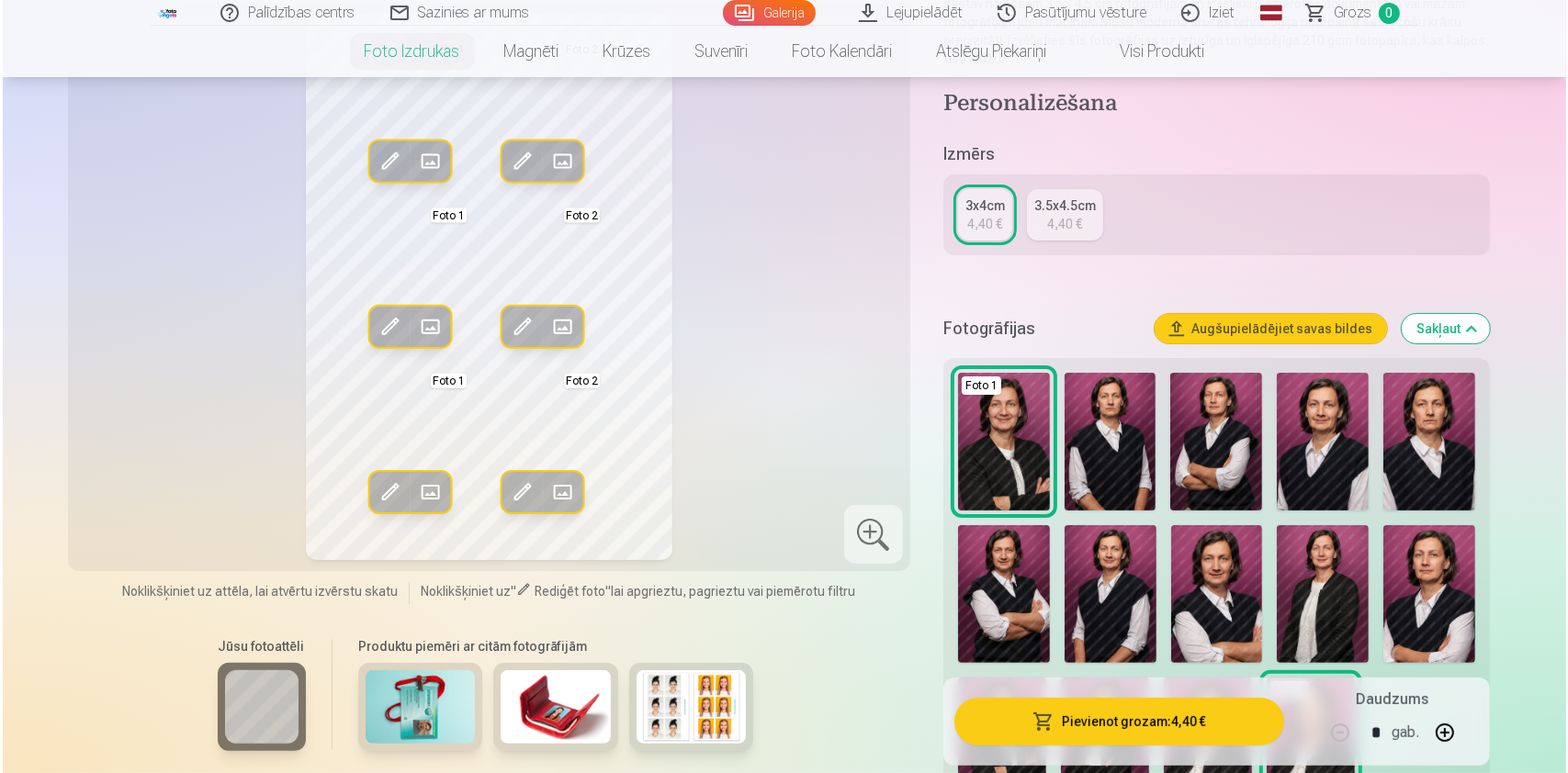
scroll to position [489, 0]
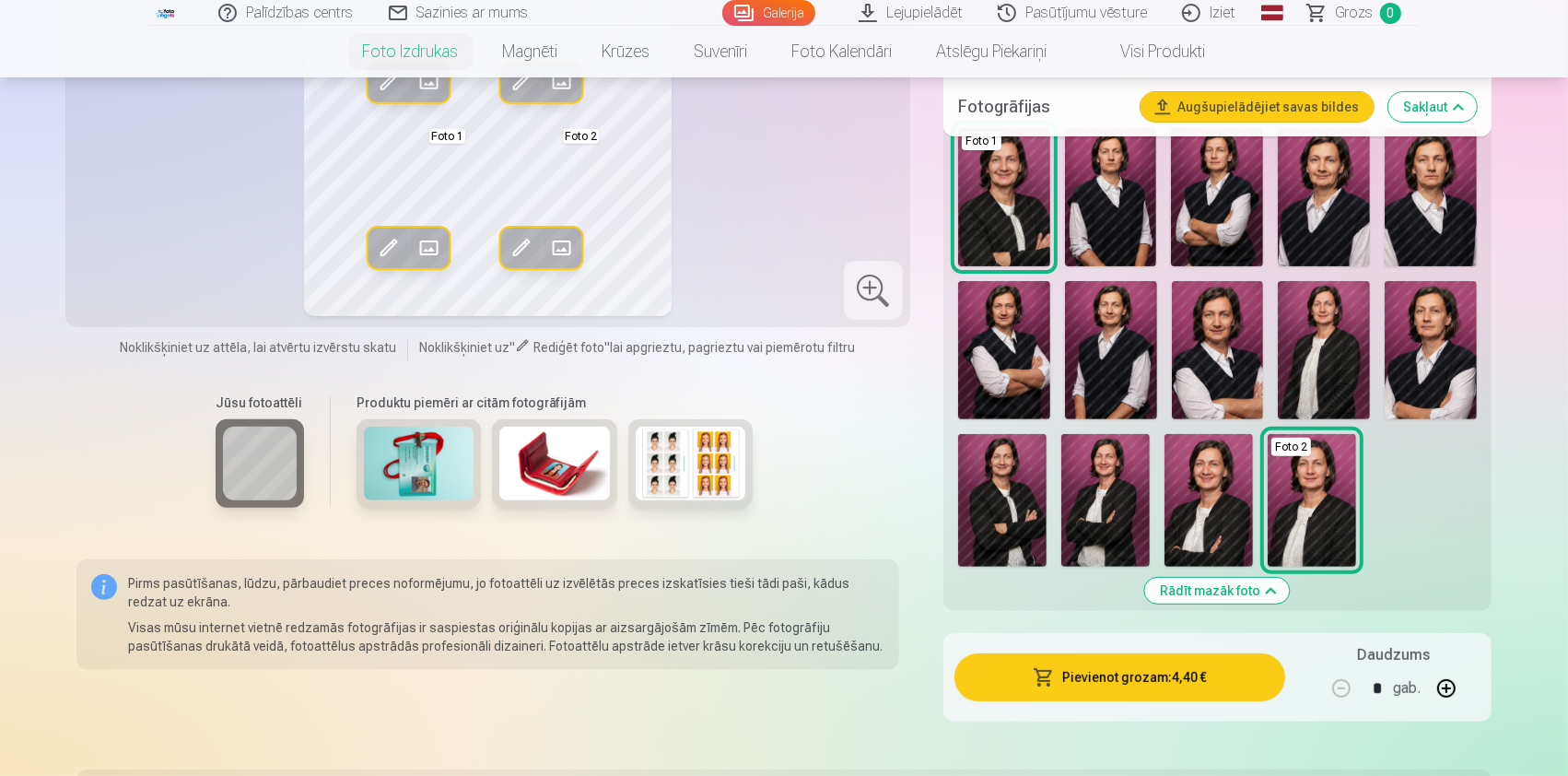
click at [1111, 498] on img at bounding box center [1105, 500] width 89 height 133
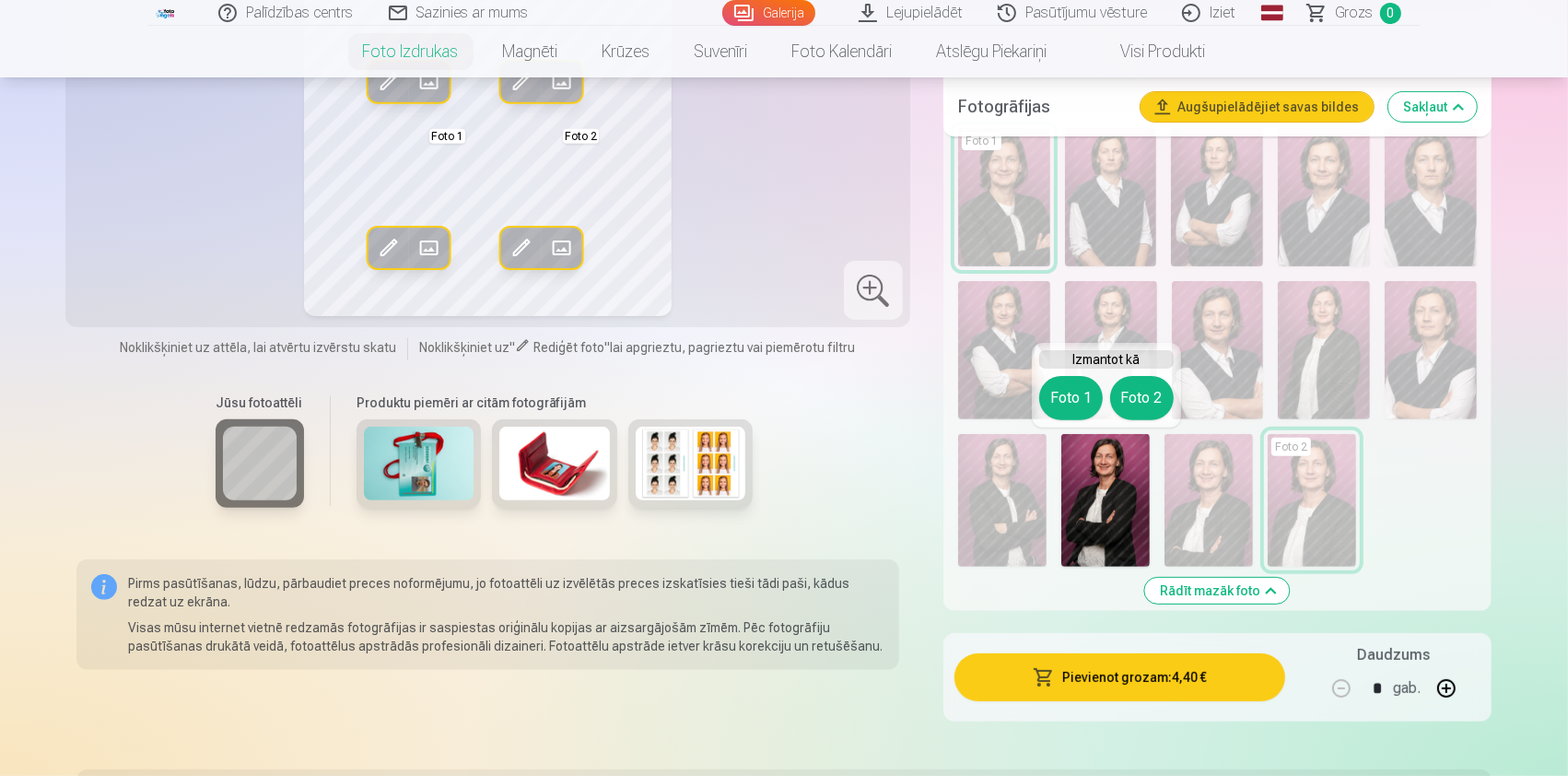
click at [1078, 385] on button "Foto 1" at bounding box center [1070, 398] width 63 height 44
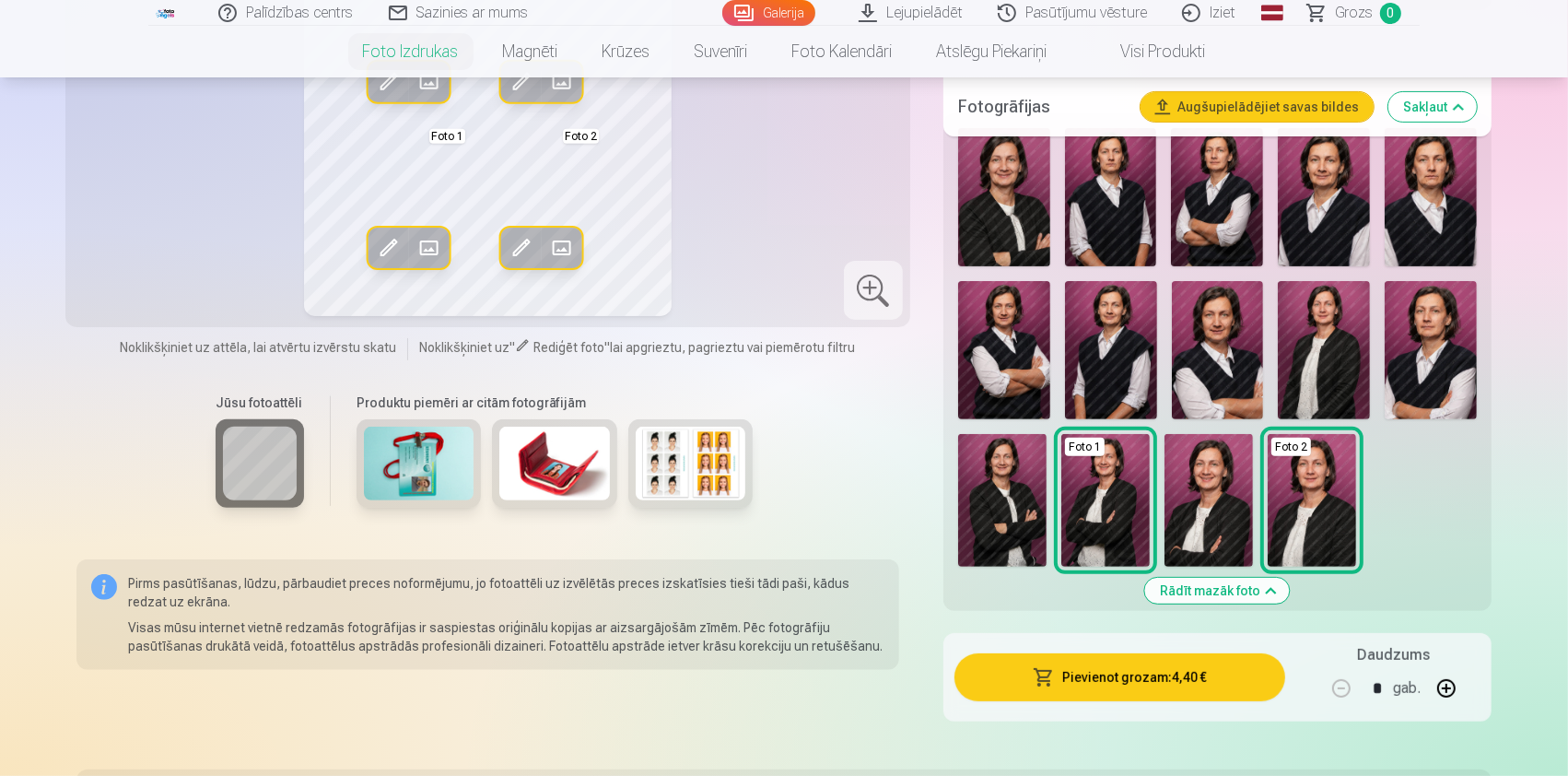
click at [383, 247] on span at bounding box center [388, 247] width 29 height 29
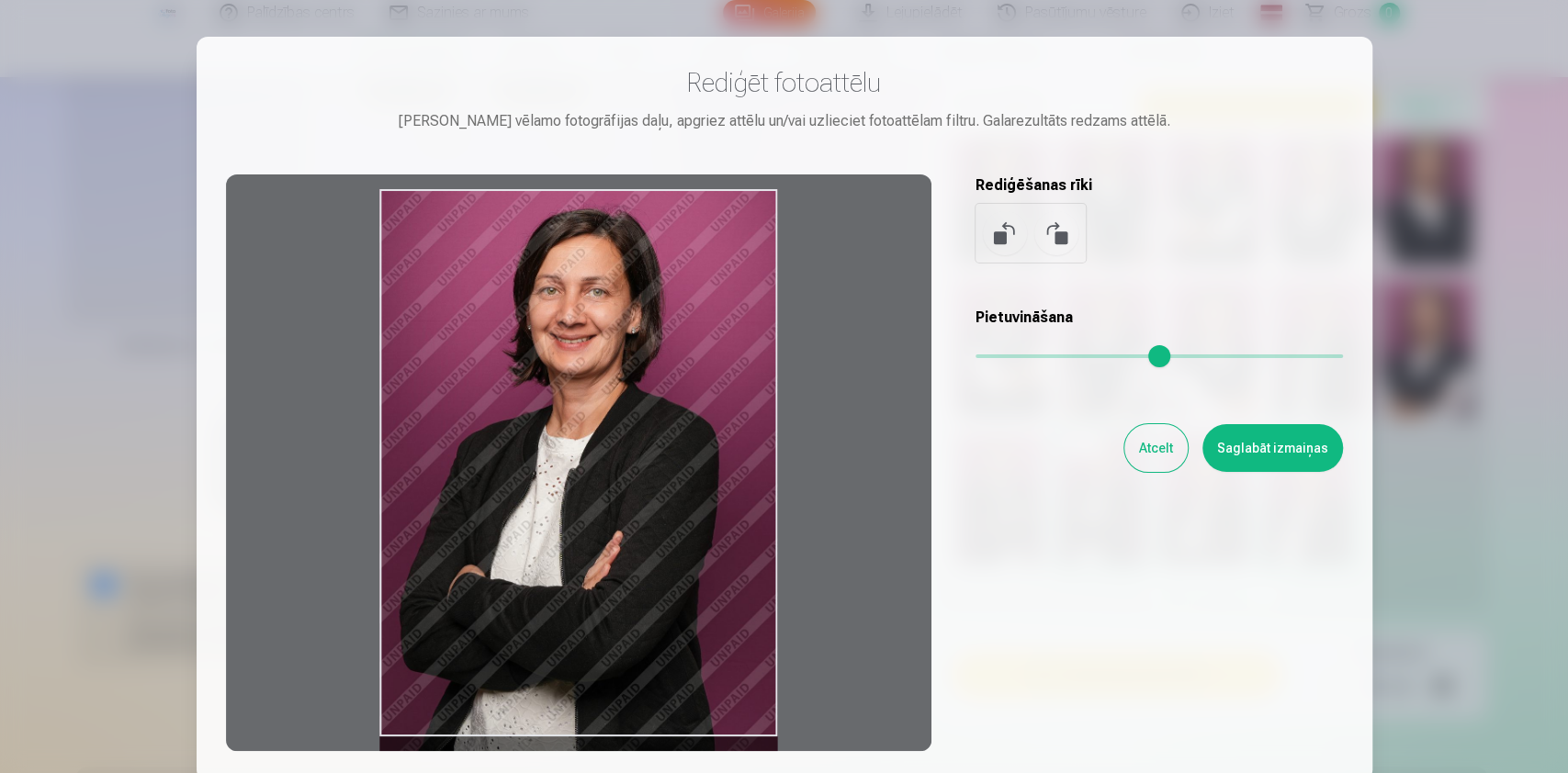
drag, startPoint x: 597, startPoint y: 353, endPoint x: 582, endPoint y: 401, distance: 50.3
click at [582, 401] on div at bounding box center [579, 463] width 705 height 577
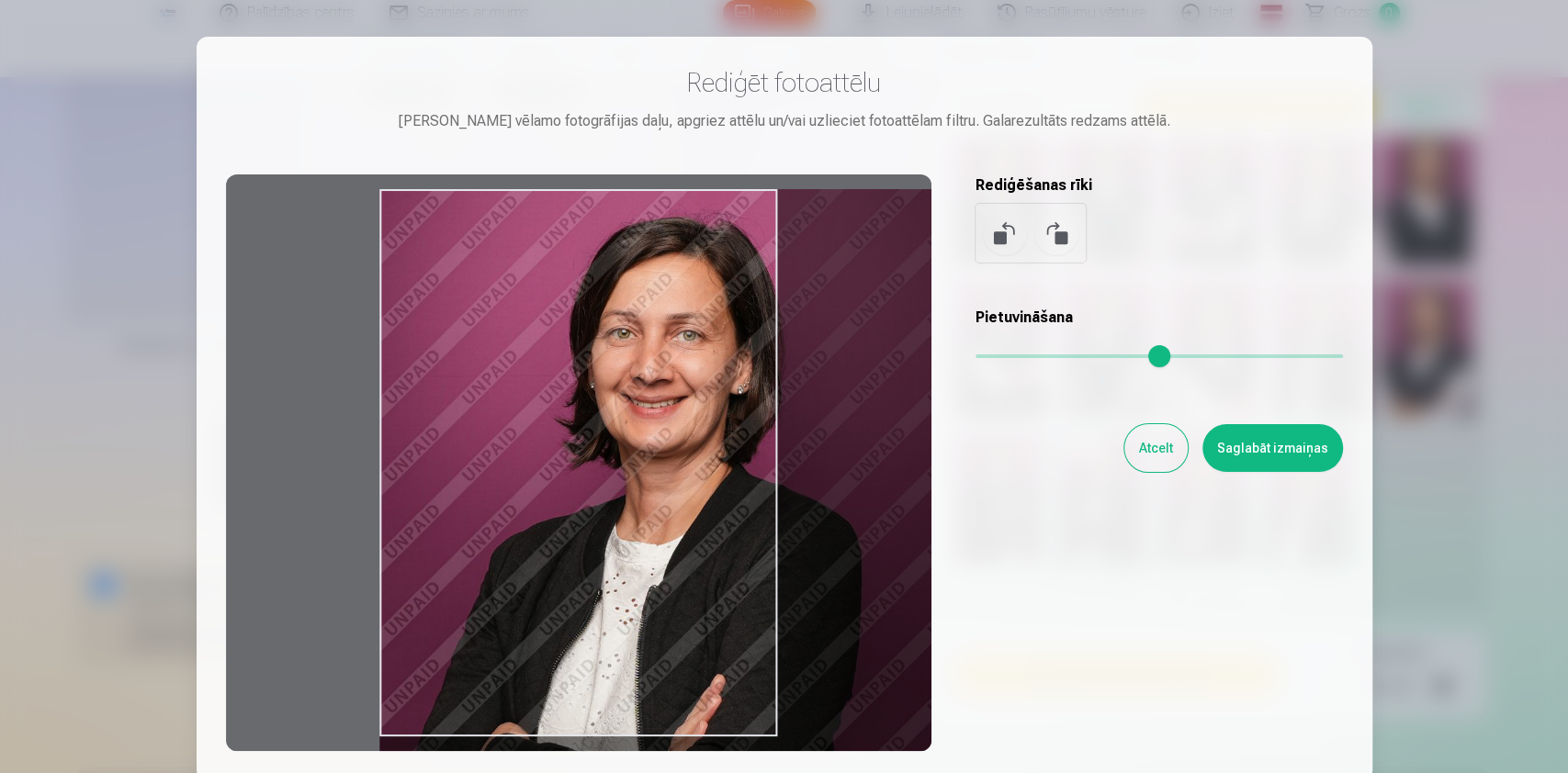
drag, startPoint x: 985, startPoint y: 361, endPoint x: 1009, endPoint y: 366, distance: 24.5
click at [1009, 358] on input "range" at bounding box center [1159, 356] width 367 height 4
drag, startPoint x: 560, startPoint y: 269, endPoint x: 699, endPoint y: 294, distance: 141.2
click at [699, 294] on div at bounding box center [579, 463] width 705 height 577
drag, startPoint x: 760, startPoint y: 219, endPoint x: 829, endPoint y: 227, distance: 69.5
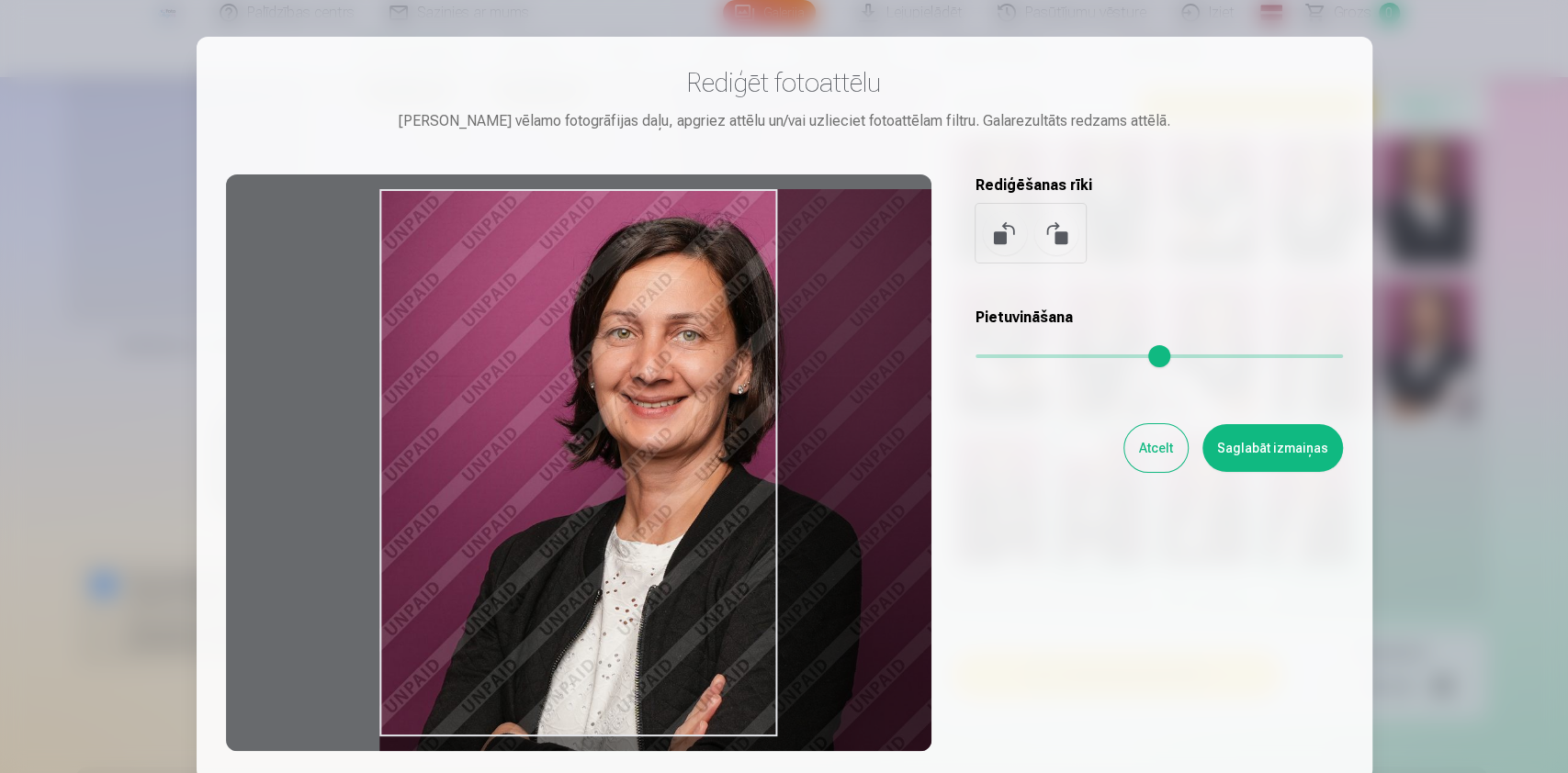
click at [829, 227] on div at bounding box center [579, 463] width 705 height 577
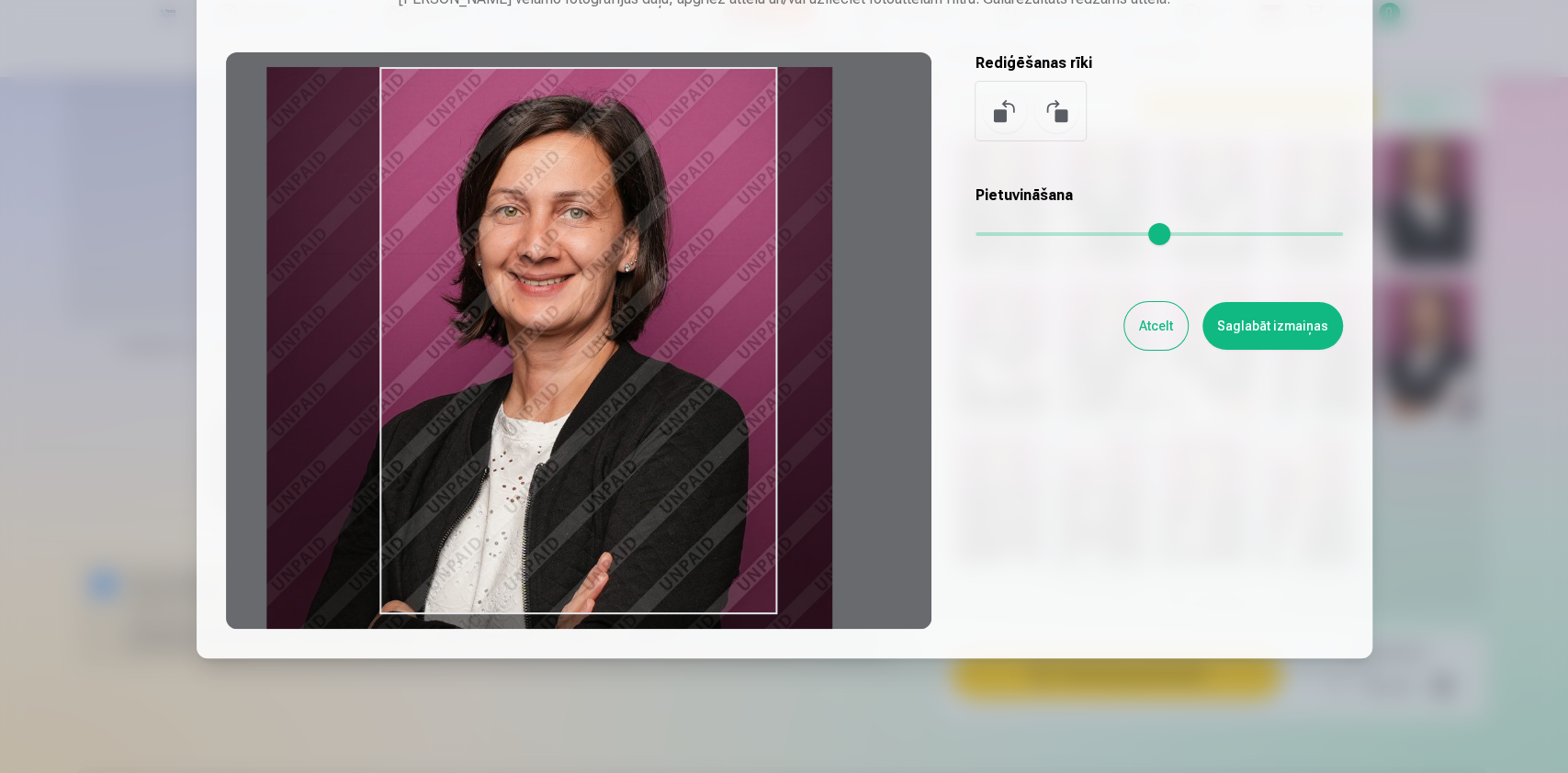
drag, startPoint x: 877, startPoint y: 532, endPoint x: 765, endPoint y: 574, distance: 119.6
click at [765, 574] on div at bounding box center [579, 341] width 705 height 577
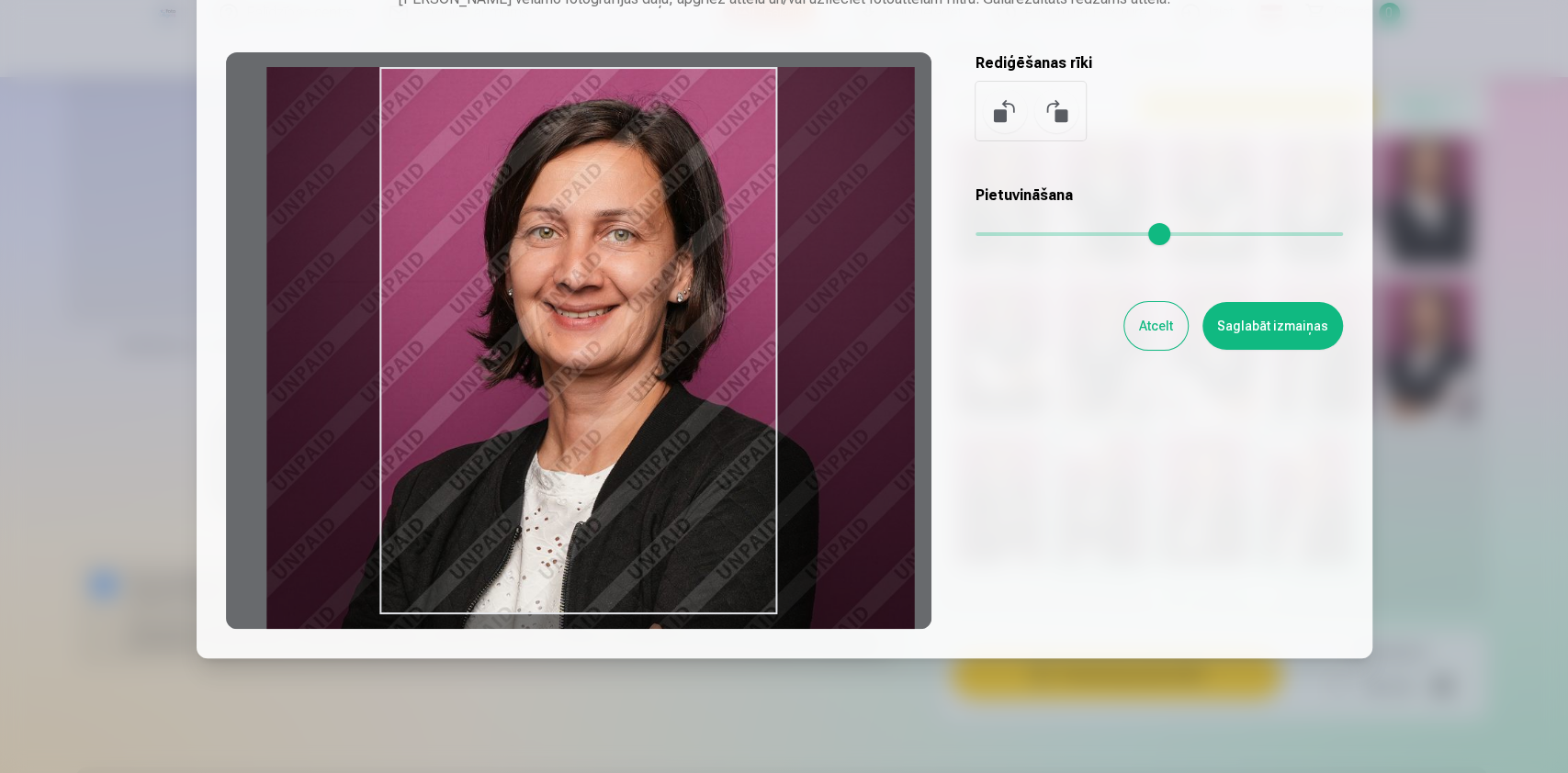
drag, startPoint x: 1009, startPoint y: 233, endPoint x: 1024, endPoint y: 239, distance: 16.2
type input "****"
click at [1024, 236] on input "range" at bounding box center [1159, 234] width 367 height 4
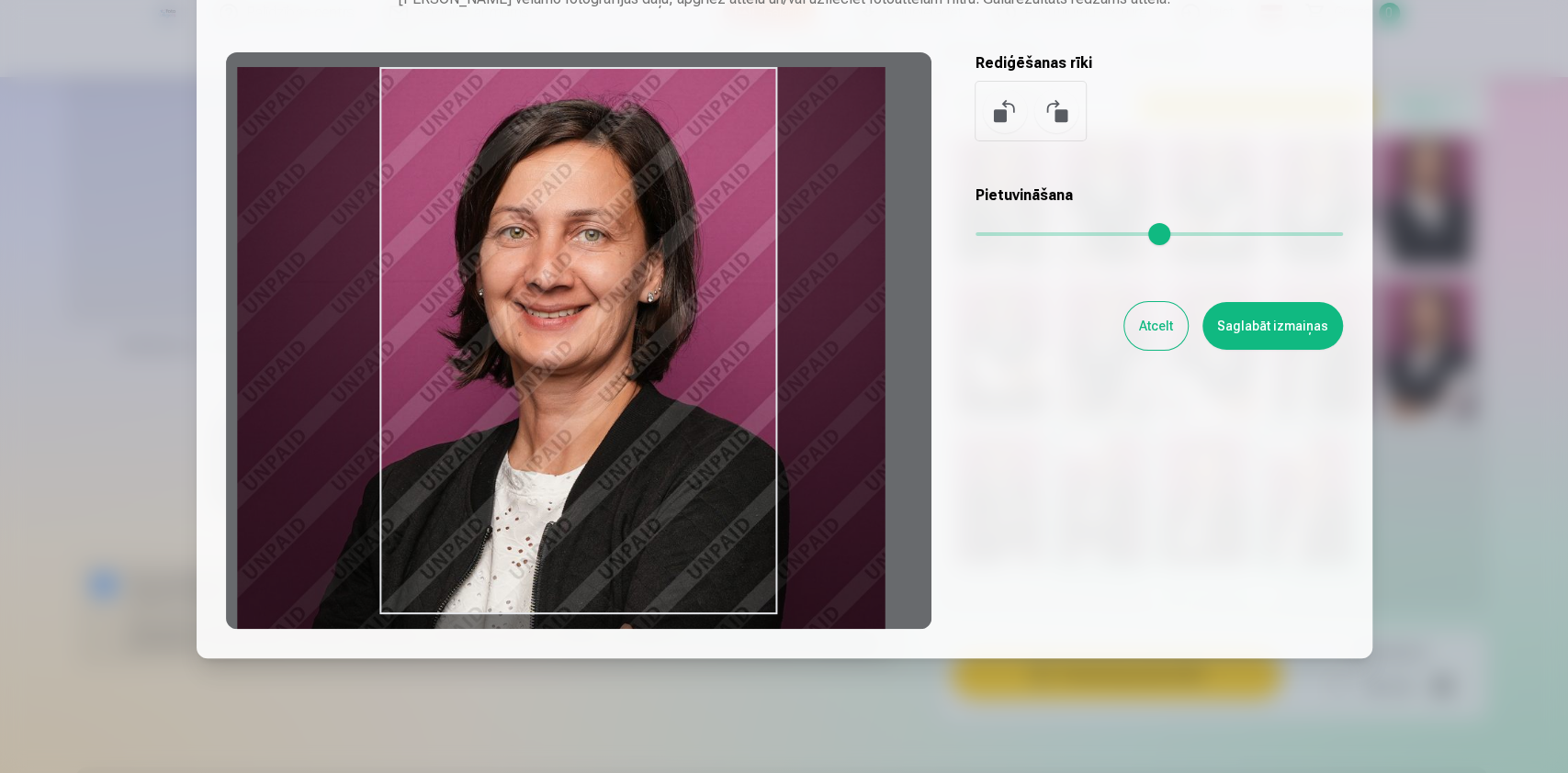
drag, startPoint x: 861, startPoint y: 400, endPoint x: 832, endPoint y: 408, distance: 30.1
click at [832, 408] on div at bounding box center [579, 341] width 705 height 577
click at [1281, 327] on button "Saglabāt izmaiņas" at bounding box center [1273, 325] width 141 height 48
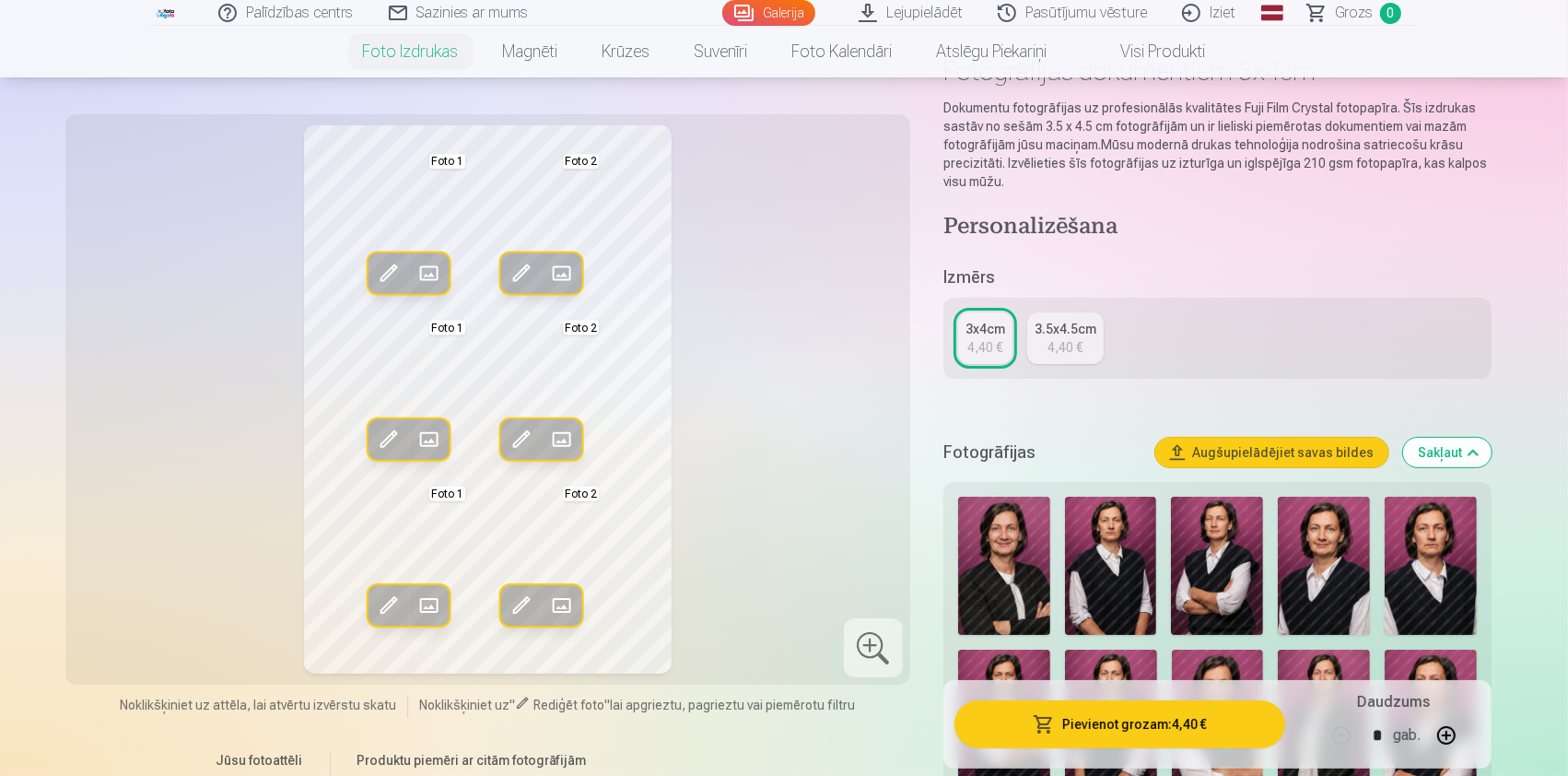
click at [560, 268] on span at bounding box center [562, 274] width 29 height 29
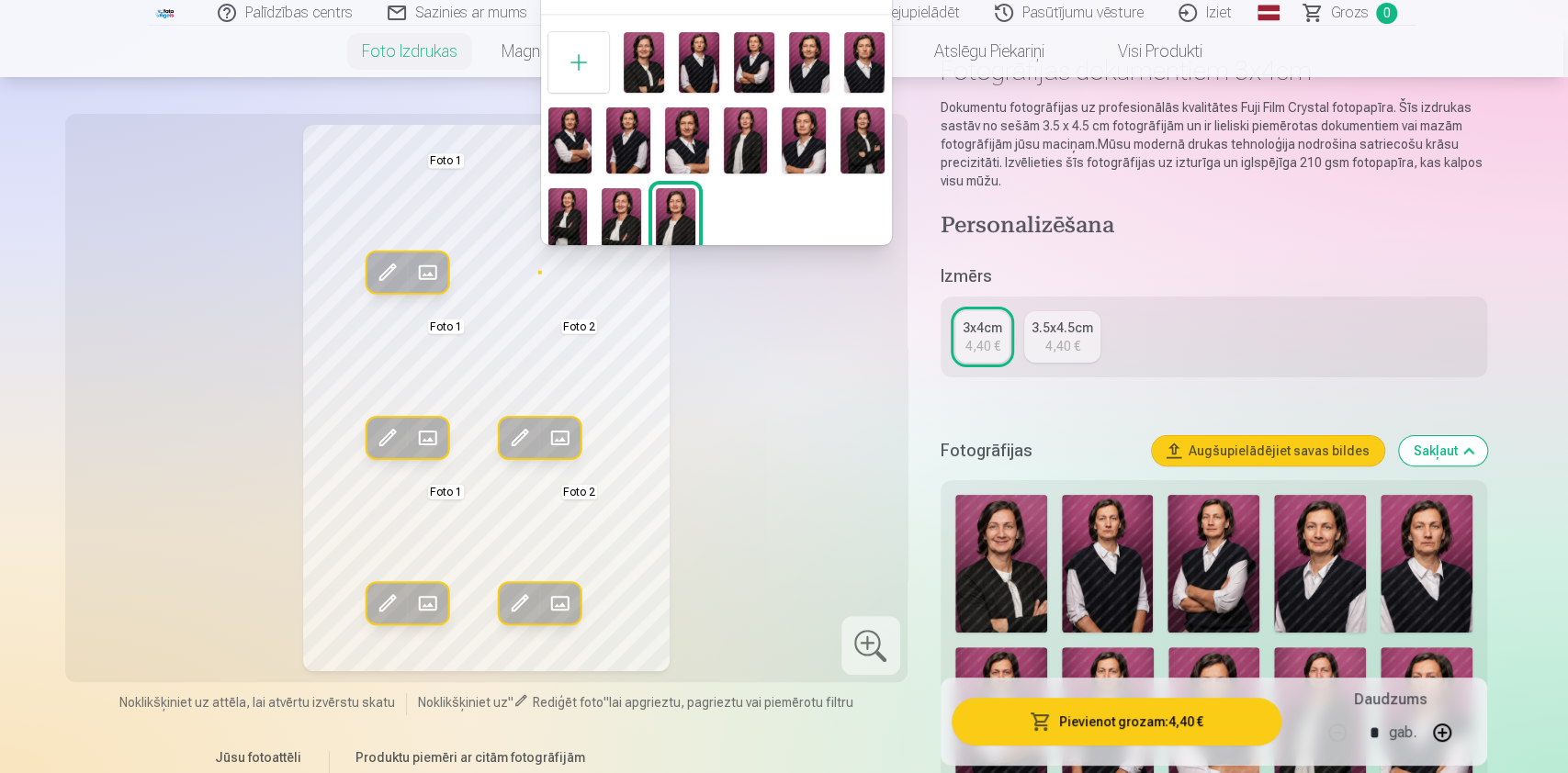
click at [649, 49] on img at bounding box center [644, 62] width 41 height 60
